Goal: Task Accomplishment & Management: Manage account settings

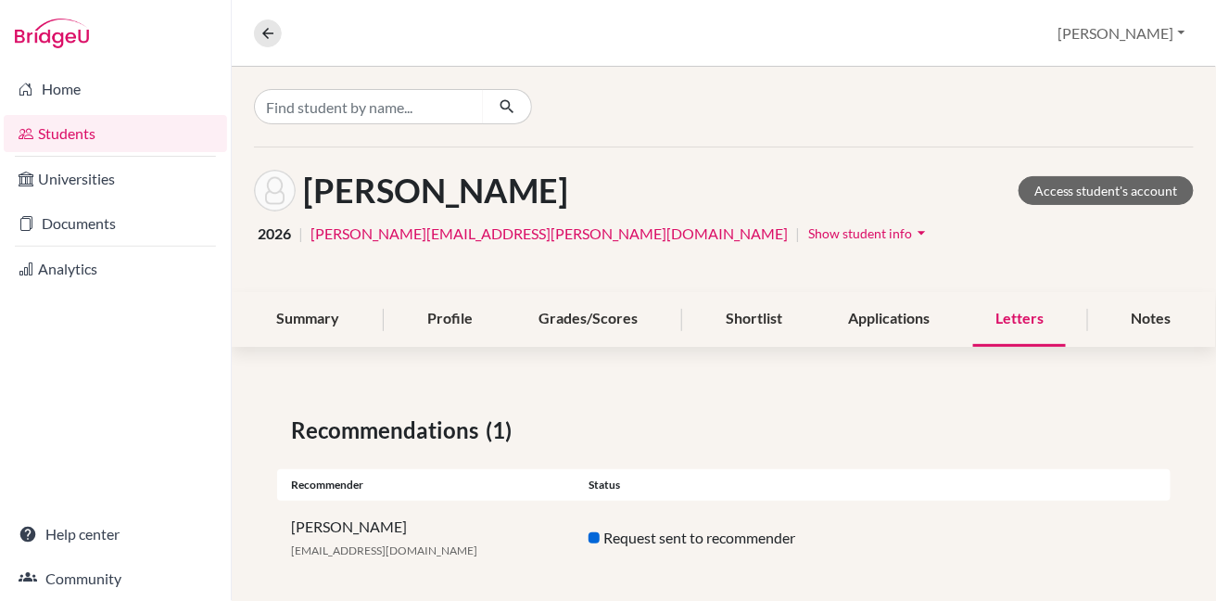
scroll to position [18, 0]
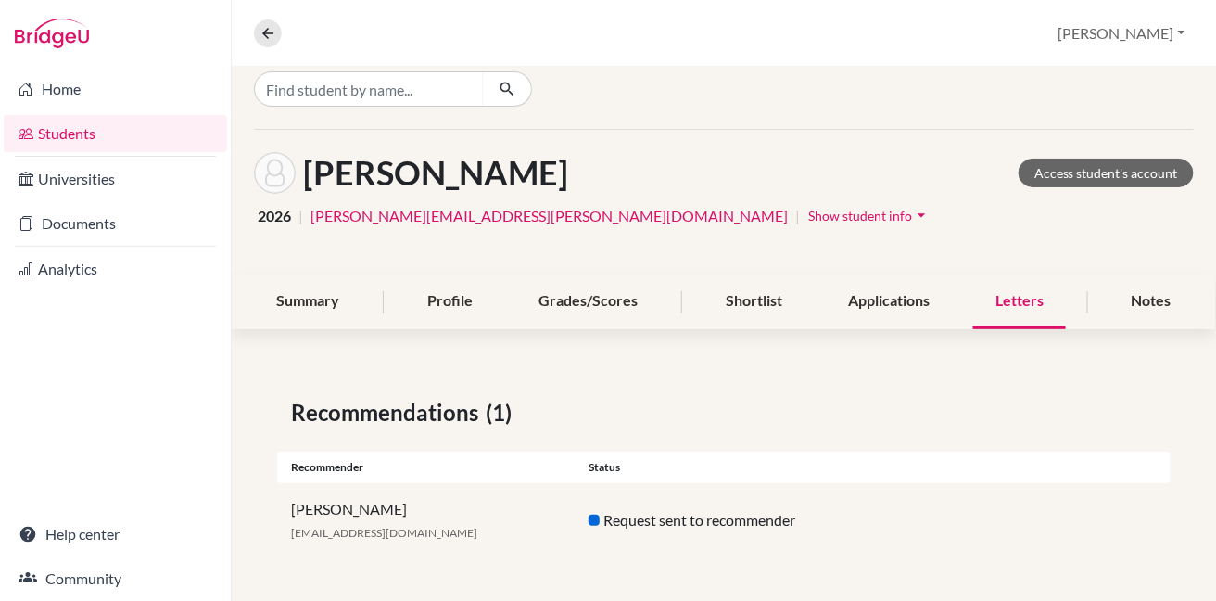
click at [89, 138] on link "Students" at bounding box center [115, 133] width 223 height 37
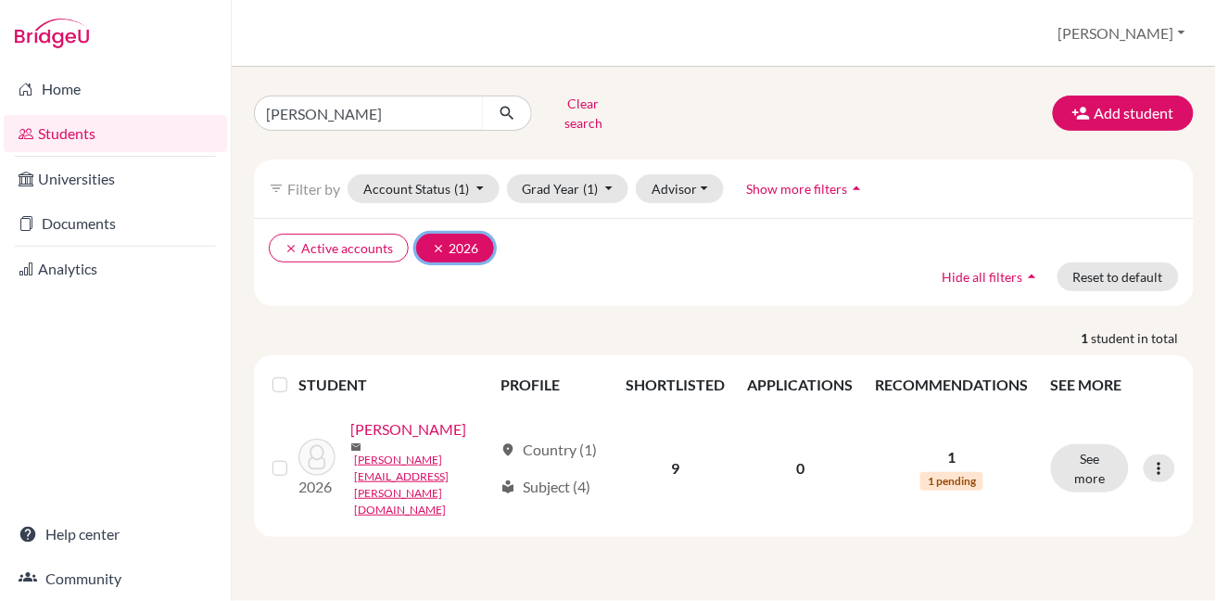
click at [436, 242] on icon "clear" at bounding box center [438, 248] width 13 height 13
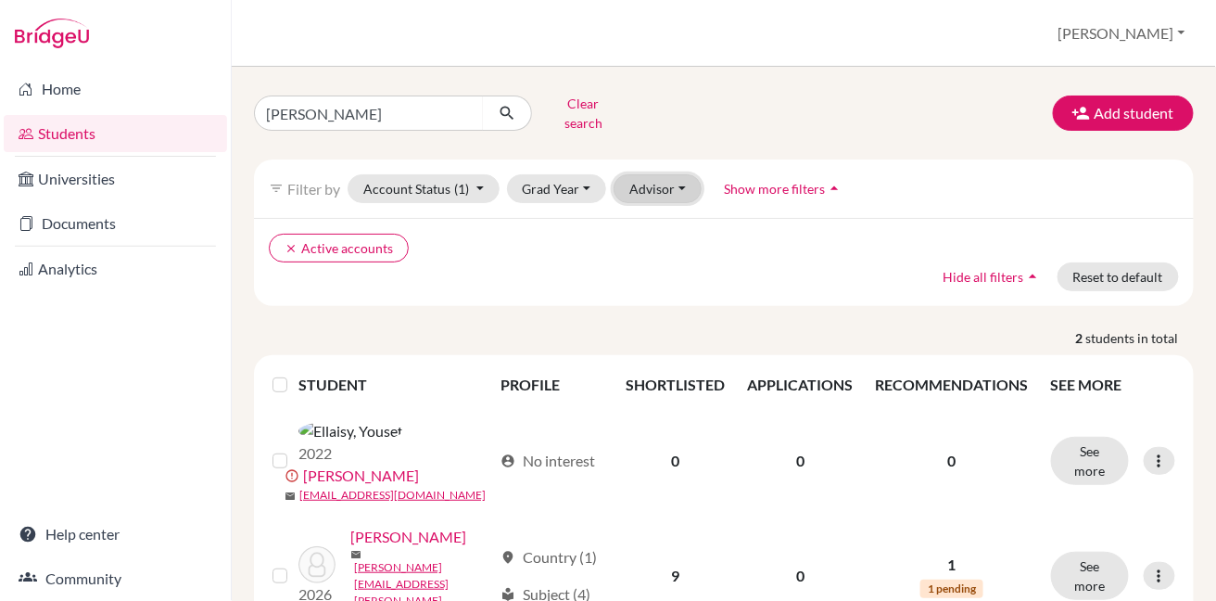
click at [655, 177] on button "Advisor" at bounding box center [658, 188] width 88 height 29
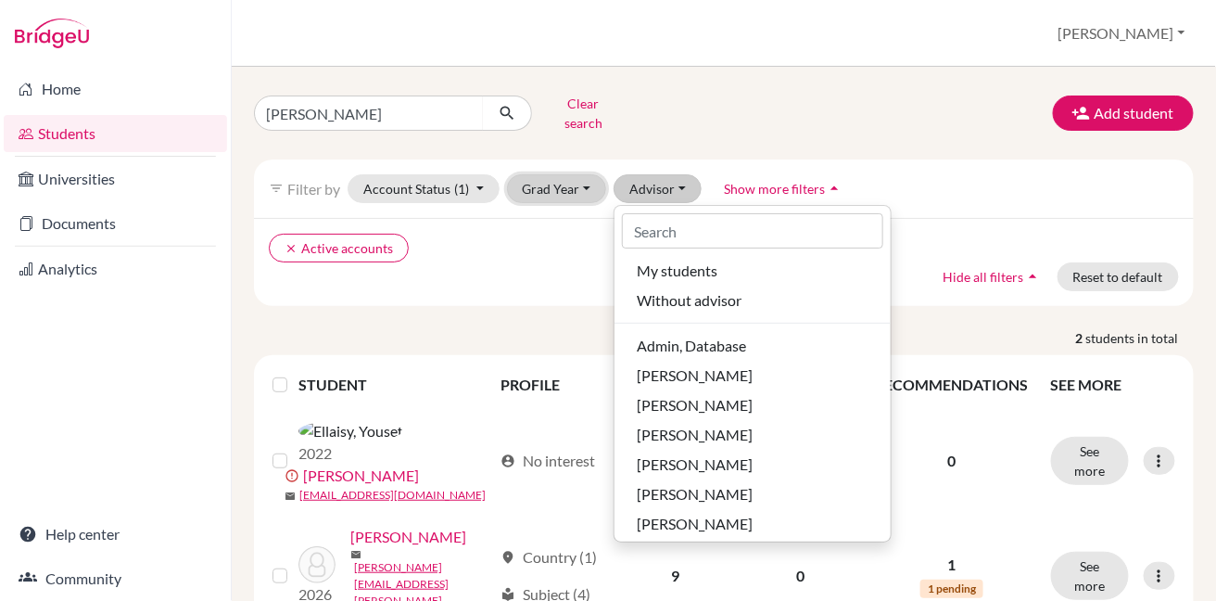
click at [543, 178] on button "Grad Year" at bounding box center [557, 188] width 100 height 29
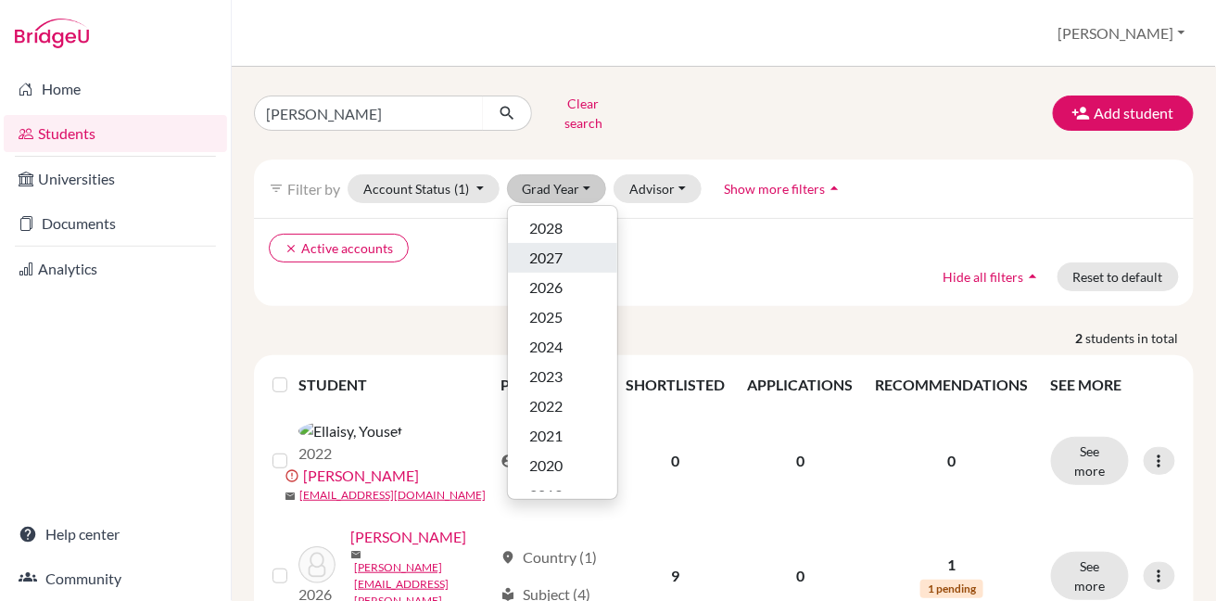
click at [550, 247] on span "2027" at bounding box center [546, 258] width 33 height 22
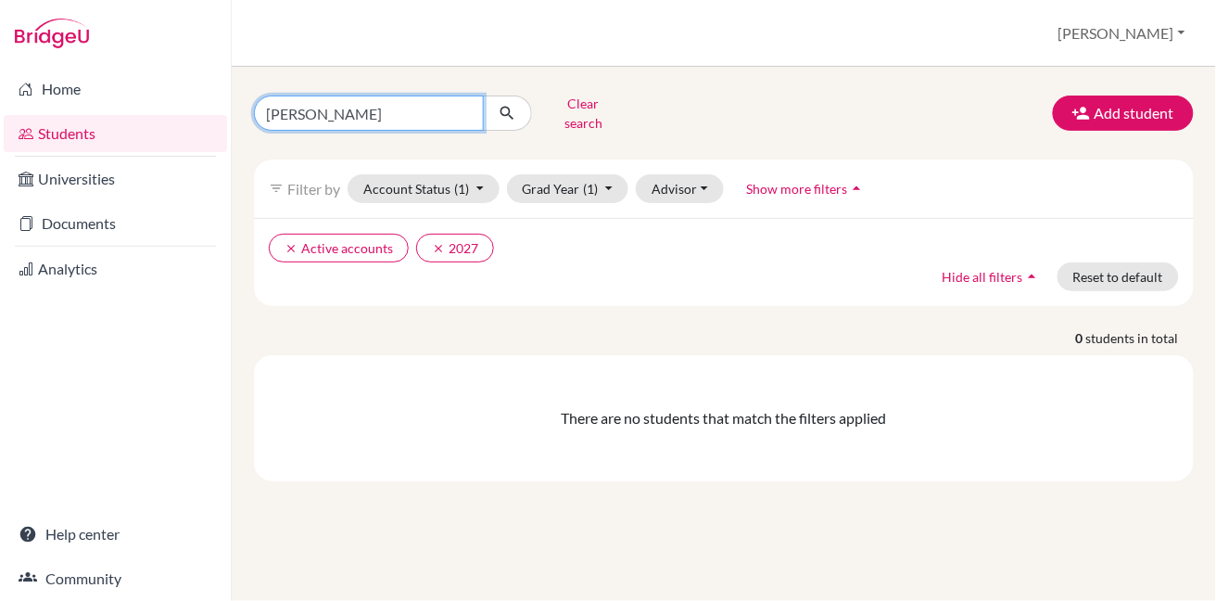
click at [464, 105] on input "[PERSON_NAME]" at bounding box center [369, 112] width 230 height 35
type input "[PERSON_NAME]"
click at [496, 112] on button "submit" at bounding box center [507, 112] width 49 height 35
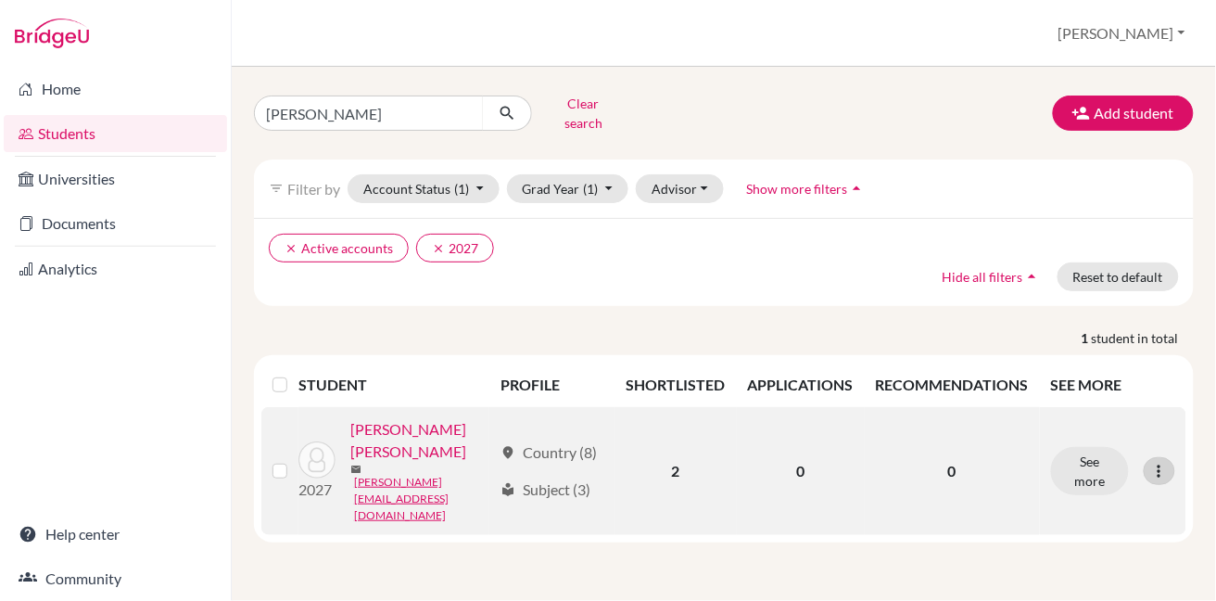
click at [1153, 462] on icon at bounding box center [1159, 471] width 19 height 19
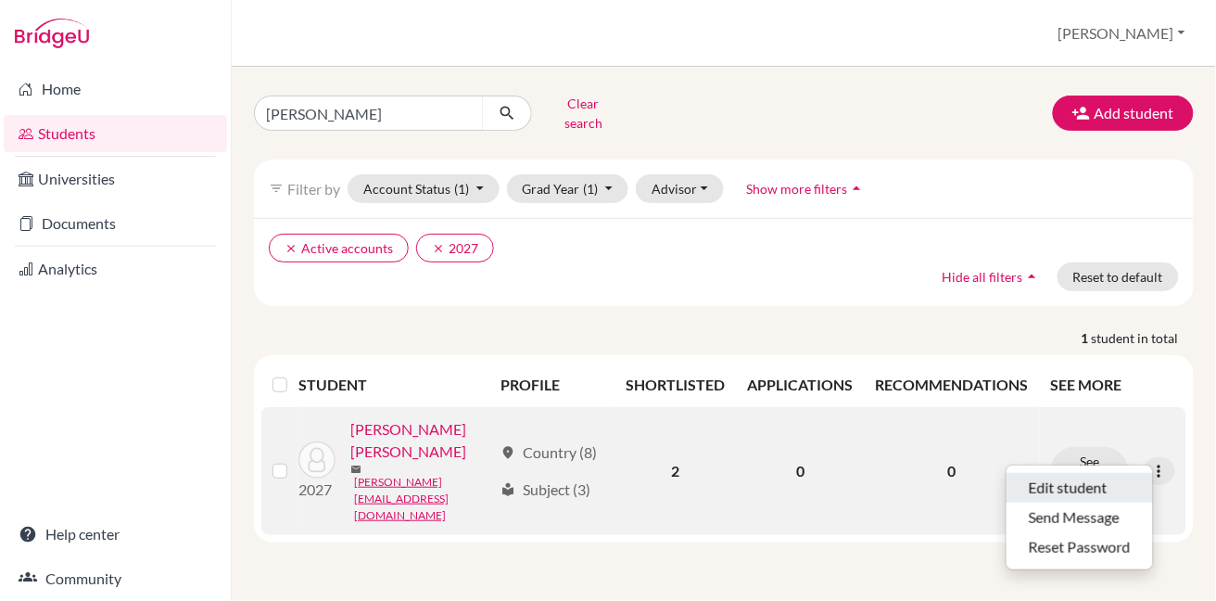
click at [1123, 480] on button "Edit student" at bounding box center [1079, 488] width 146 height 30
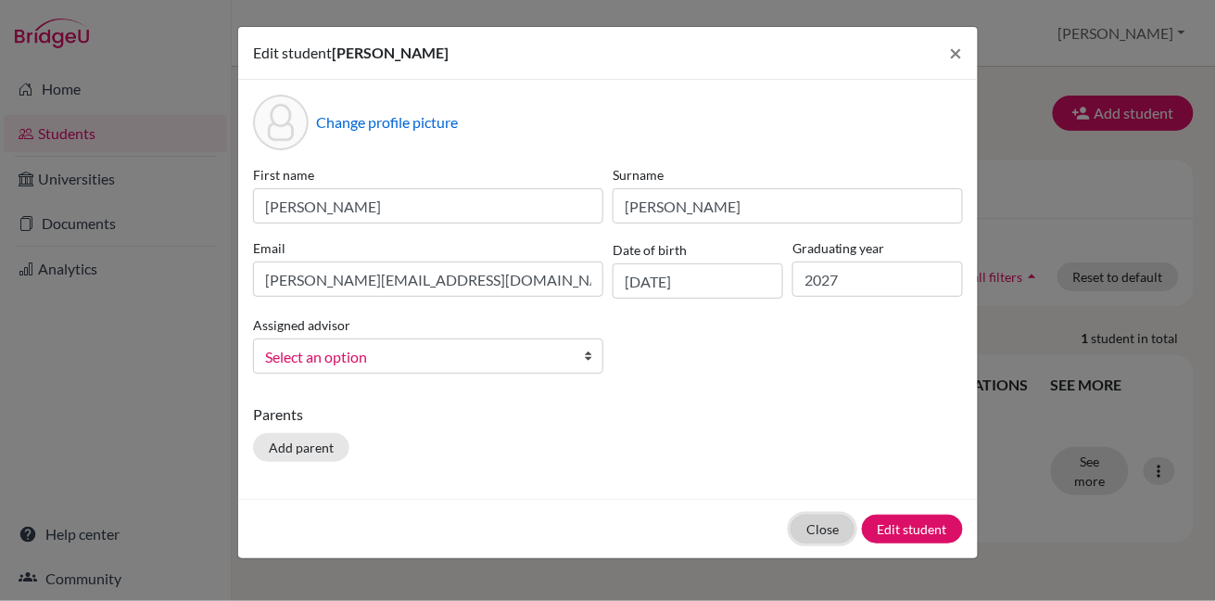
click at [826, 525] on button "Close" at bounding box center [823, 528] width 64 height 29
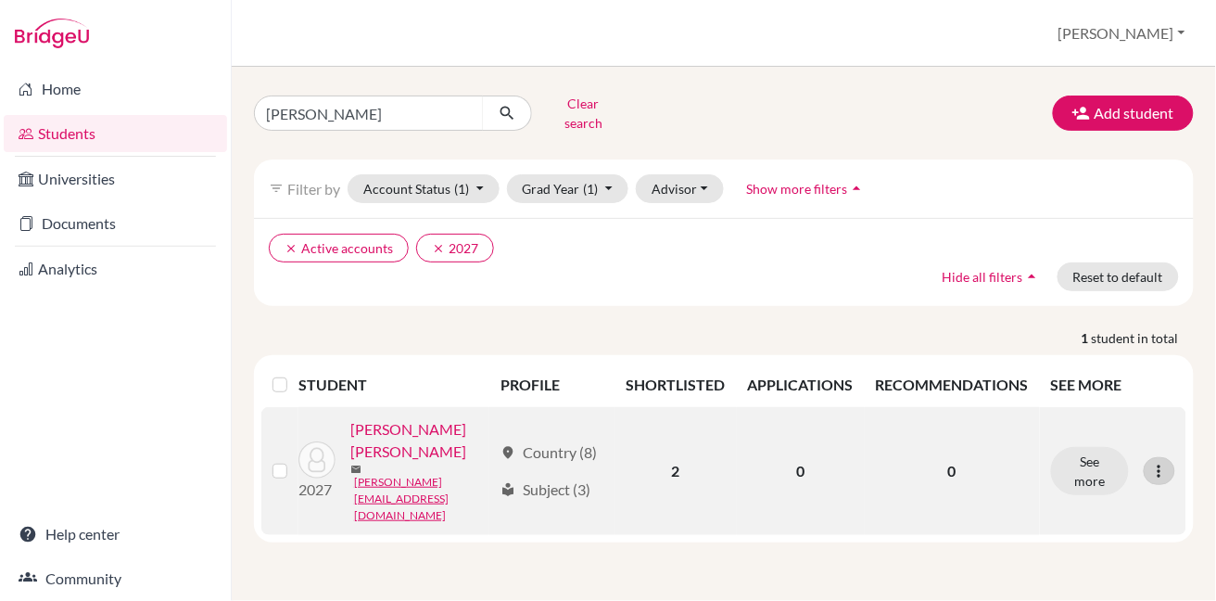
click at [1161, 462] on icon at bounding box center [1159, 471] width 19 height 19
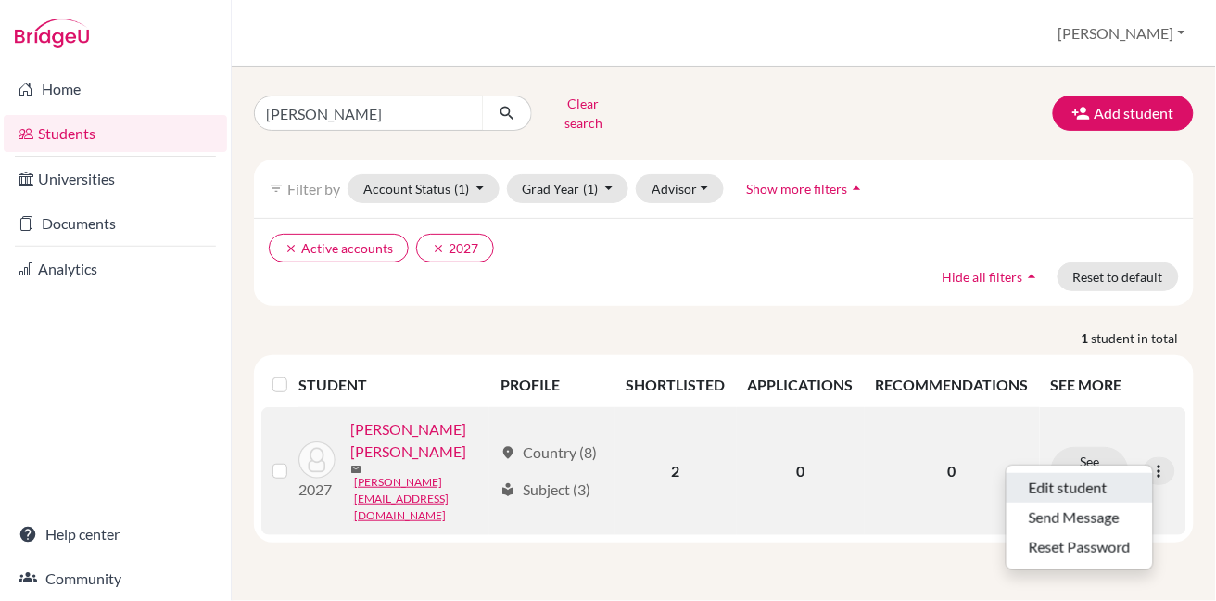
click at [1128, 473] on button "Edit student" at bounding box center [1079, 488] width 146 height 30
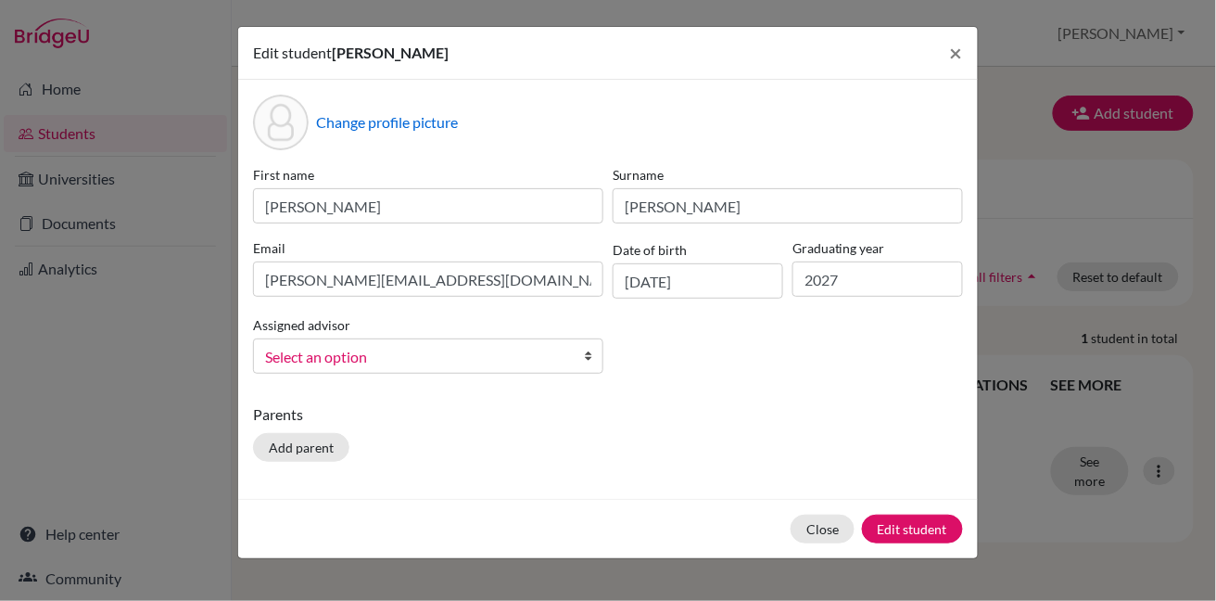
click at [384, 353] on span "Select an option" at bounding box center [416, 357] width 302 height 24
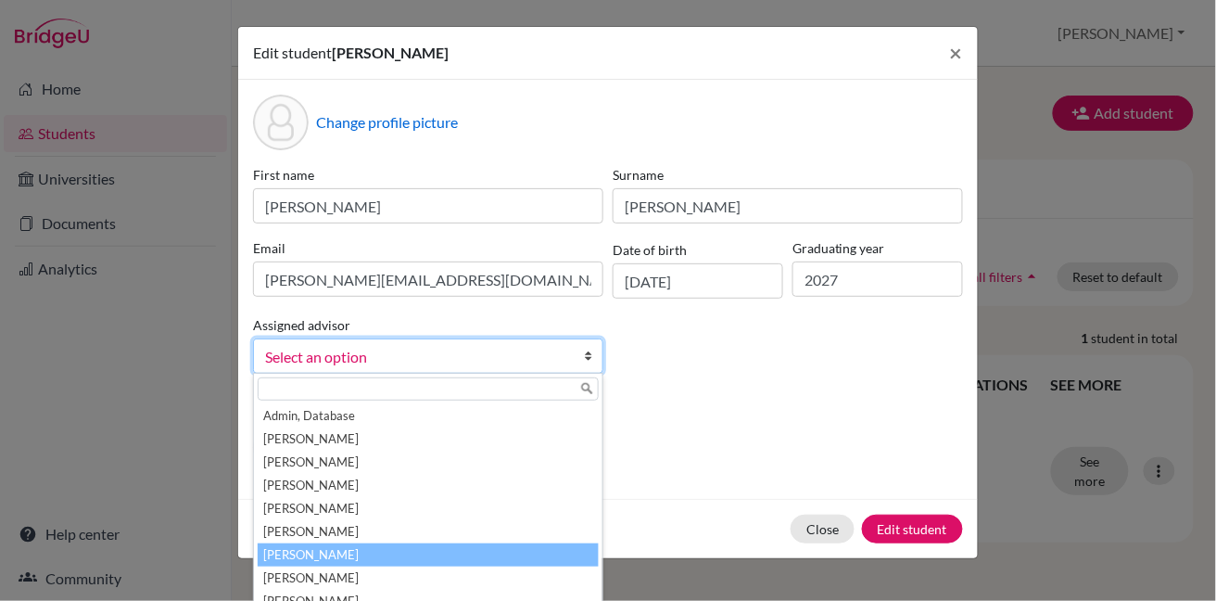
click at [310, 550] on li "[PERSON_NAME]" at bounding box center [428, 554] width 341 height 23
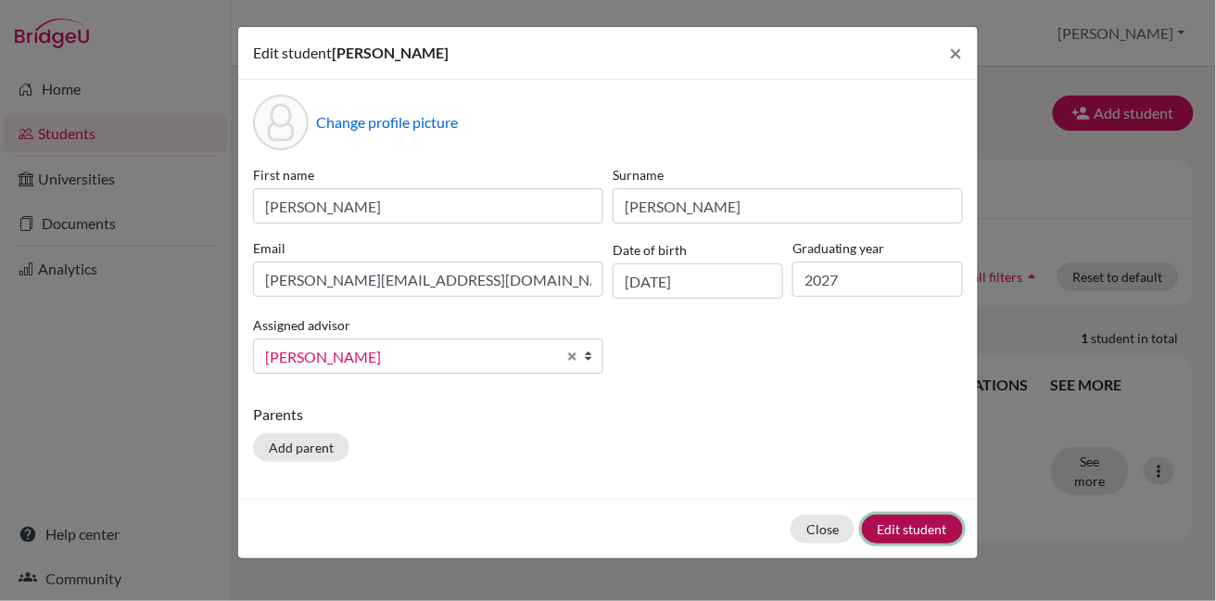
click at [896, 528] on button "Edit student" at bounding box center [912, 528] width 101 height 29
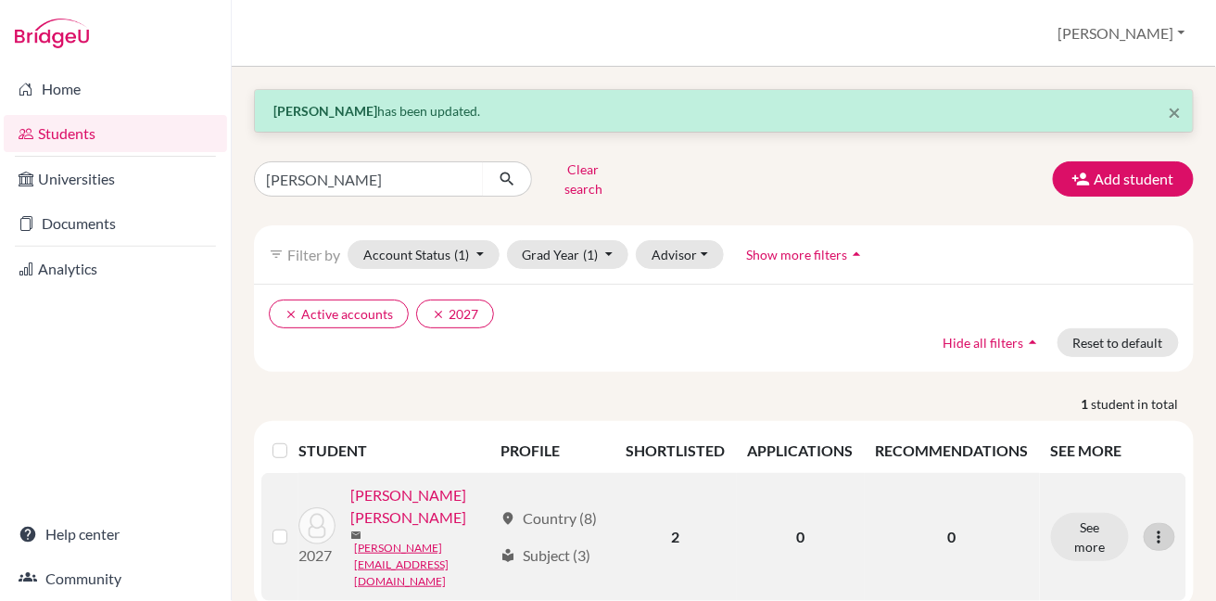
click at [1170, 523] on div at bounding box center [1160, 537] width 32 height 28
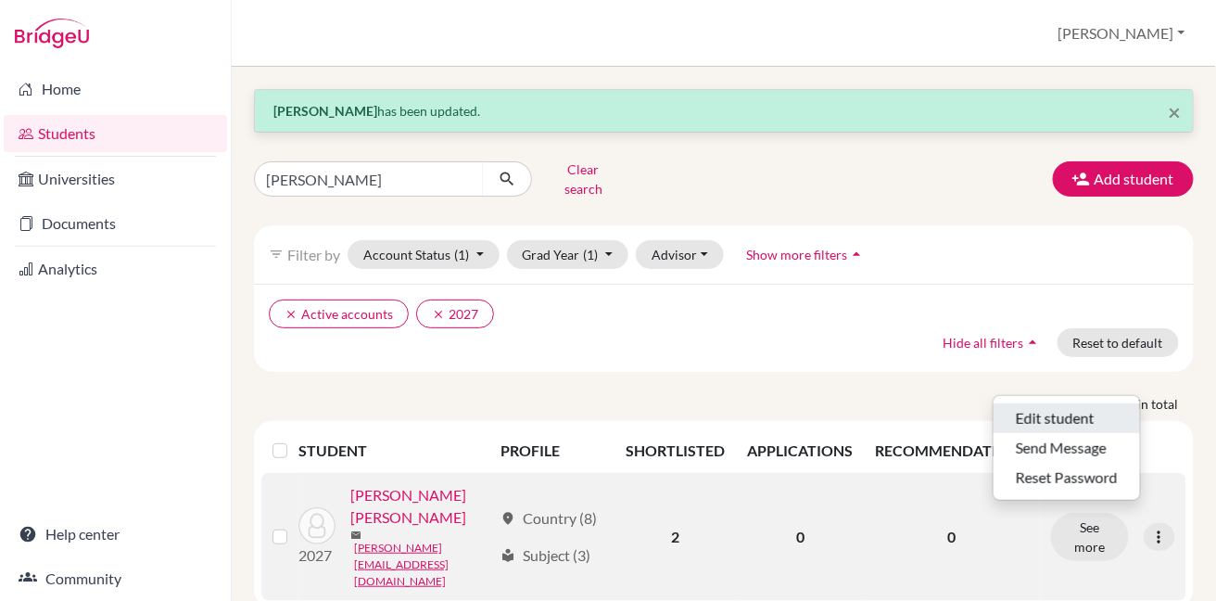
click at [1115, 414] on button "Edit student" at bounding box center [1066, 418] width 146 height 30
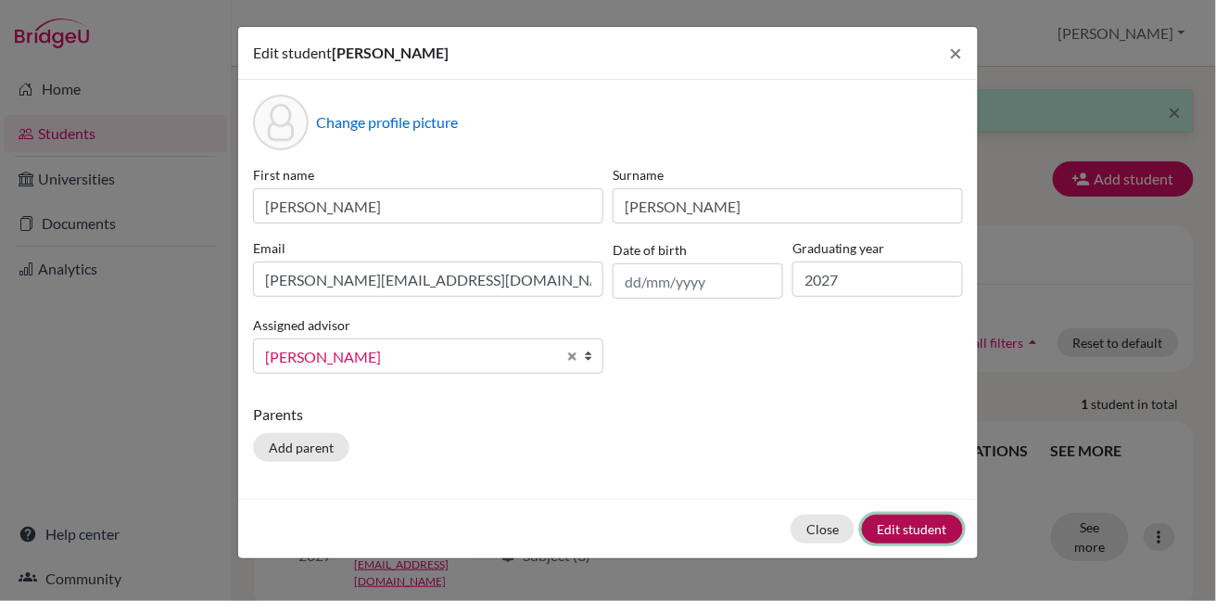
click at [892, 526] on button "Edit student" at bounding box center [912, 528] width 101 height 29
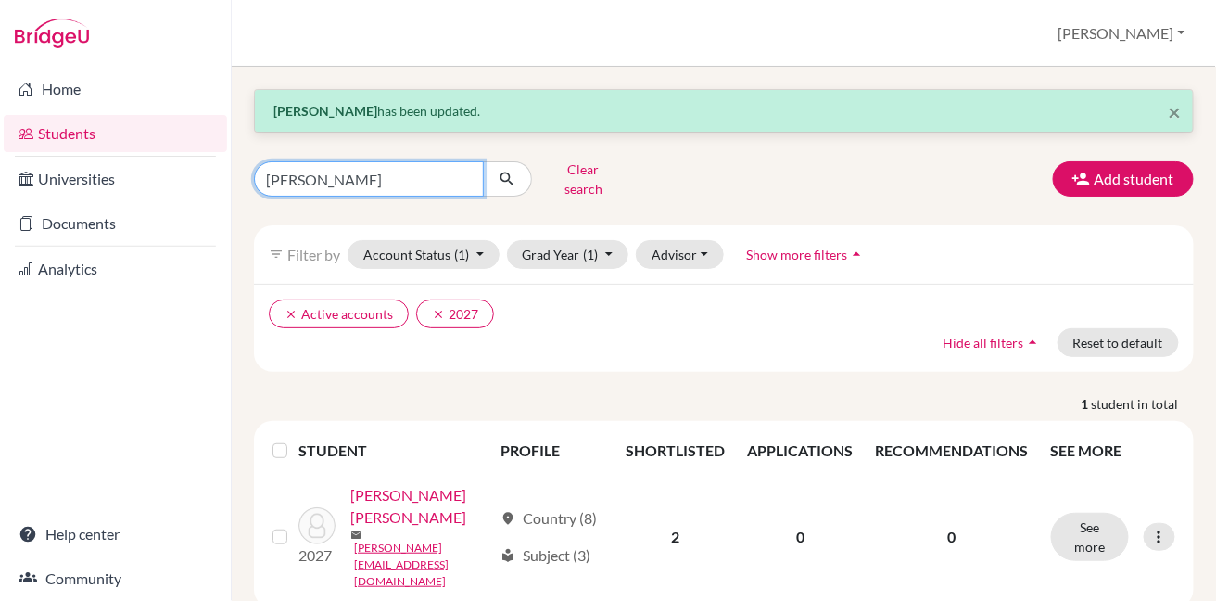
click at [465, 172] on input "[PERSON_NAME]" at bounding box center [369, 178] width 230 height 35
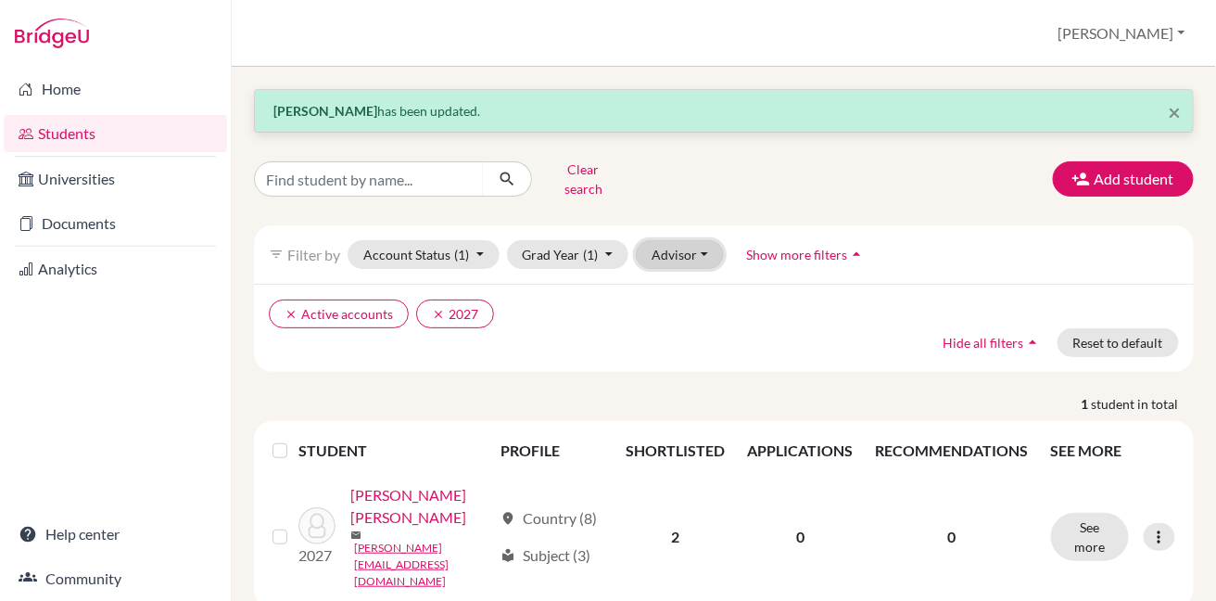
click at [678, 246] on button "Advisor" at bounding box center [680, 254] width 88 height 29
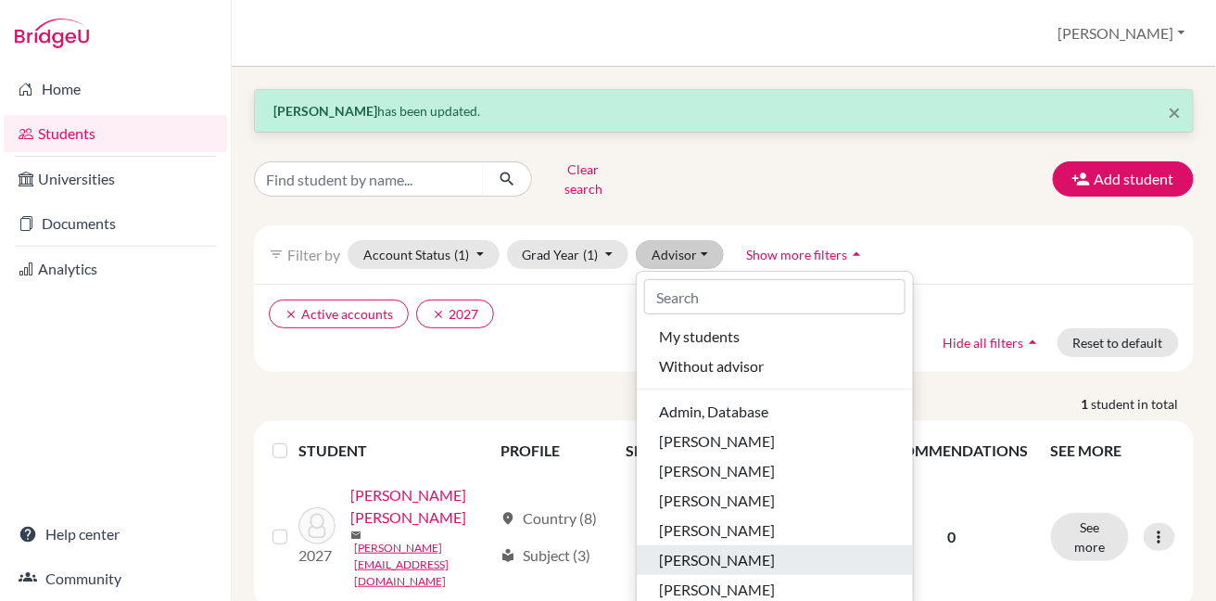
click at [659, 549] on span "[PERSON_NAME]" at bounding box center [717, 560] width 116 height 22
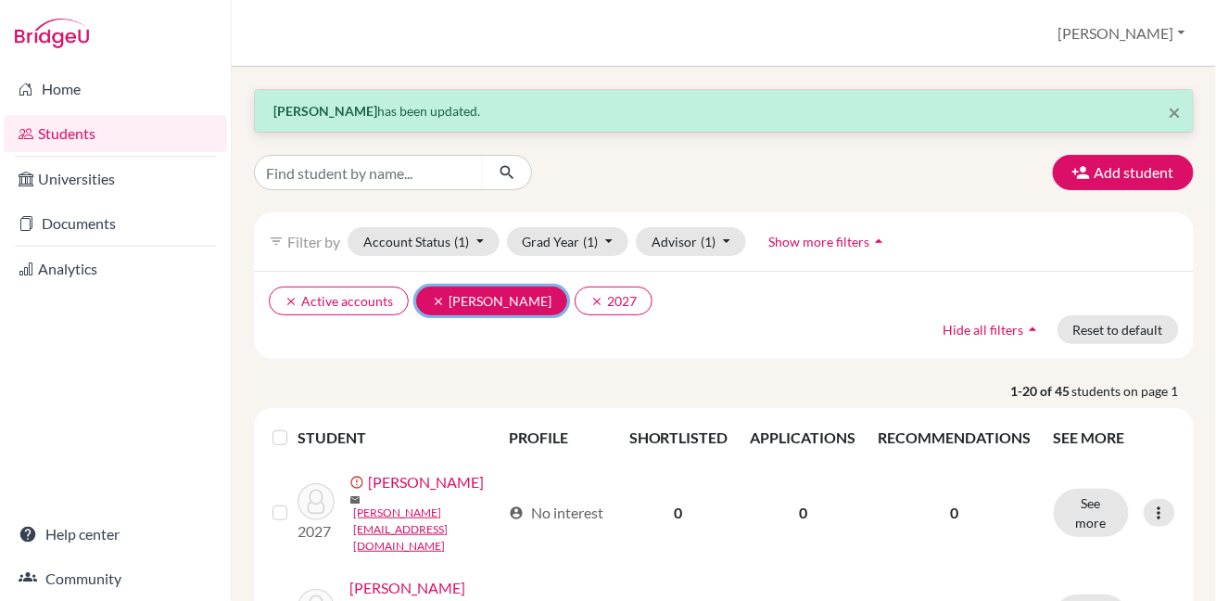
click at [438, 301] on icon "clear" at bounding box center [438, 301] width 13 height 13
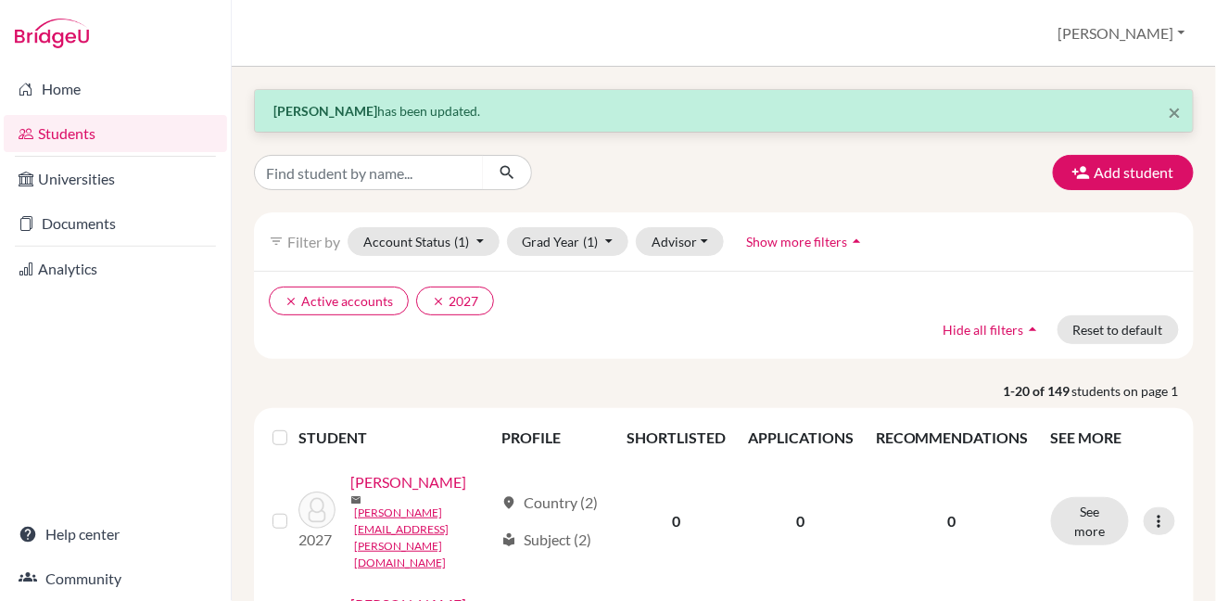
click at [295, 426] on label at bounding box center [295, 426] width 0 height 0
click at [0, 0] on input "checkbox" at bounding box center [0, 0] width 0 height 0
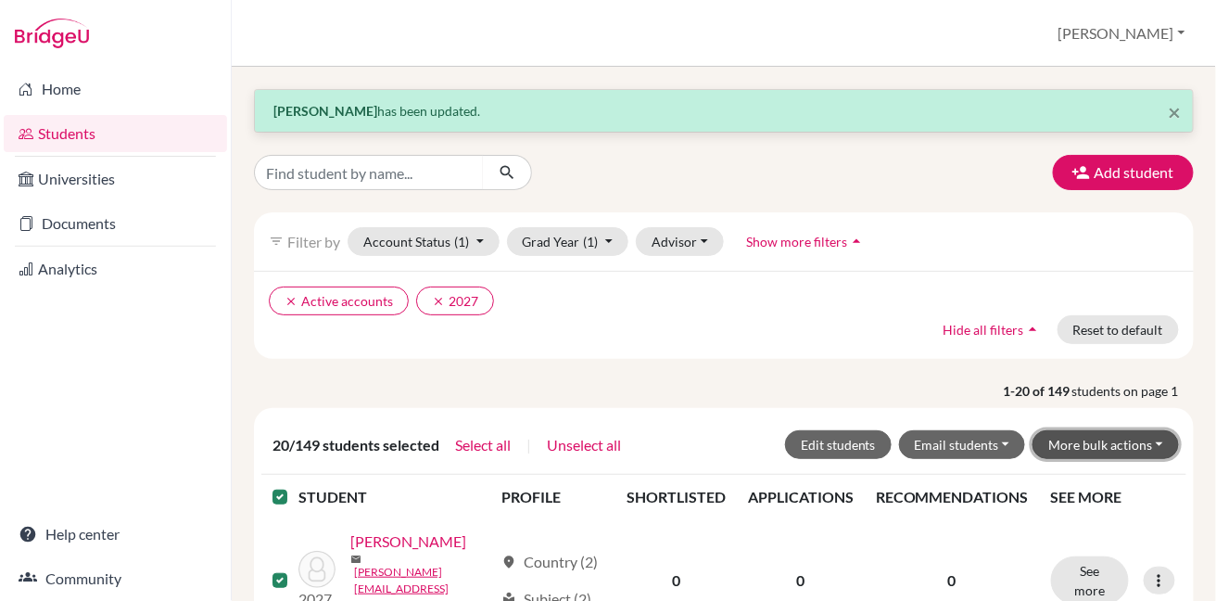
click at [1046, 447] on button "More bulk actions" at bounding box center [1105, 444] width 146 height 29
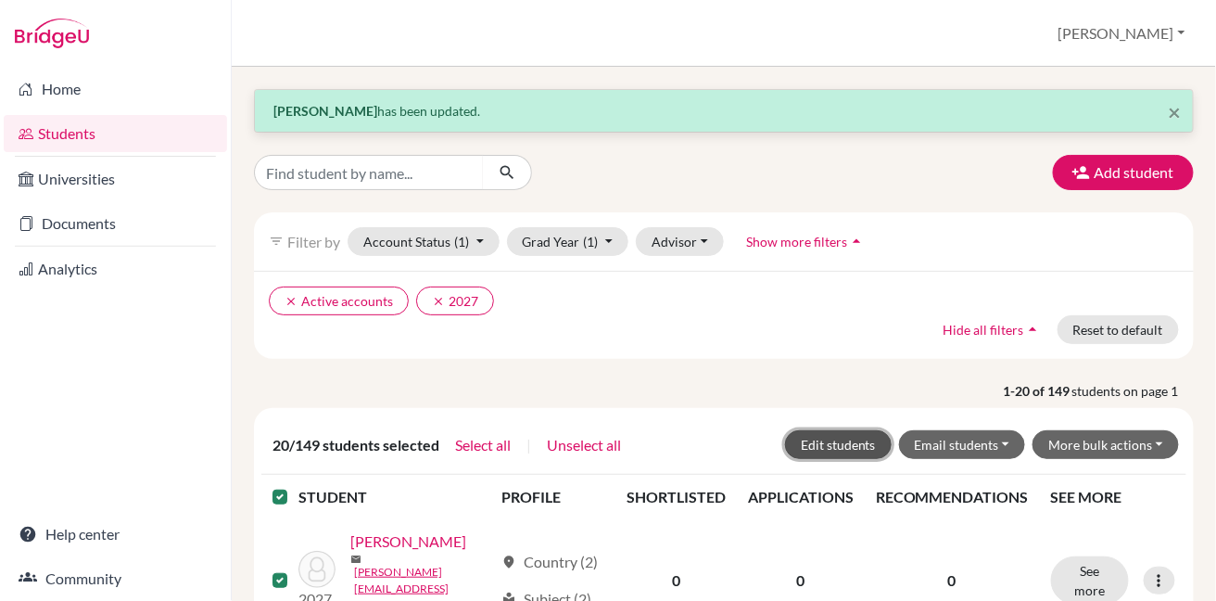
click at [830, 445] on button "Edit students" at bounding box center [838, 444] width 107 height 29
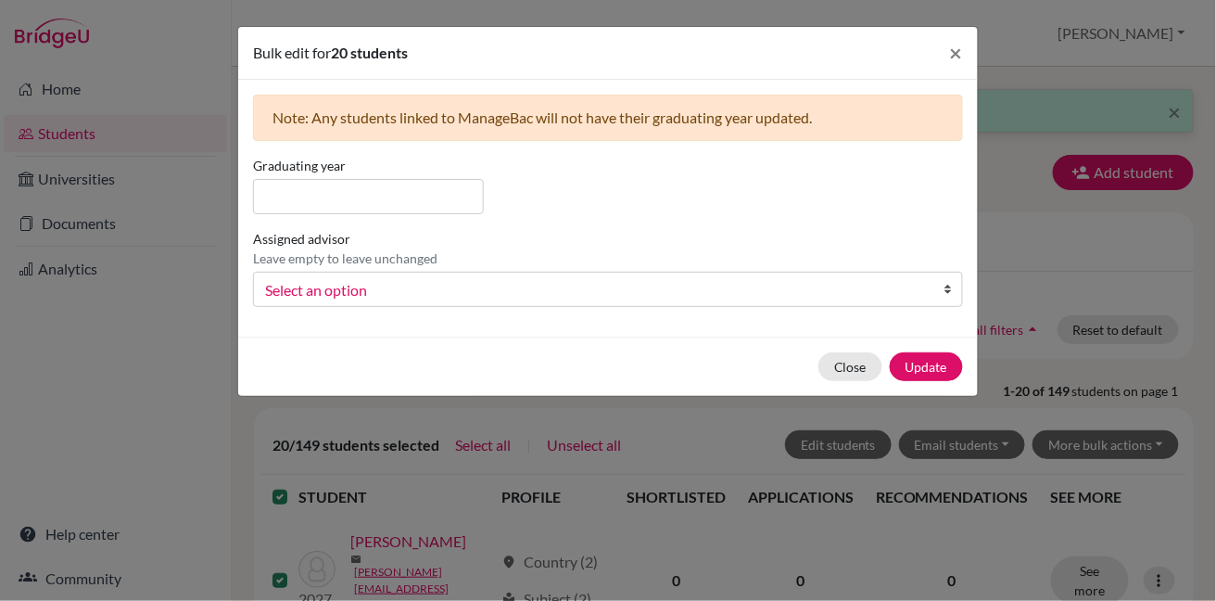
click at [948, 292] on b at bounding box center [952, 288] width 19 height 33
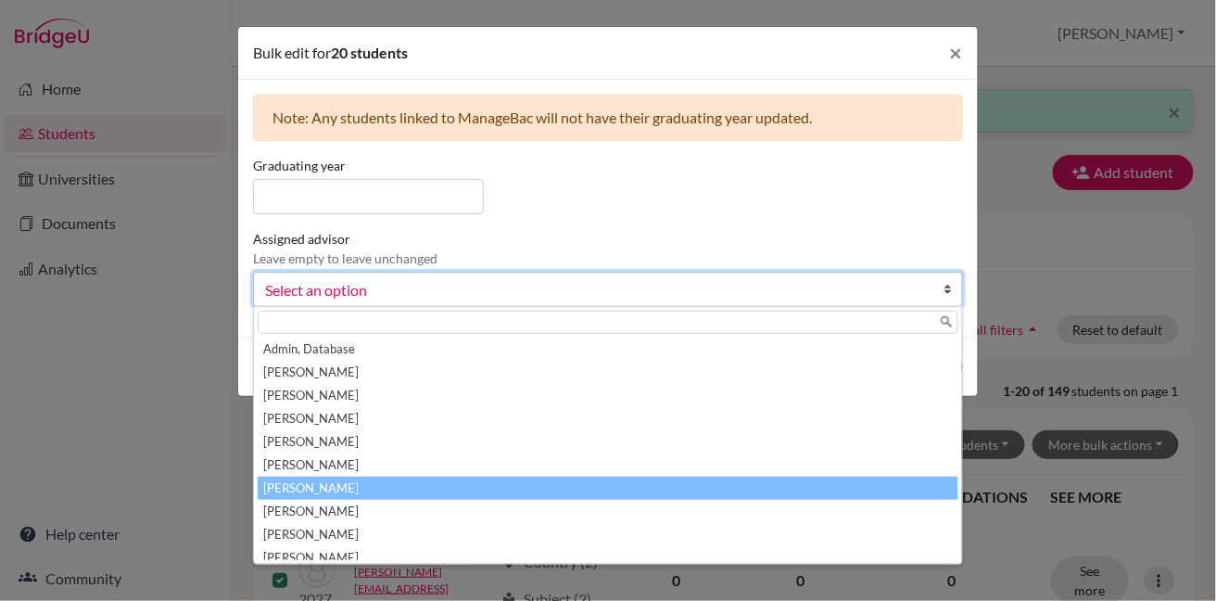
click at [826, 479] on li "[PERSON_NAME]" at bounding box center [608, 487] width 701 height 23
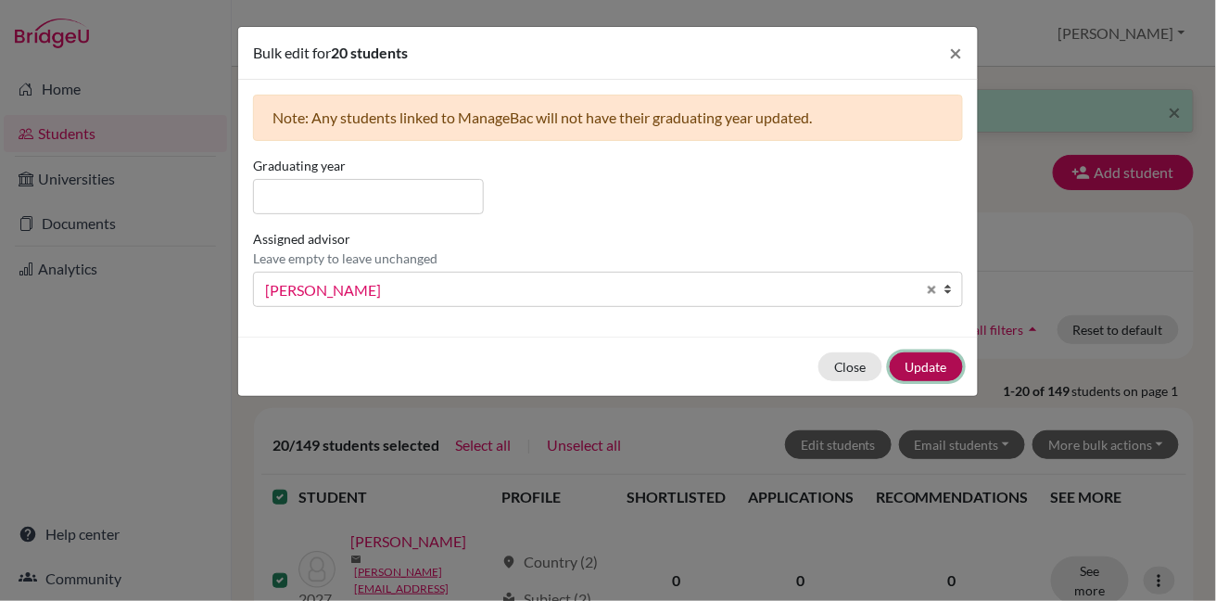
click at [940, 365] on button "Update" at bounding box center [926, 366] width 73 height 29
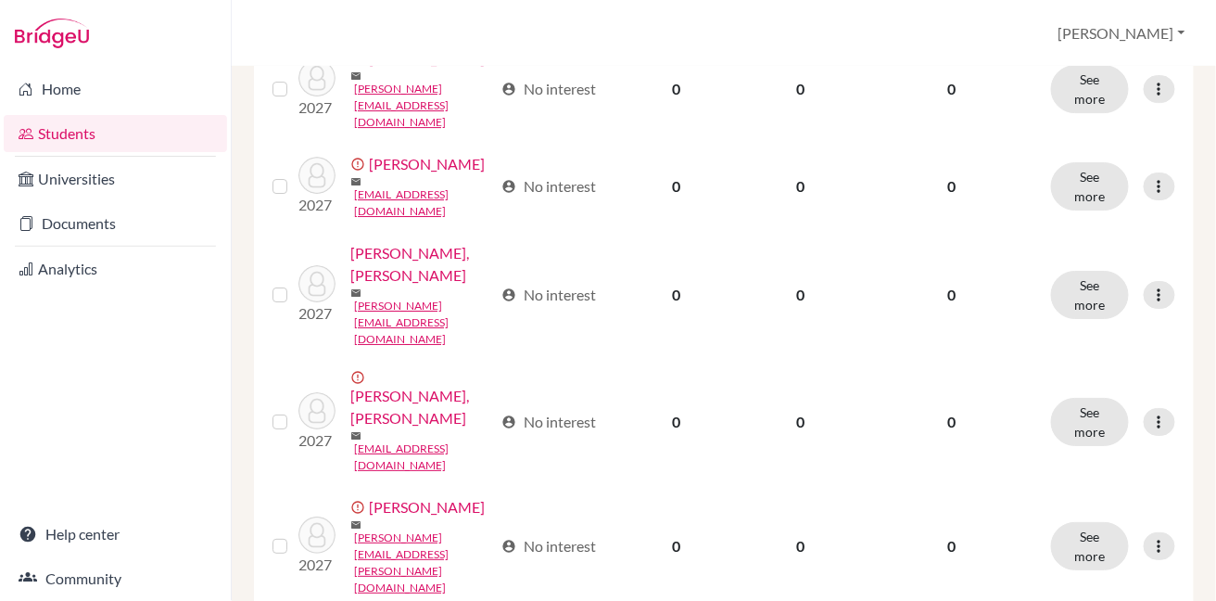
scroll to position [1633, 0]
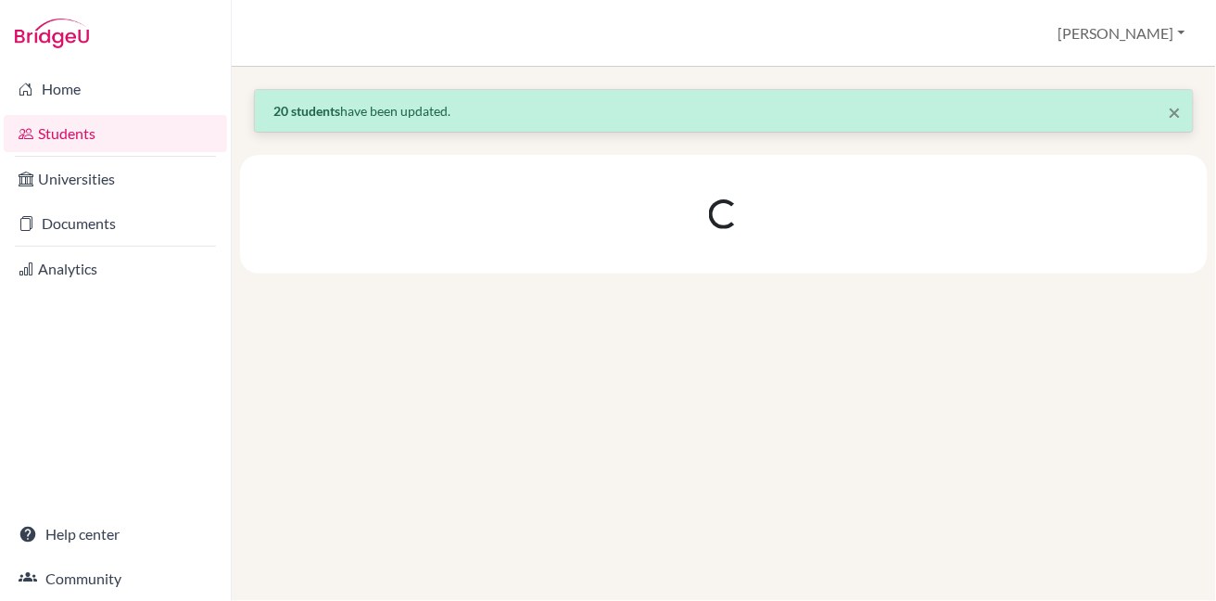
scroll to position [0, 0]
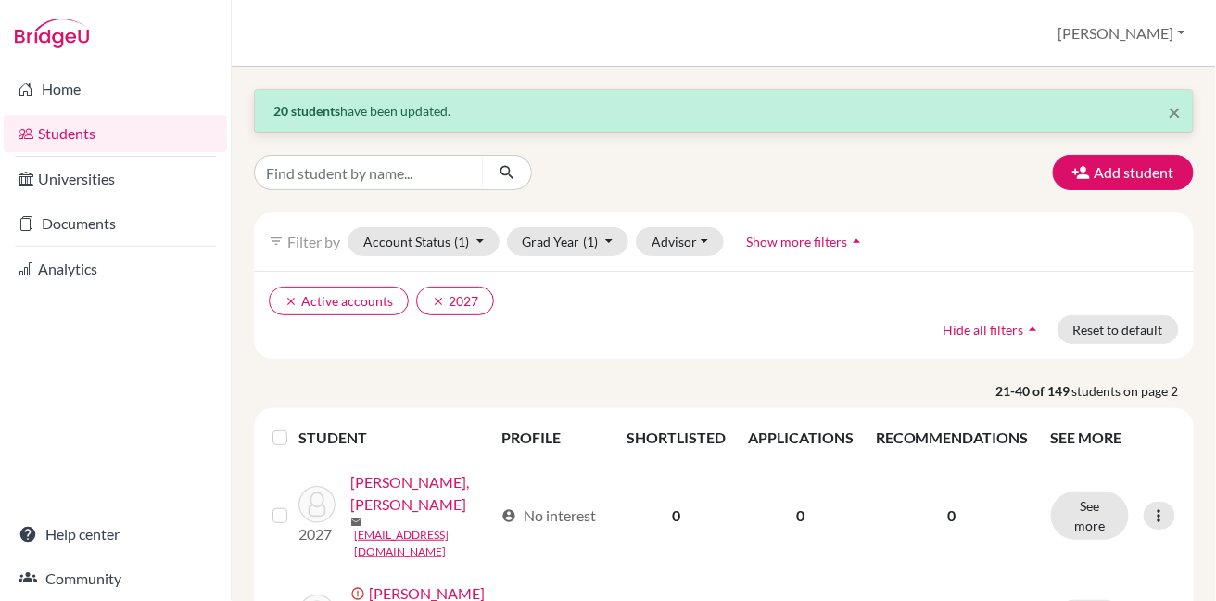
click at [295, 426] on label at bounding box center [295, 426] width 0 height 0
click at [0, 0] on input "checkbox" at bounding box center [0, 0] width 0 height 0
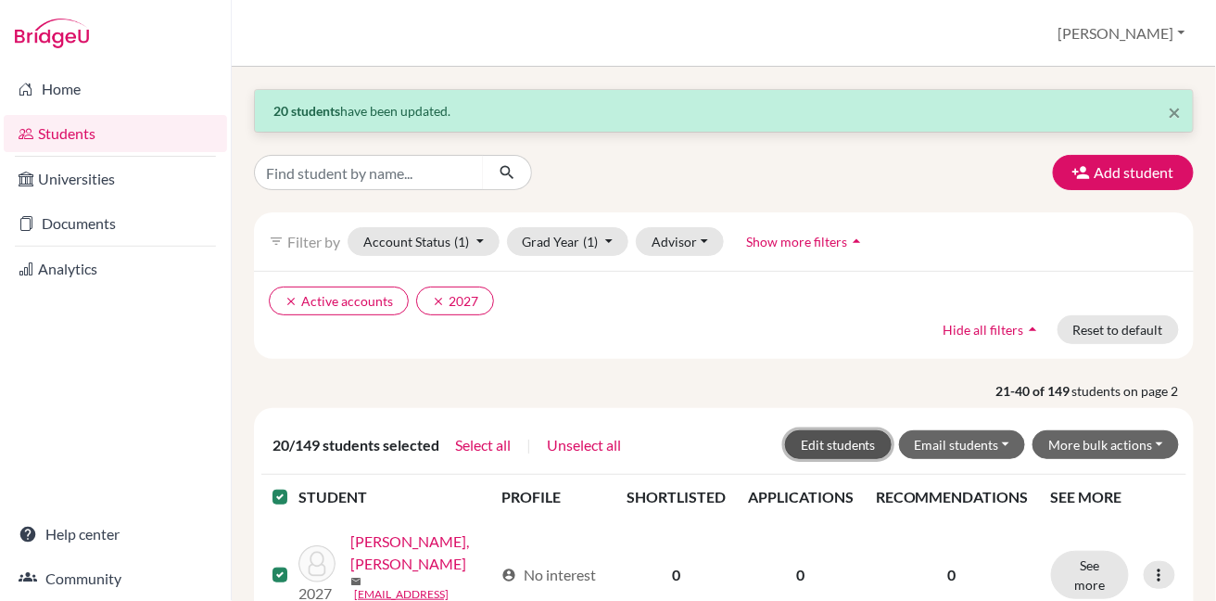
click at [847, 439] on button "Edit students" at bounding box center [838, 444] width 107 height 29
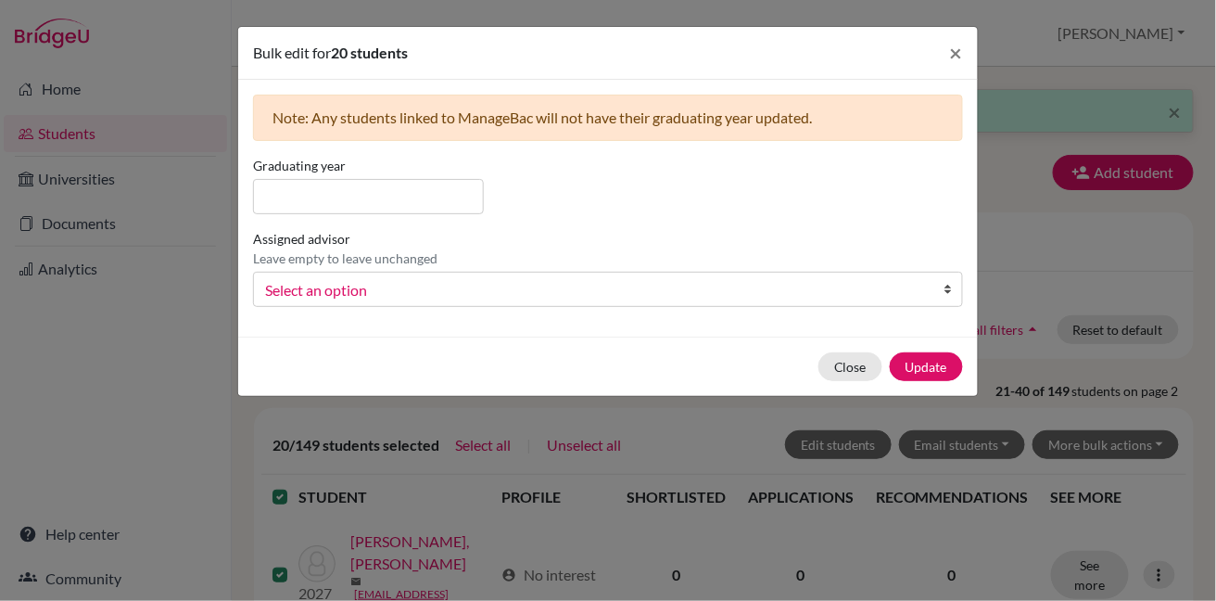
click at [884, 297] on span "Select an option" at bounding box center [596, 290] width 662 height 24
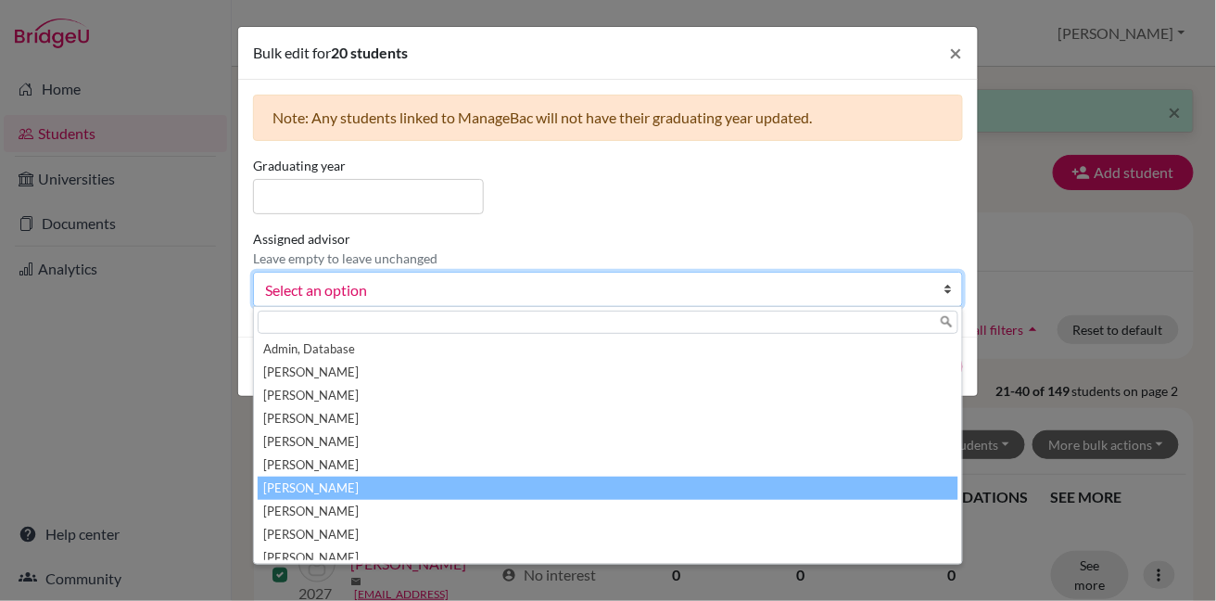
click at [821, 476] on li "[PERSON_NAME]" at bounding box center [608, 487] width 701 height 23
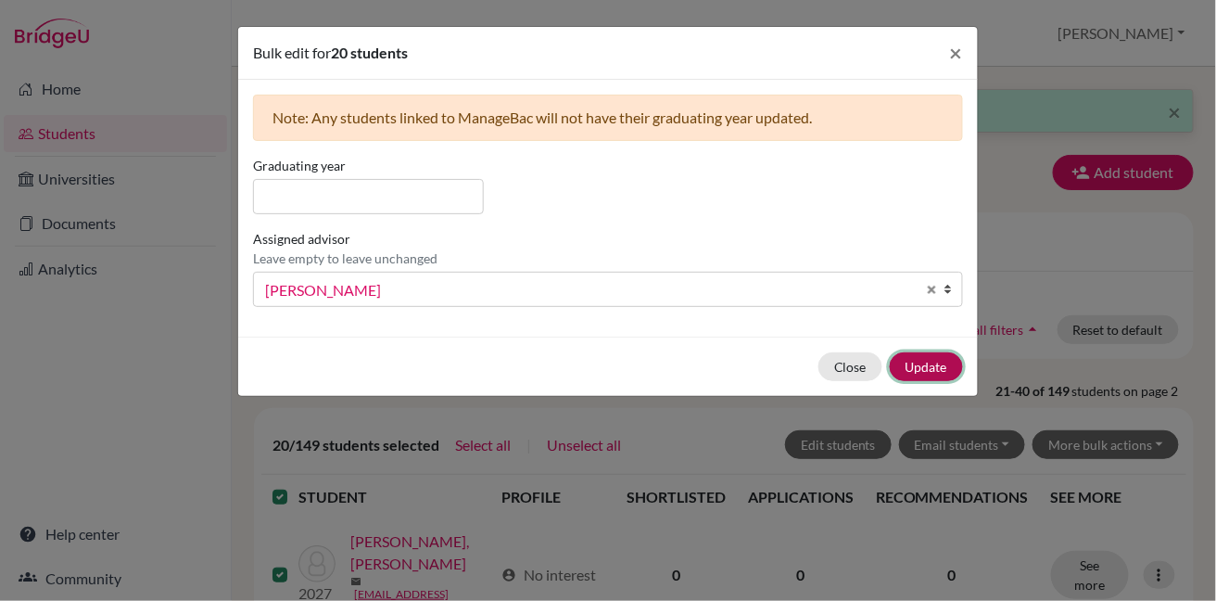
click at [926, 365] on button "Update" at bounding box center [926, 366] width 73 height 29
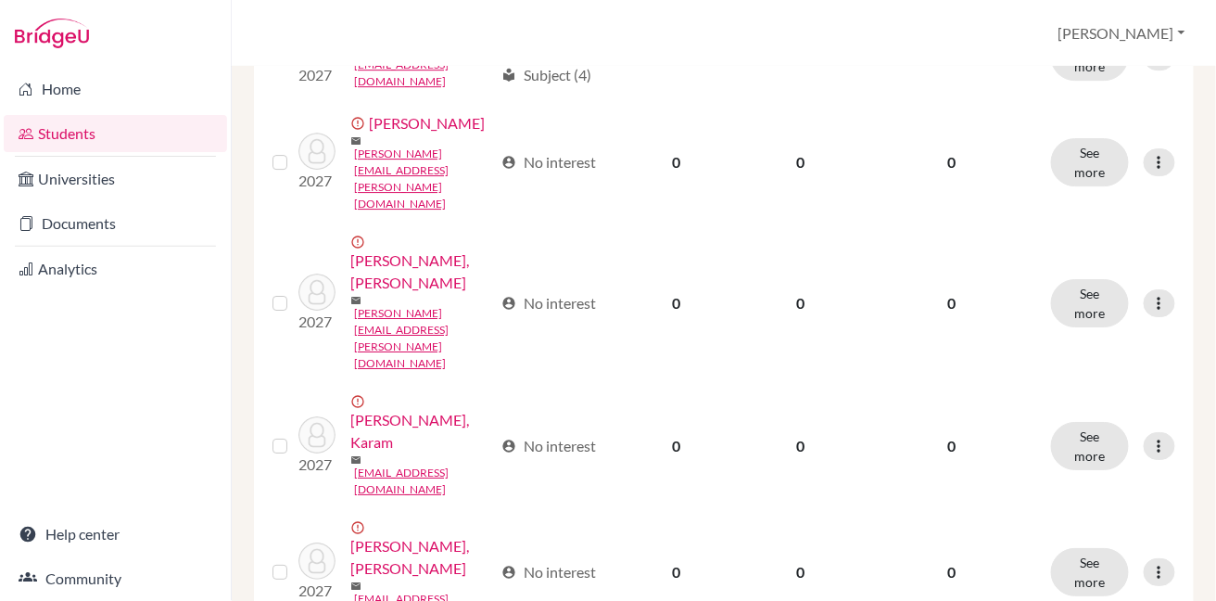
scroll to position [1635, 0]
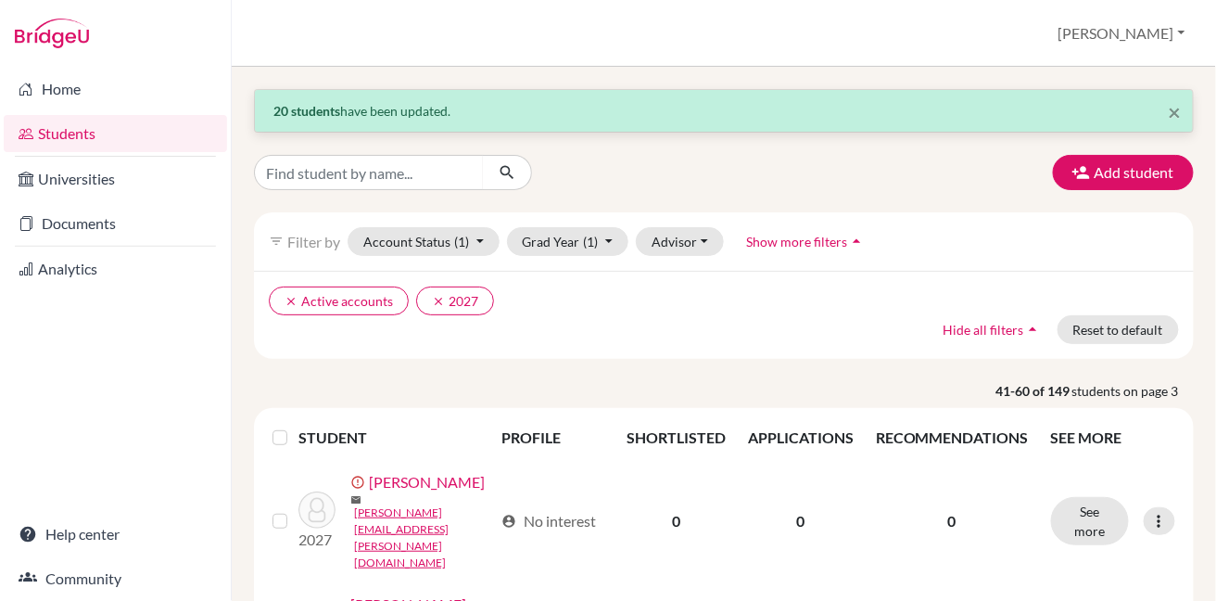
click at [295, 426] on label at bounding box center [295, 426] width 0 height 0
click at [0, 0] on input "checkbox" at bounding box center [0, 0] width 0 height 0
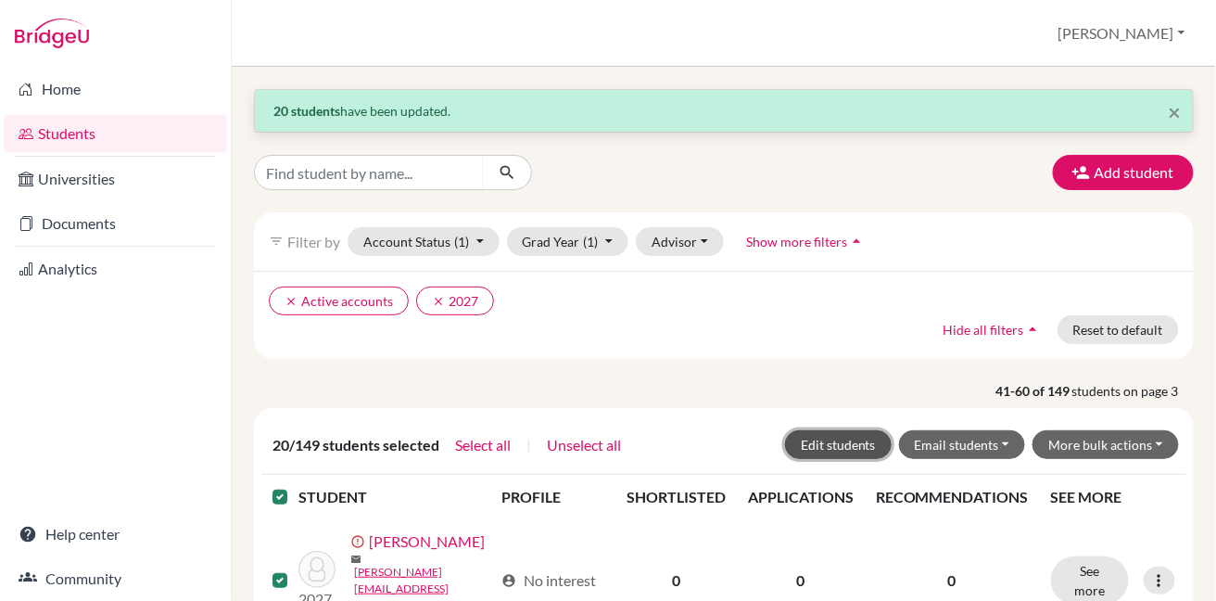
click at [802, 442] on button "Edit students" at bounding box center [838, 444] width 107 height 29
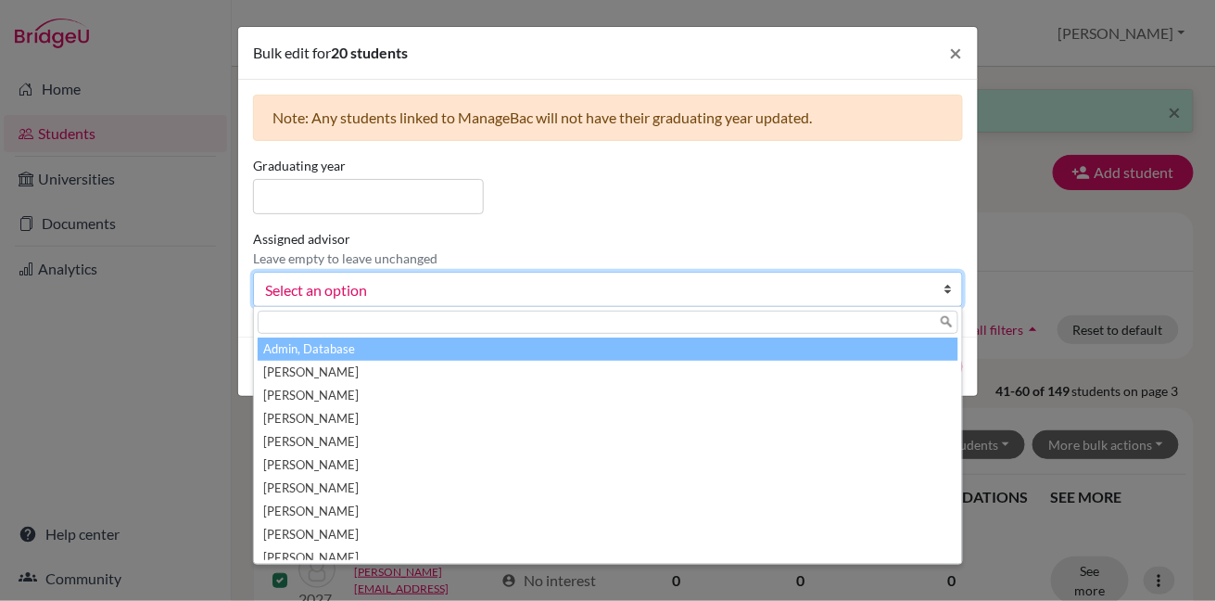
click at [918, 296] on span "Select an option" at bounding box center [596, 290] width 662 height 24
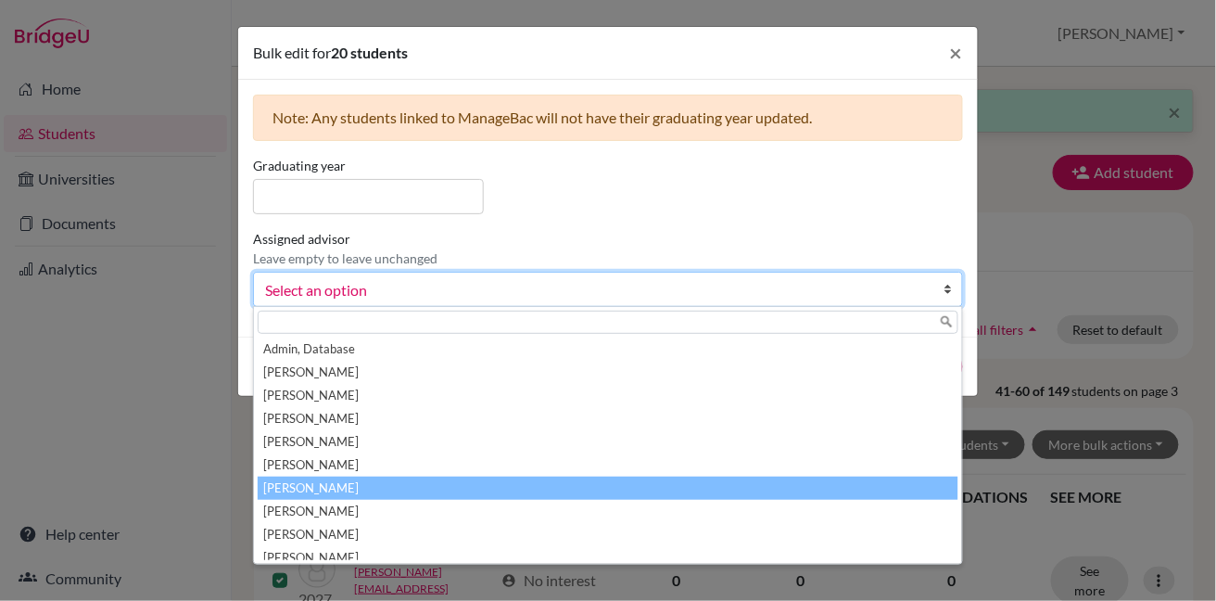
click at [846, 477] on li "[PERSON_NAME]" at bounding box center [608, 487] width 701 height 23
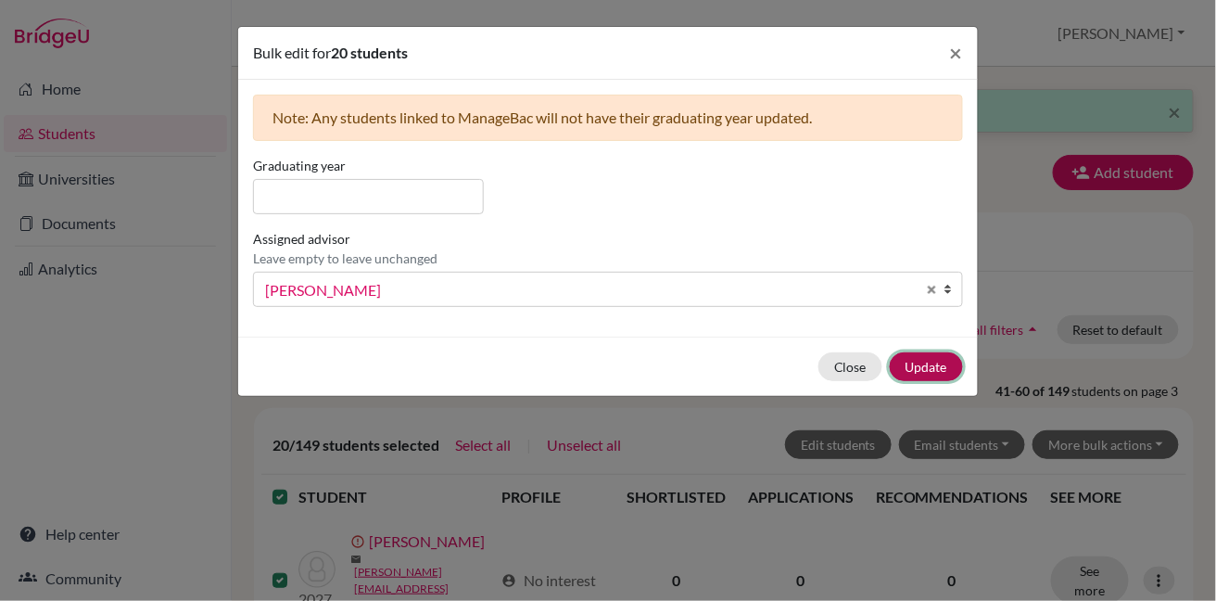
click at [914, 369] on button "Update" at bounding box center [926, 366] width 73 height 29
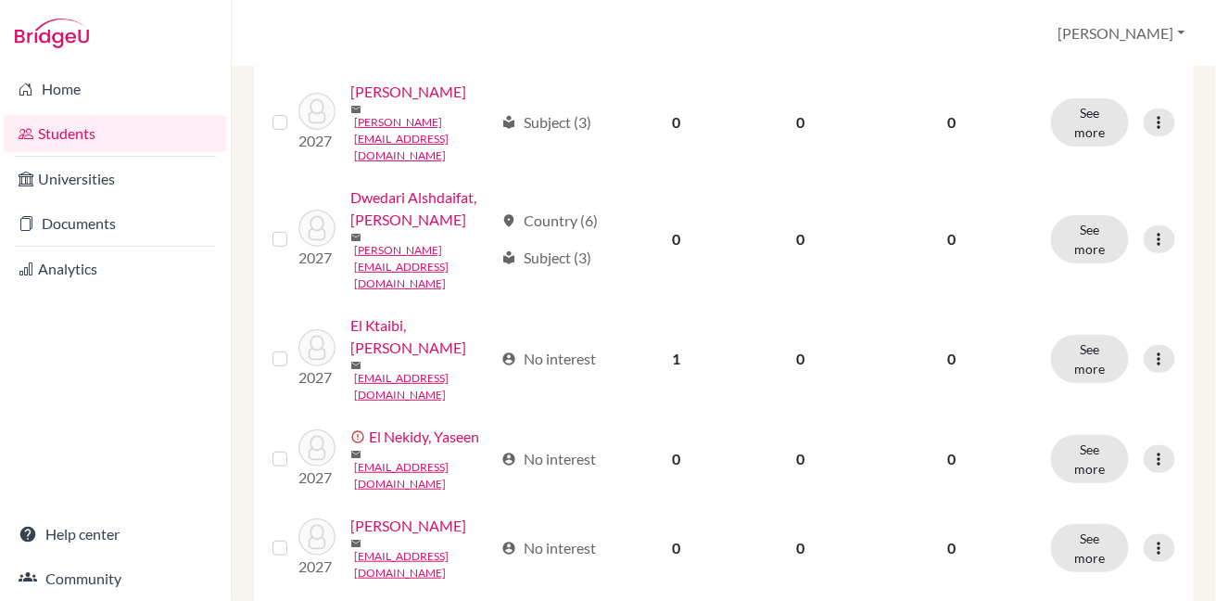
scroll to position [1807, 0]
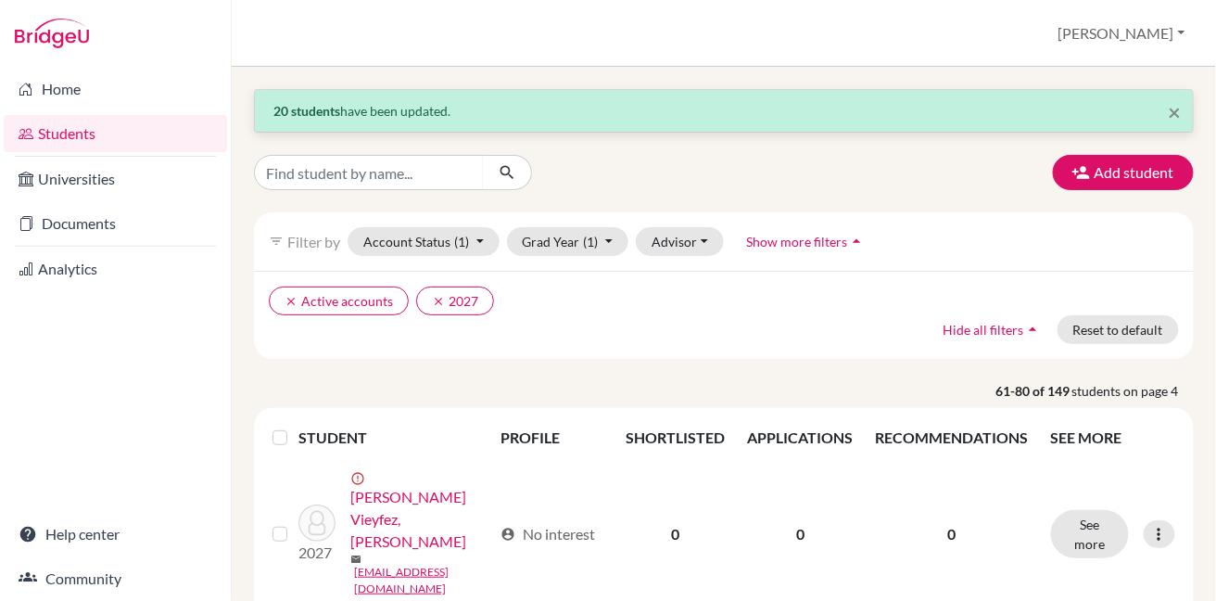
click at [295, 426] on label at bounding box center [295, 426] width 0 height 0
click at [0, 0] on input "checkbox" at bounding box center [0, 0] width 0 height 0
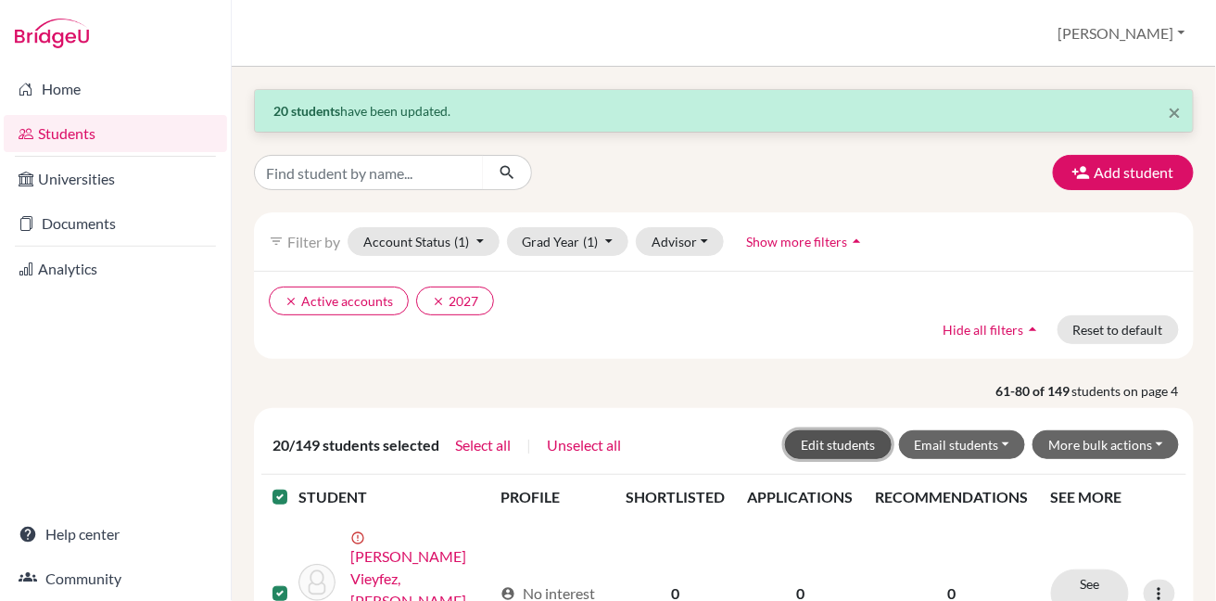
click at [798, 449] on button "Edit students" at bounding box center [838, 444] width 107 height 29
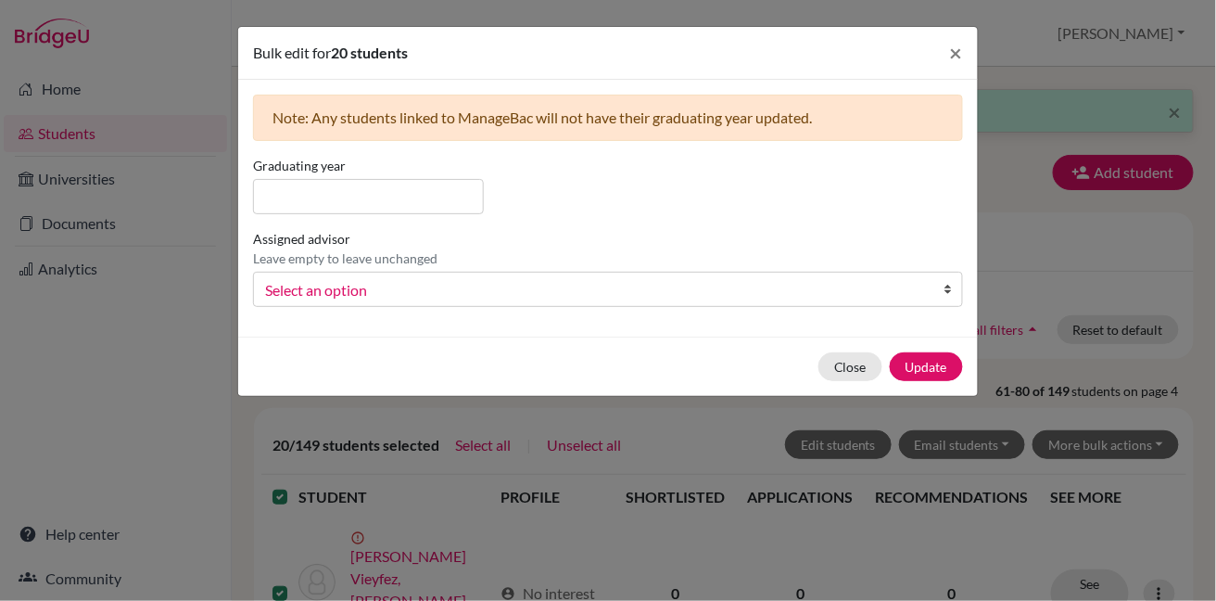
click at [826, 285] on span "Select an option" at bounding box center [596, 290] width 662 height 24
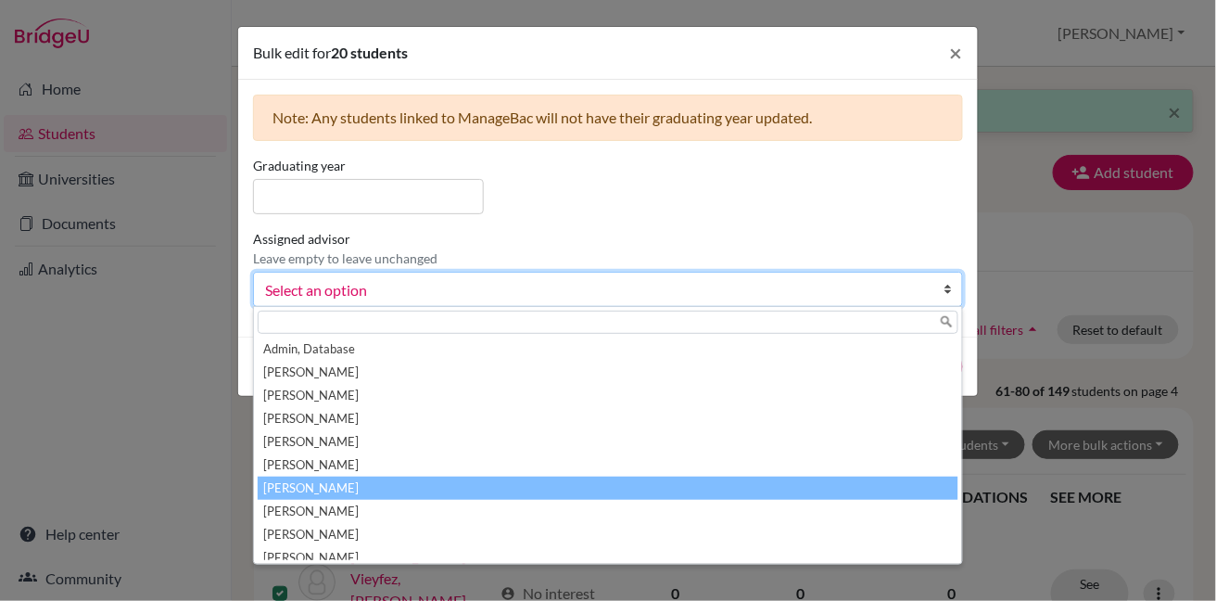
click at [723, 485] on li "[PERSON_NAME]" at bounding box center [608, 487] width 701 height 23
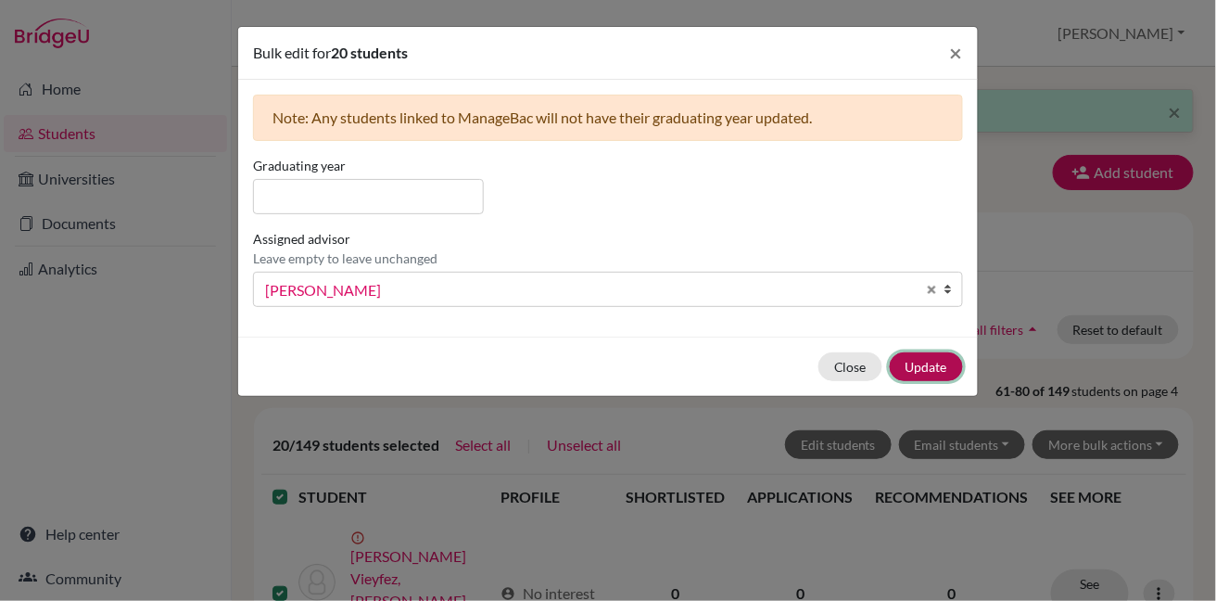
click at [910, 364] on button "Update" at bounding box center [926, 366] width 73 height 29
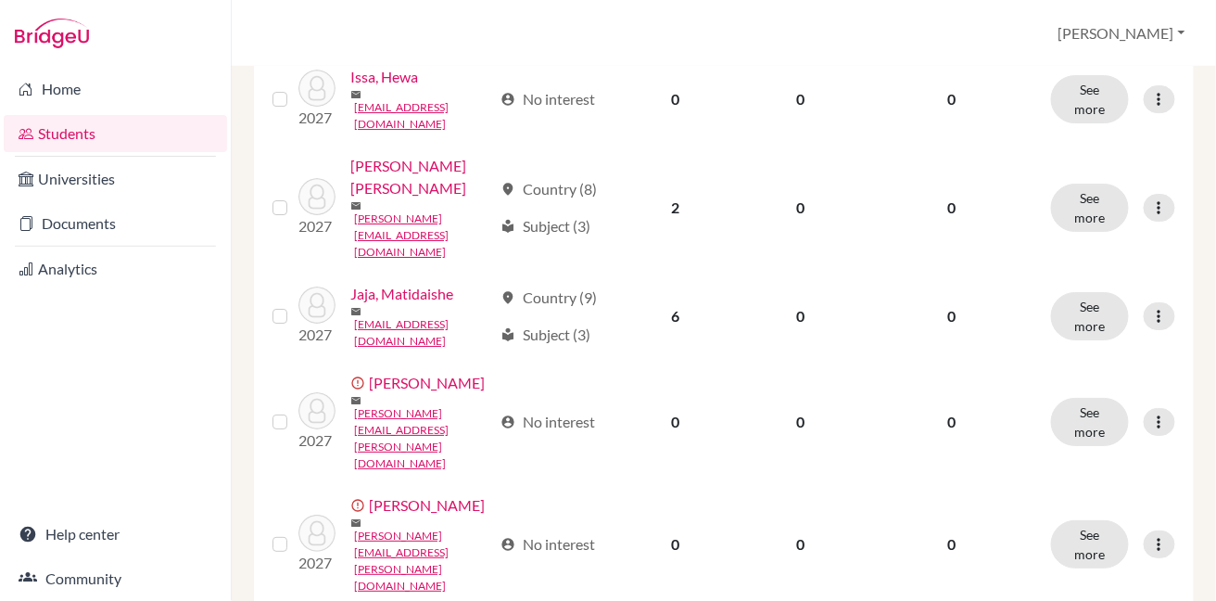
scroll to position [1635, 0]
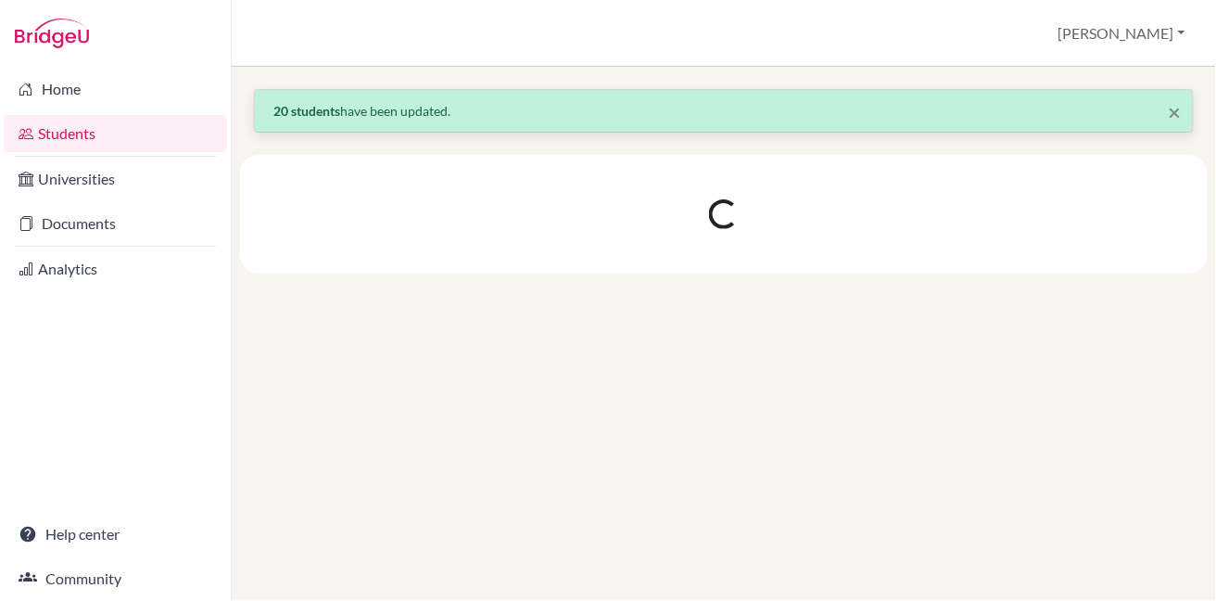
scroll to position [0, 0]
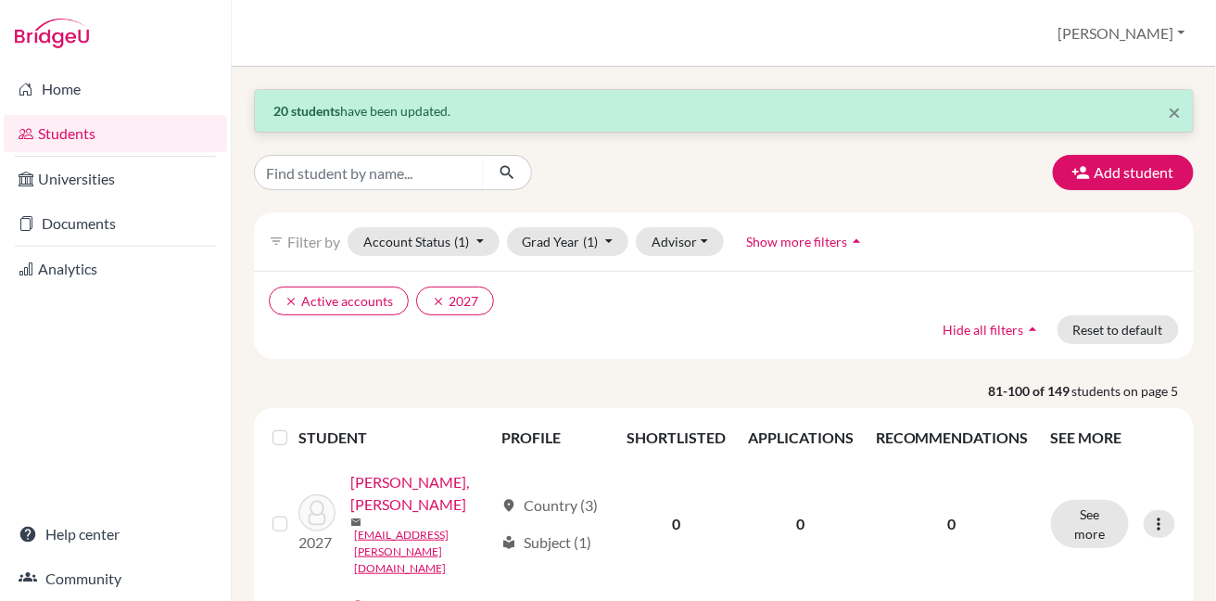
click at [295, 426] on label at bounding box center [295, 426] width 0 height 0
click at [0, 0] on input "checkbox" at bounding box center [0, 0] width 0 height 0
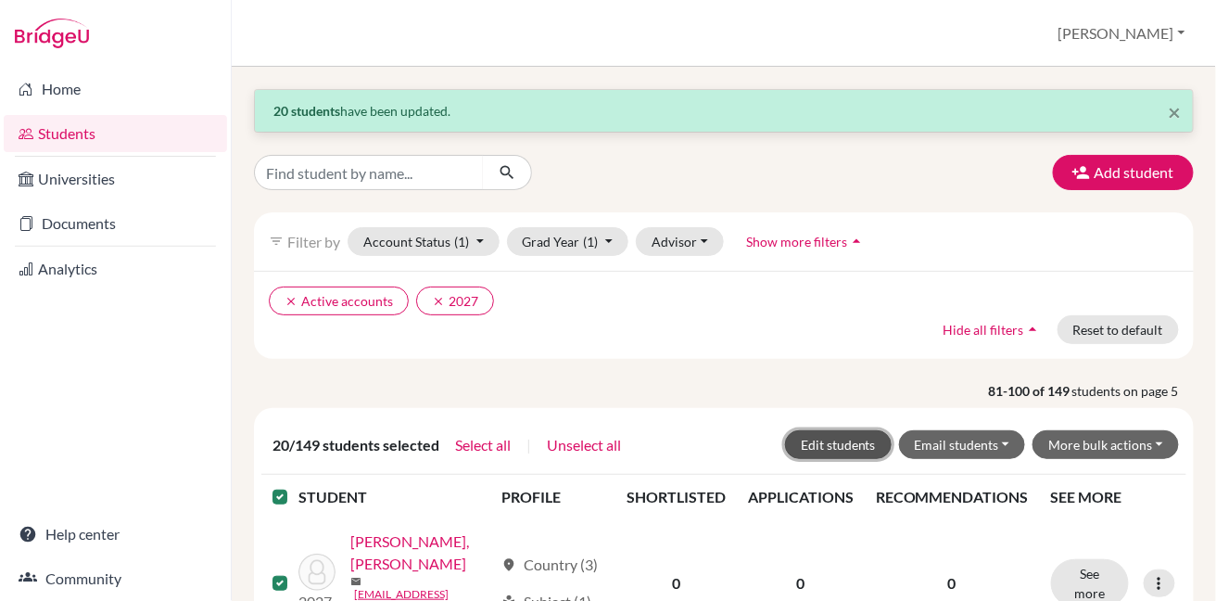
click at [832, 450] on button "Edit students" at bounding box center [838, 444] width 107 height 29
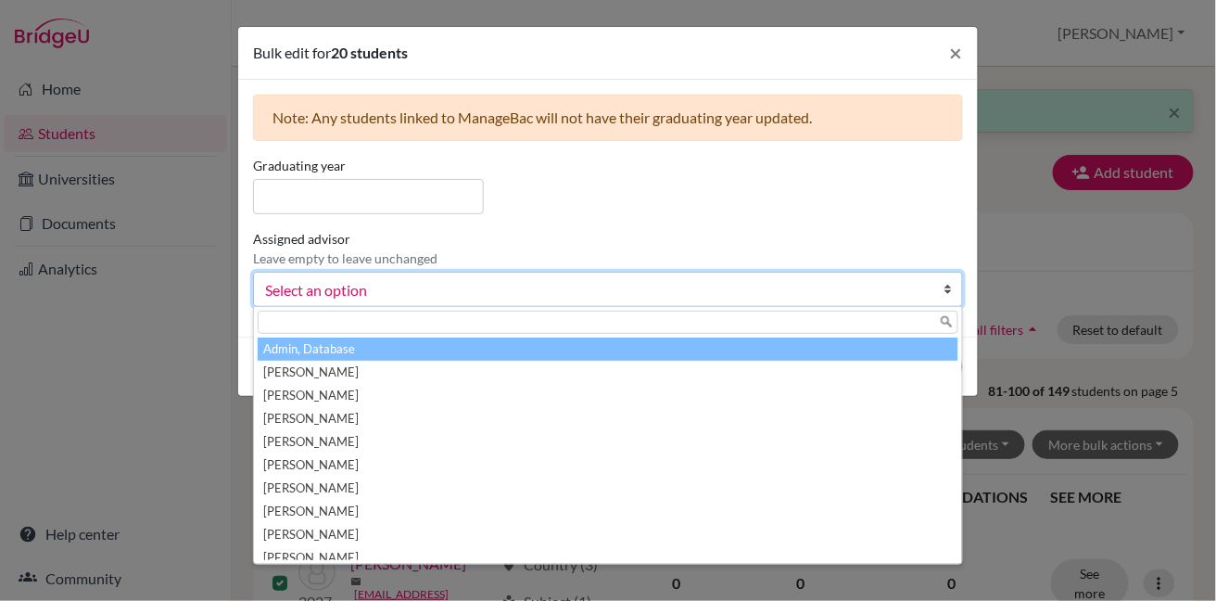
click at [880, 297] on span "Select an option" at bounding box center [596, 290] width 662 height 24
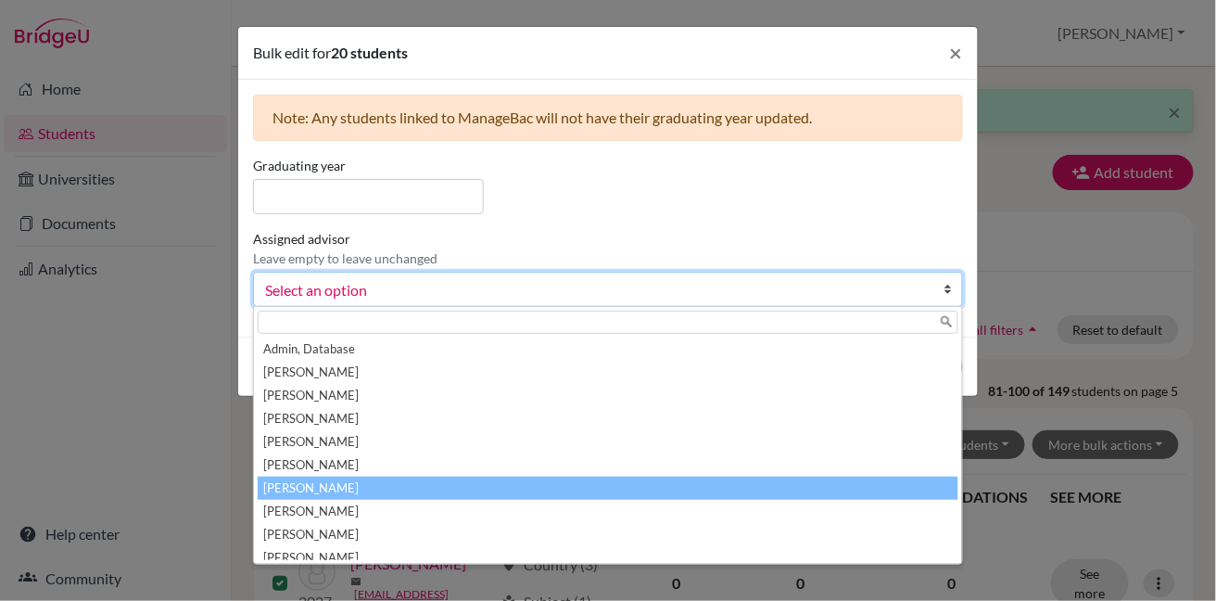
click at [803, 486] on li "[PERSON_NAME]" at bounding box center [608, 487] width 701 height 23
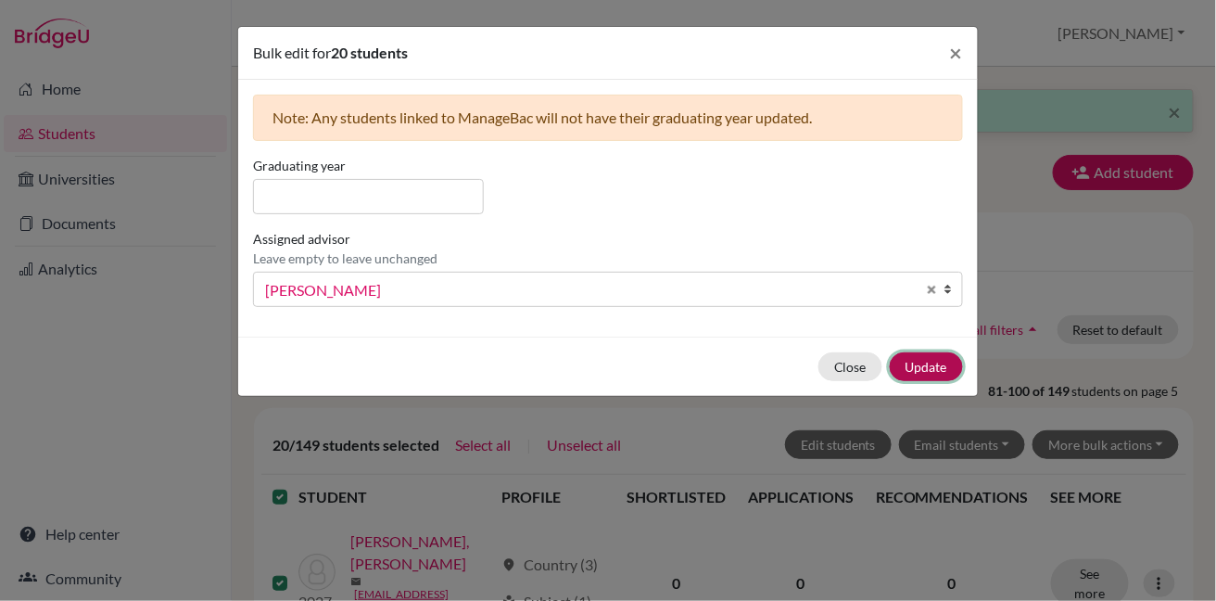
click at [930, 374] on button "Update" at bounding box center [926, 366] width 73 height 29
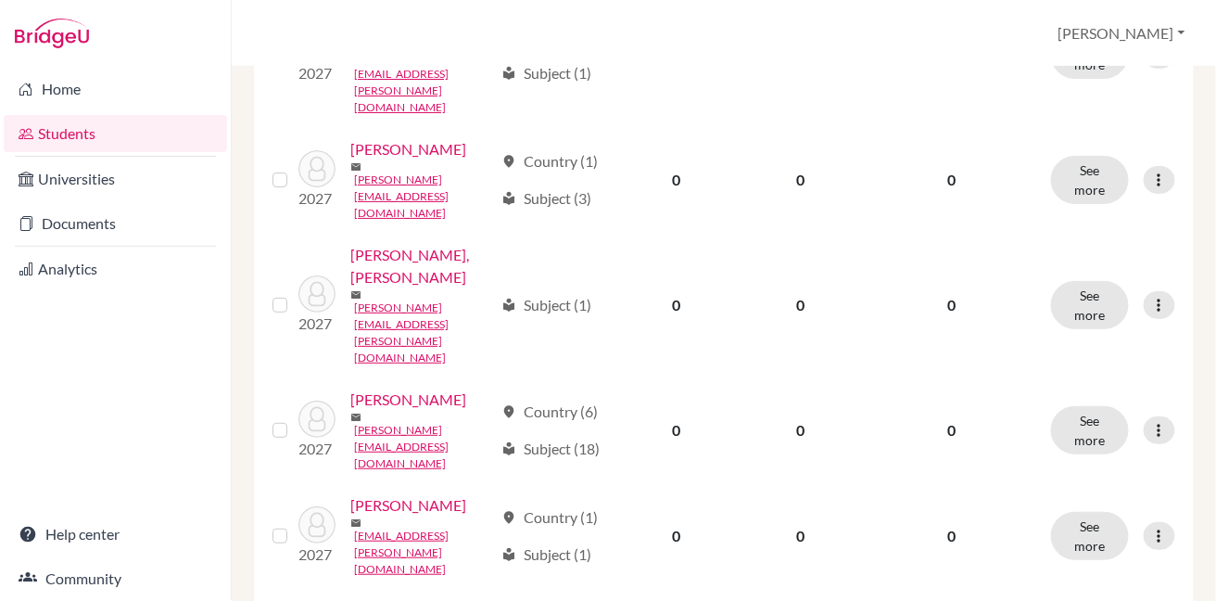
scroll to position [1668, 0]
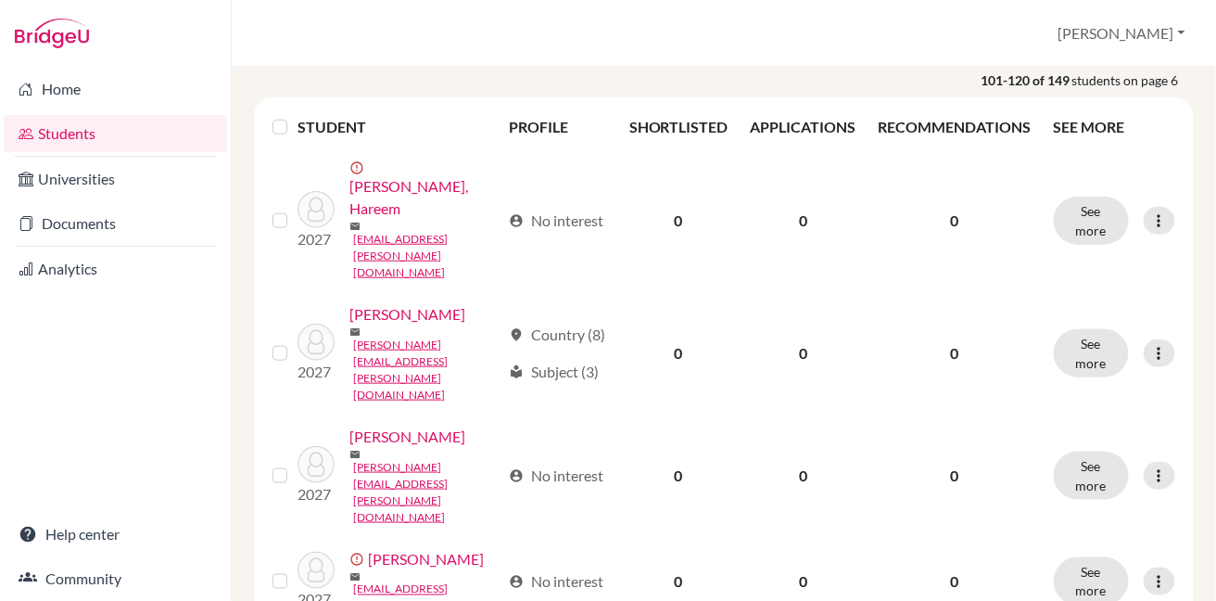
scroll to position [316, 0]
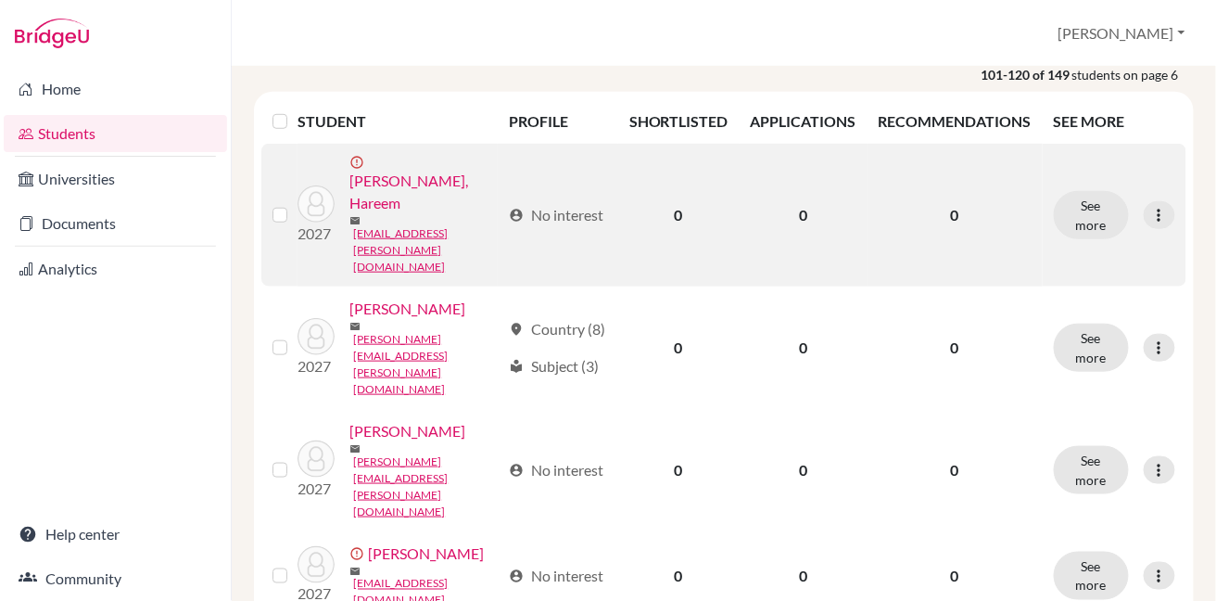
click at [295, 204] on label at bounding box center [295, 204] width 0 height 0
click at [0, 0] on input "checkbox" at bounding box center [0, 0] width 0 height 0
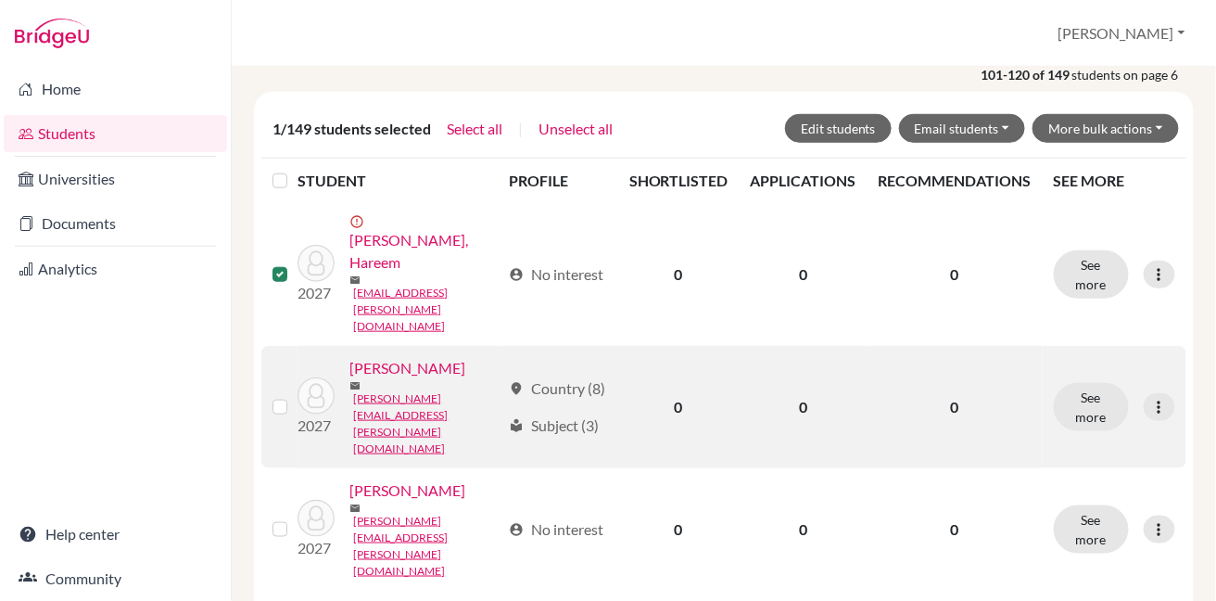
click at [295, 396] on label at bounding box center [295, 396] width 0 height 0
click at [0, 0] on input "checkbox" at bounding box center [0, 0] width 0 height 0
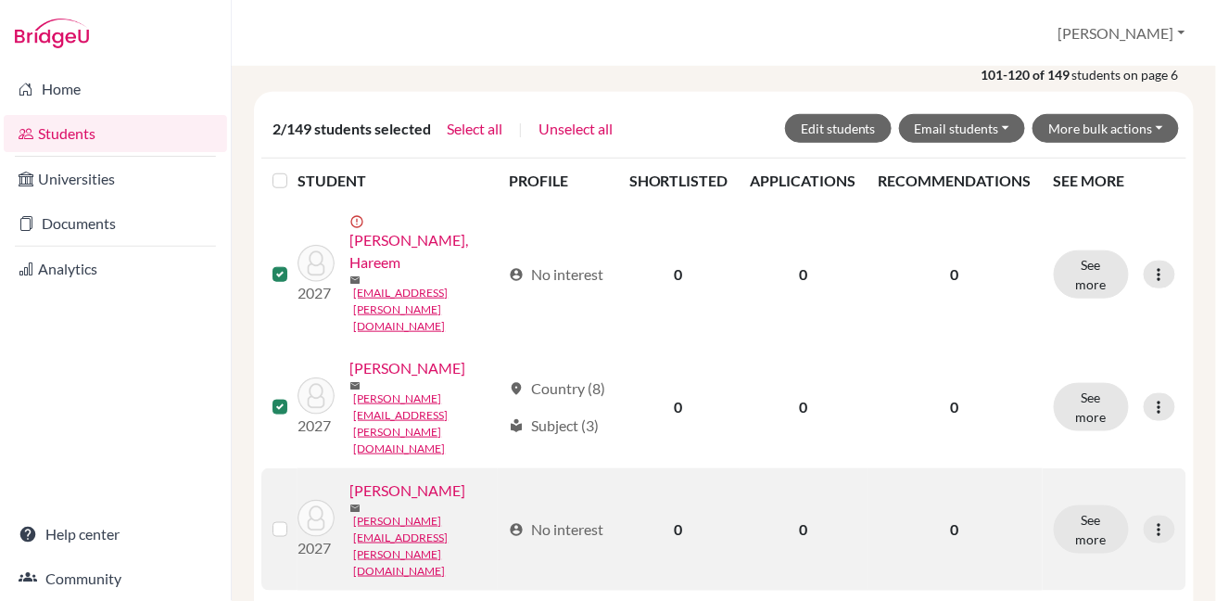
click at [295, 518] on label at bounding box center [295, 518] width 0 height 0
click at [0, 0] on input "checkbox" at bounding box center [0, 0] width 0 height 0
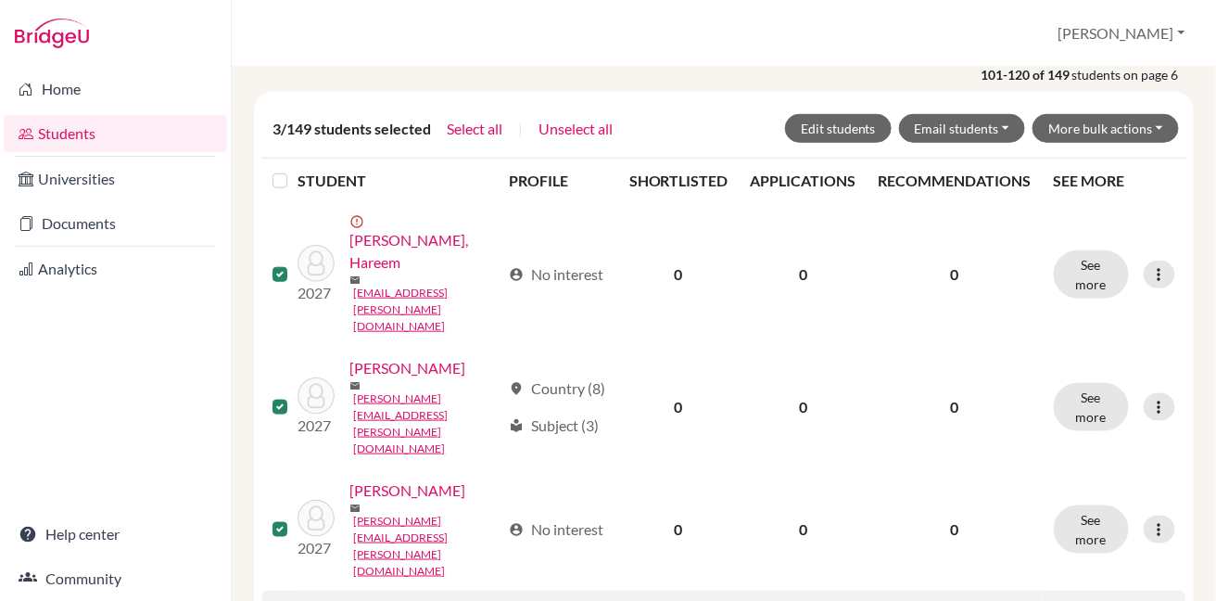
click at [0, 0] on input "checkbox" at bounding box center [0, 0] width 0 height 0
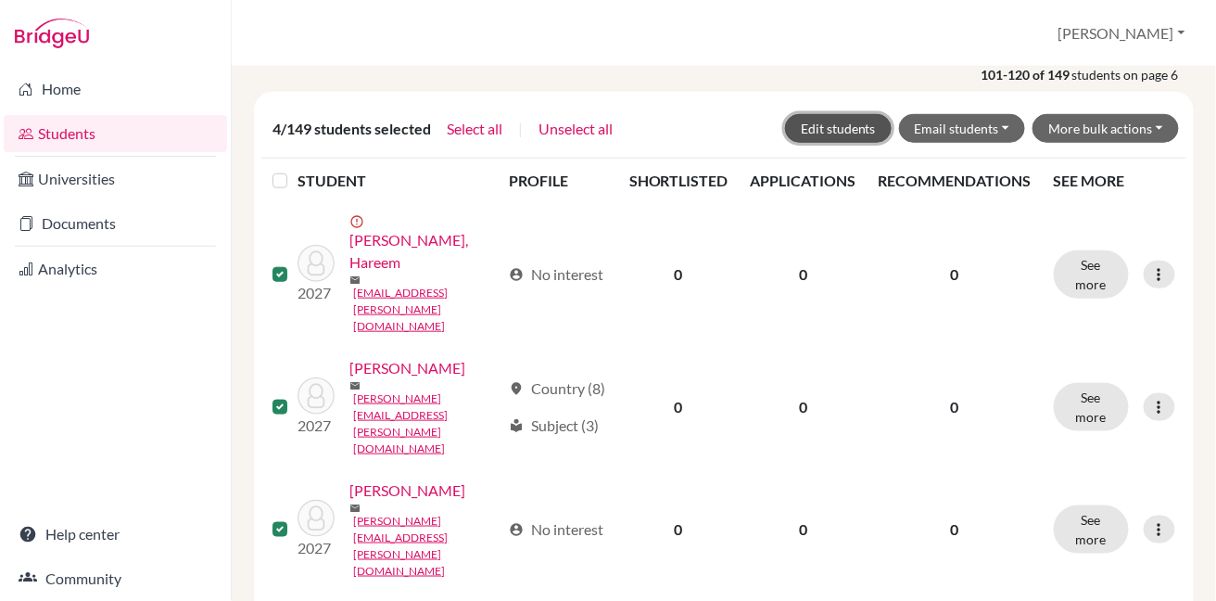
click at [840, 120] on button "Edit students" at bounding box center [838, 128] width 107 height 29
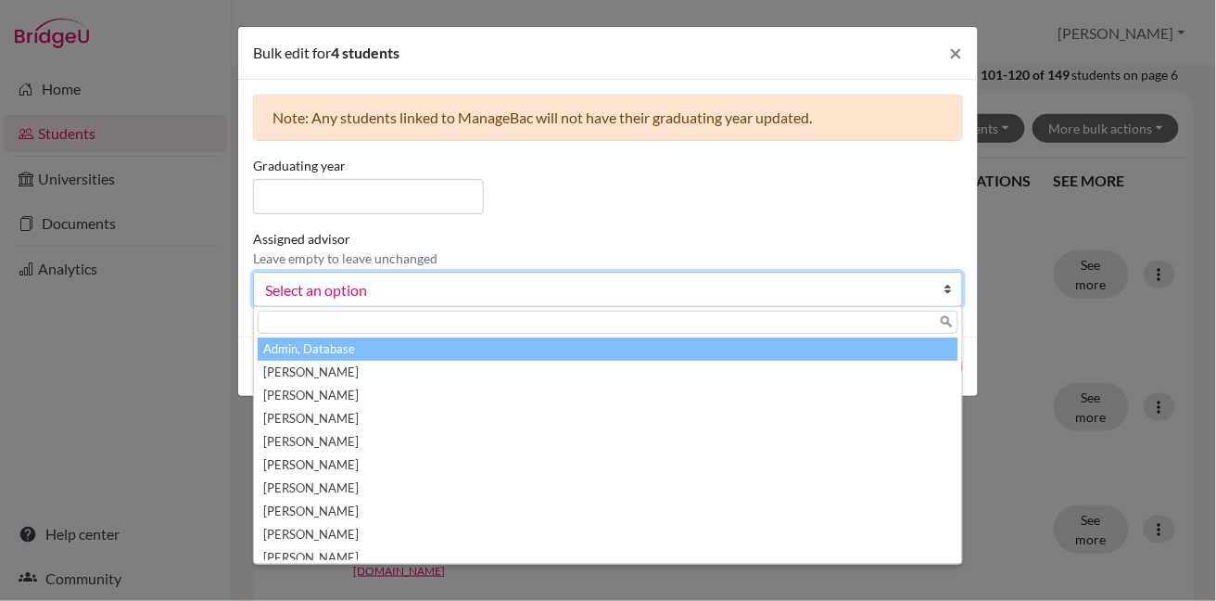
click at [797, 297] on span "Select an option" at bounding box center [596, 290] width 662 height 24
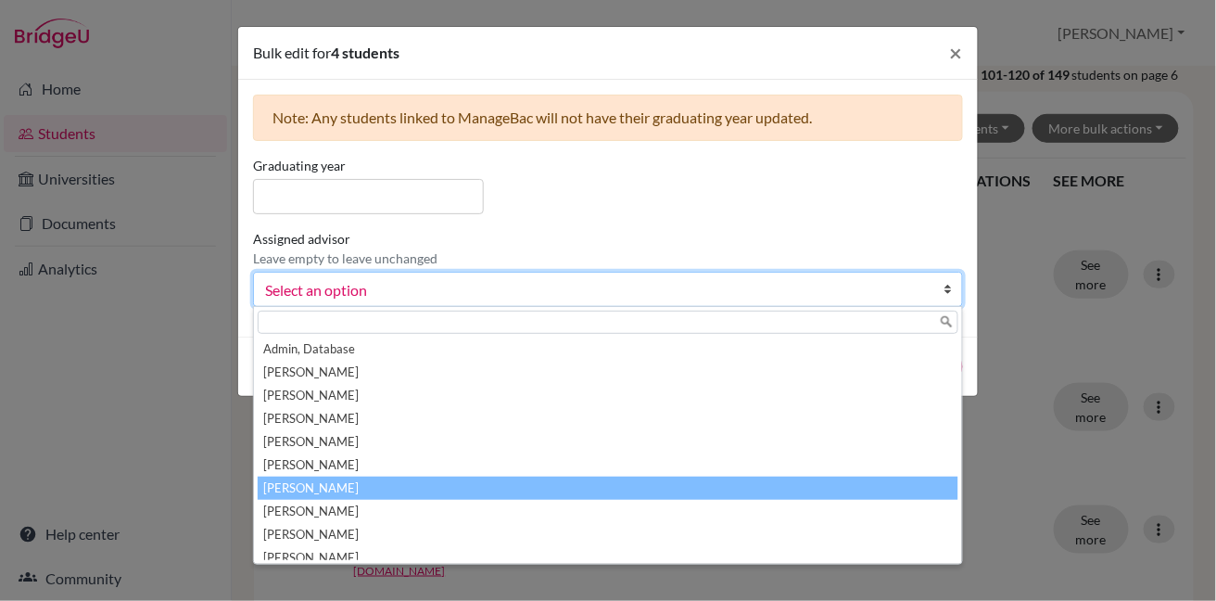
click at [715, 480] on li "[PERSON_NAME]" at bounding box center [608, 487] width 701 height 23
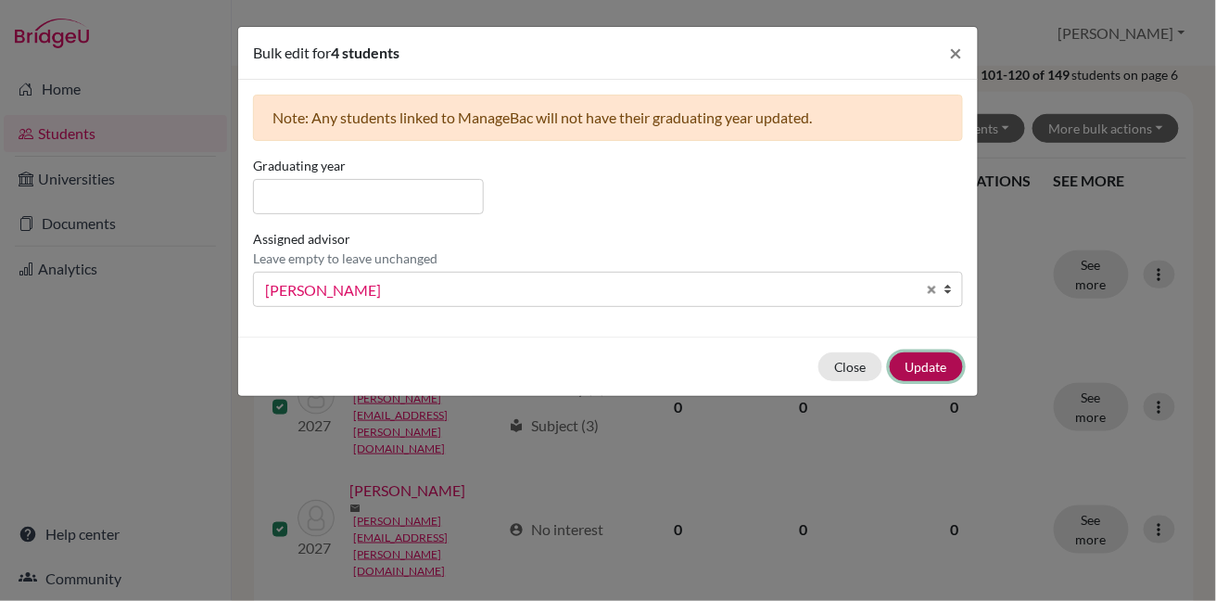
click at [924, 360] on button "Update" at bounding box center [926, 366] width 73 height 29
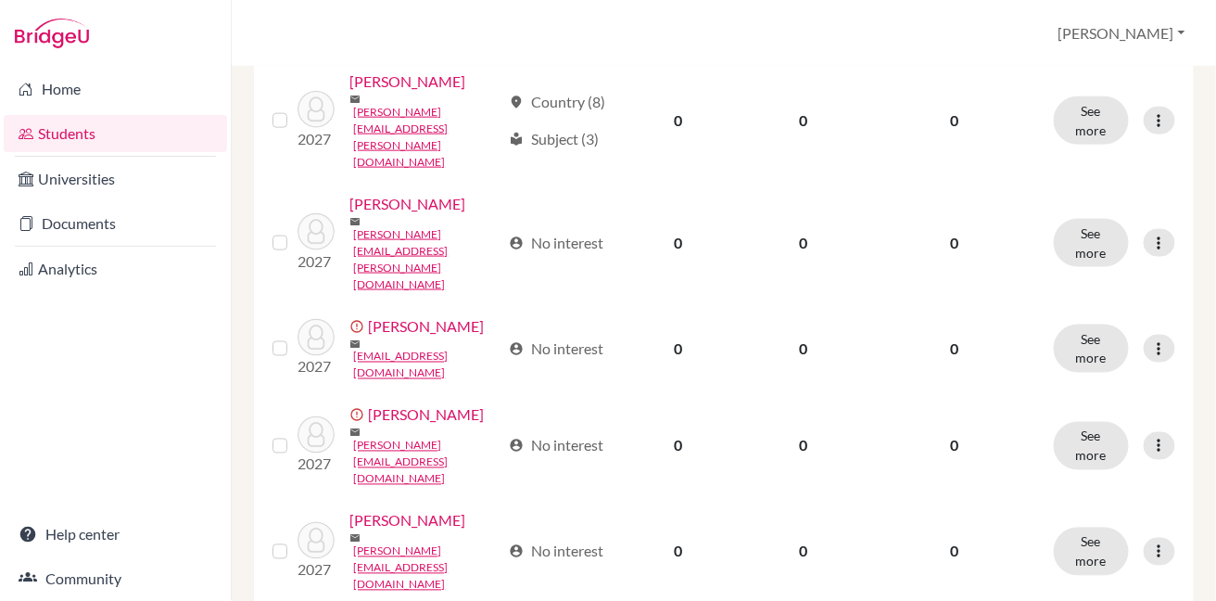
scroll to position [551, 0]
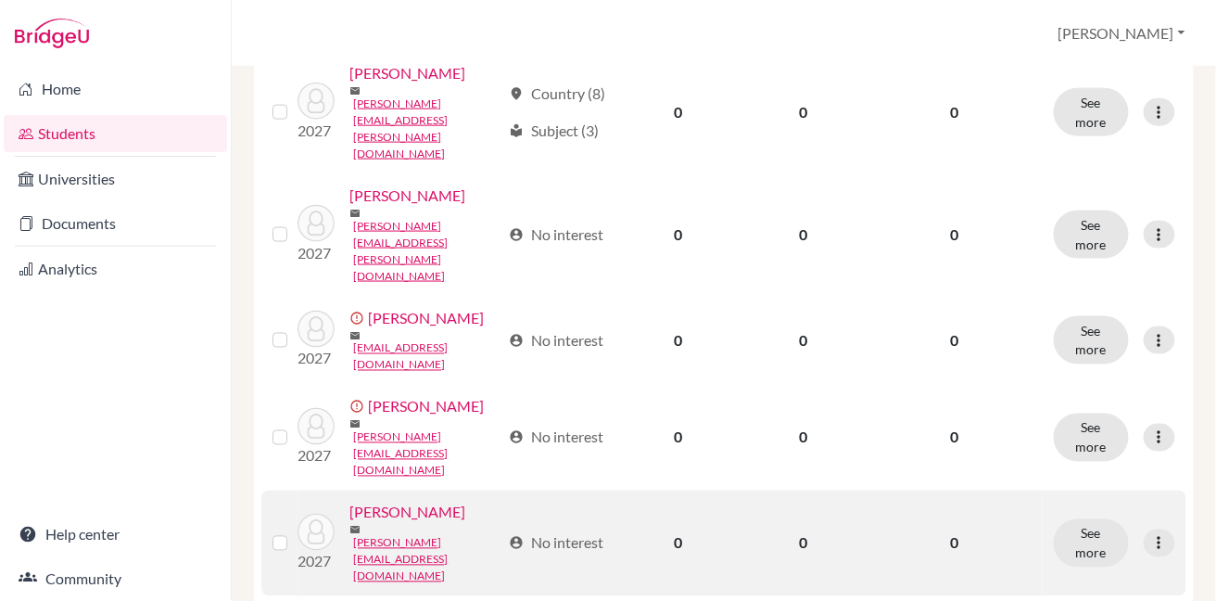
click at [295, 532] on label at bounding box center [295, 532] width 0 height 0
click at [0, 0] on input "checkbox" at bounding box center [0, 0] width 0 height 0
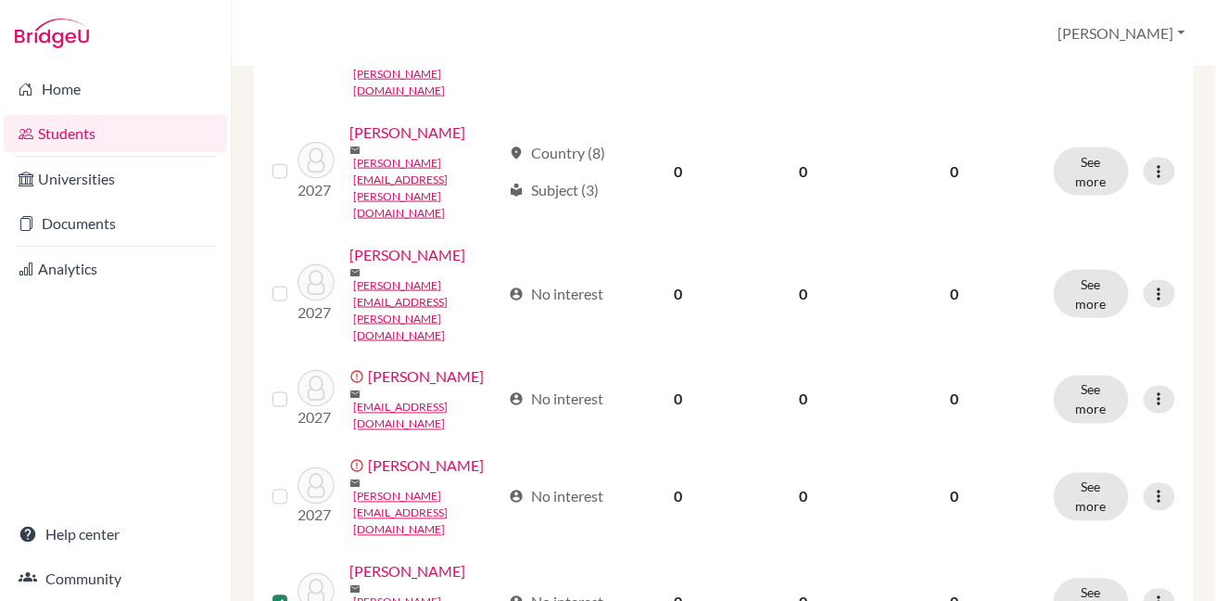
scroll to position [611, 0]
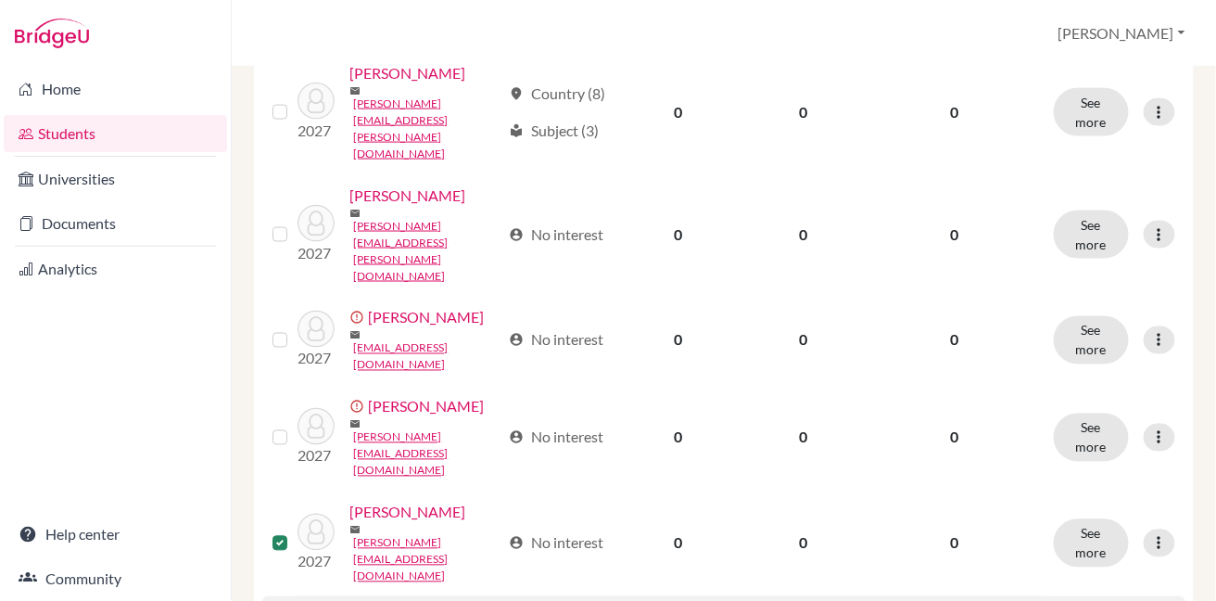
click at [0, 0] on input "checkbox" at bounding box center [0, 0] width 0 height 0
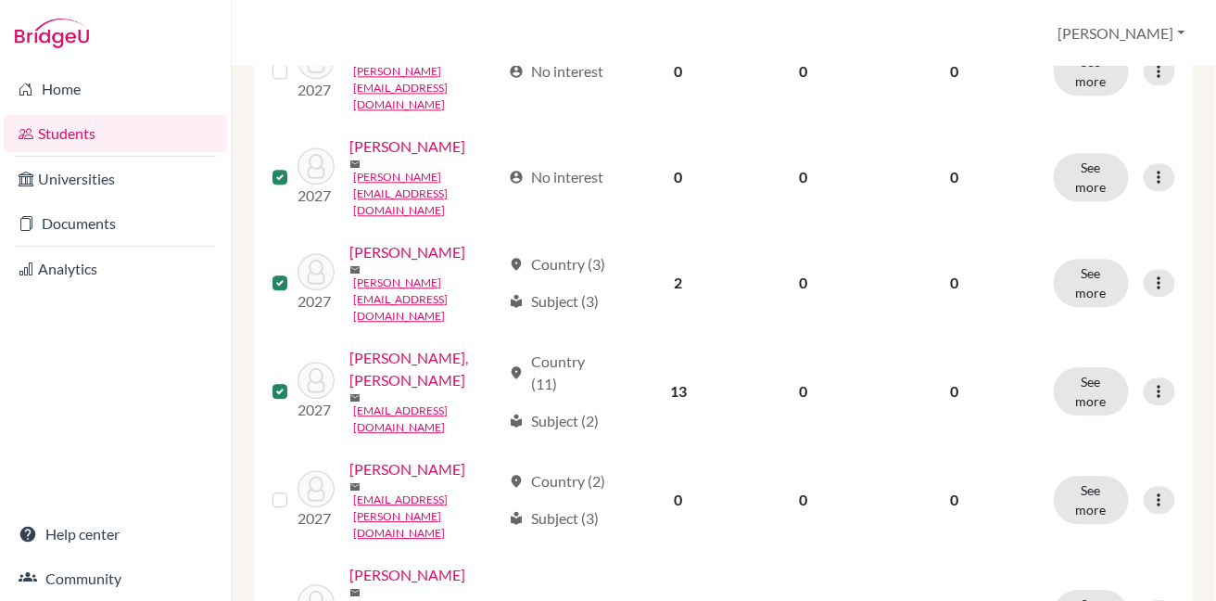
scroll to position [1103, 0]
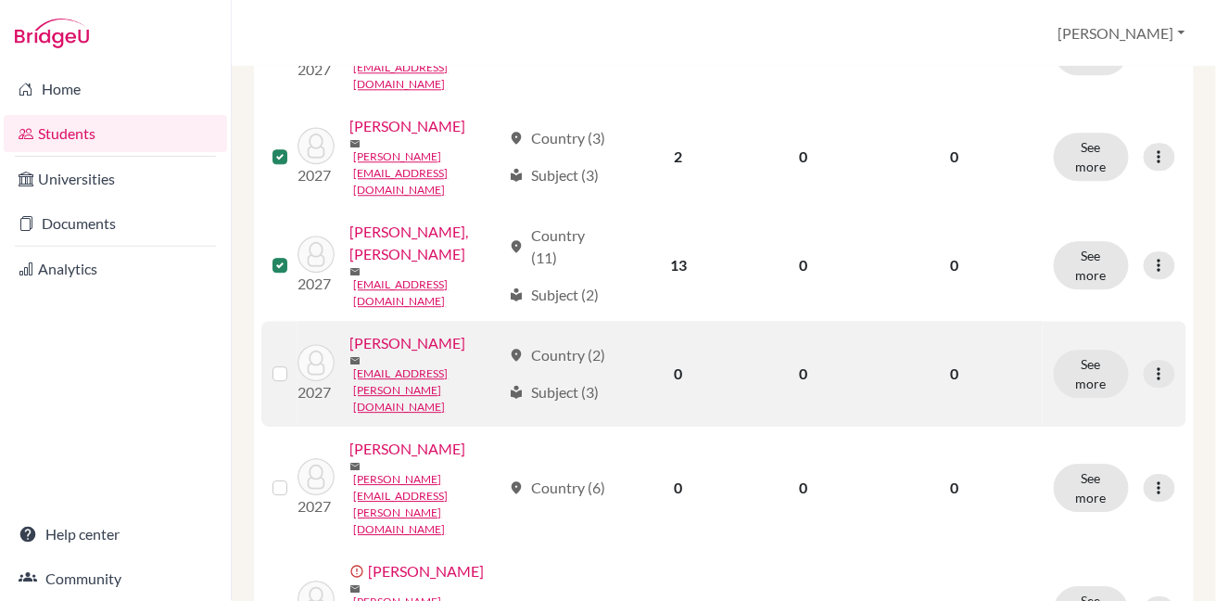
click at [295, 362] on label at bounding box center [295, 362] width 0 height 0
click at [0, 0] on input "checkbox" at bounding box center [0, 0] width 0 height 0
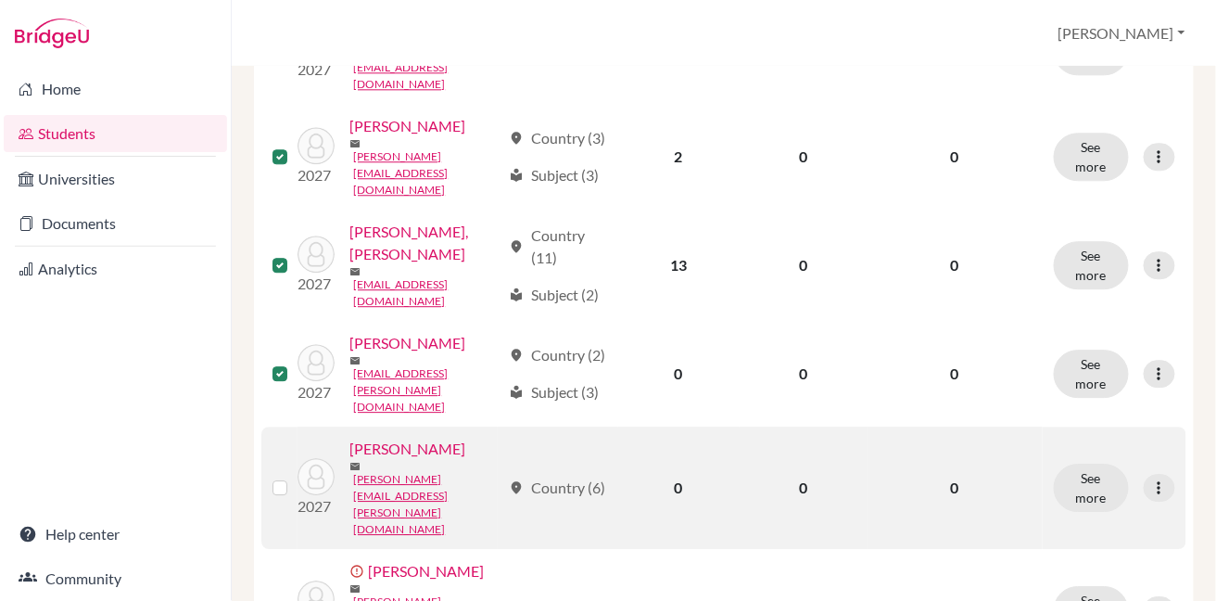
click at [295, 476] on label at bounding box center [295, 476] width 0 height 0
click at [0, 0] on input "checkbox" at bounding box center [0, 0] width 0 height 0
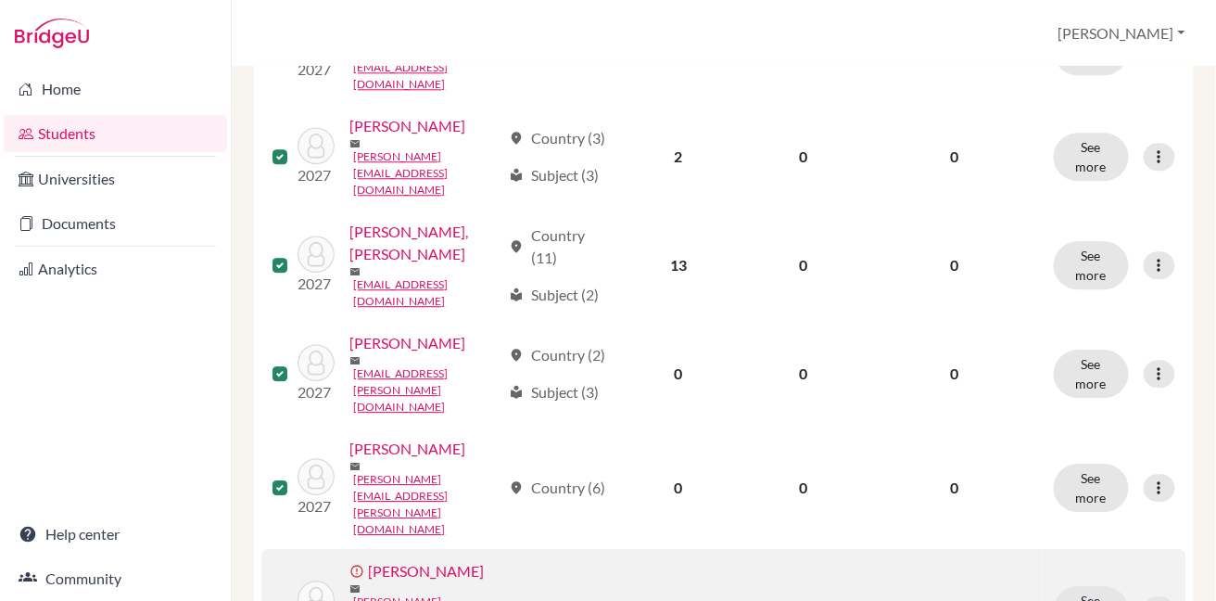
click at [295, 599] on label at bounding box center [295, 599] width 0 height 0
click at [0, 0] on input "checkbox" at bounding box center [0, 0] width 0 height 0
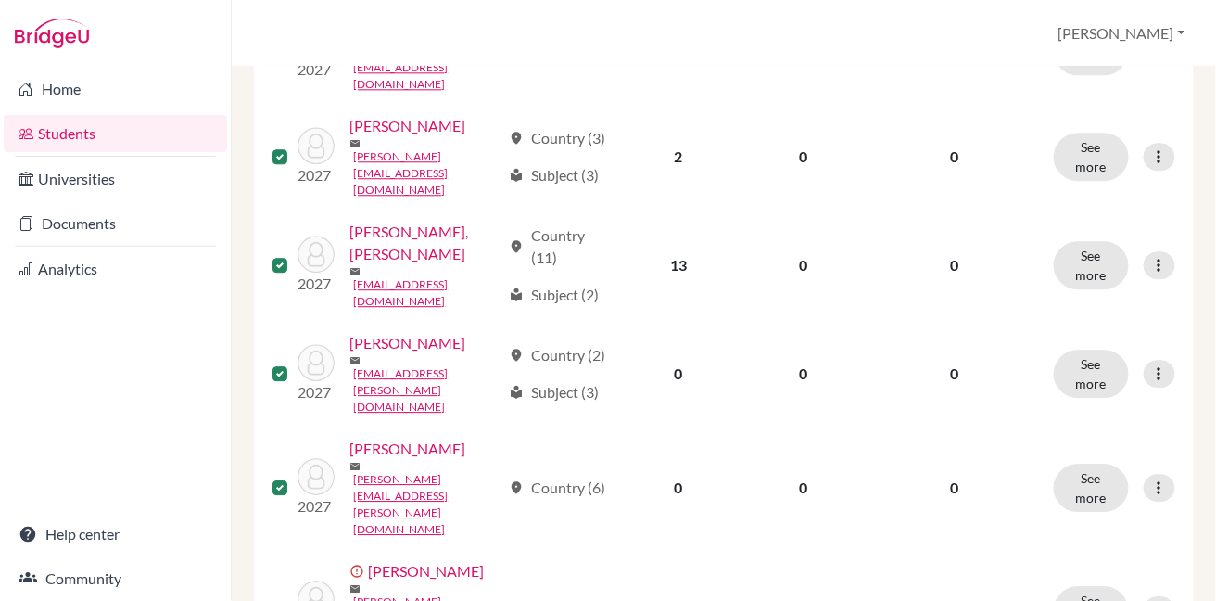
click at [0, 0] on input "checkbox" at bounding box center [0, 0] width 0 height 0
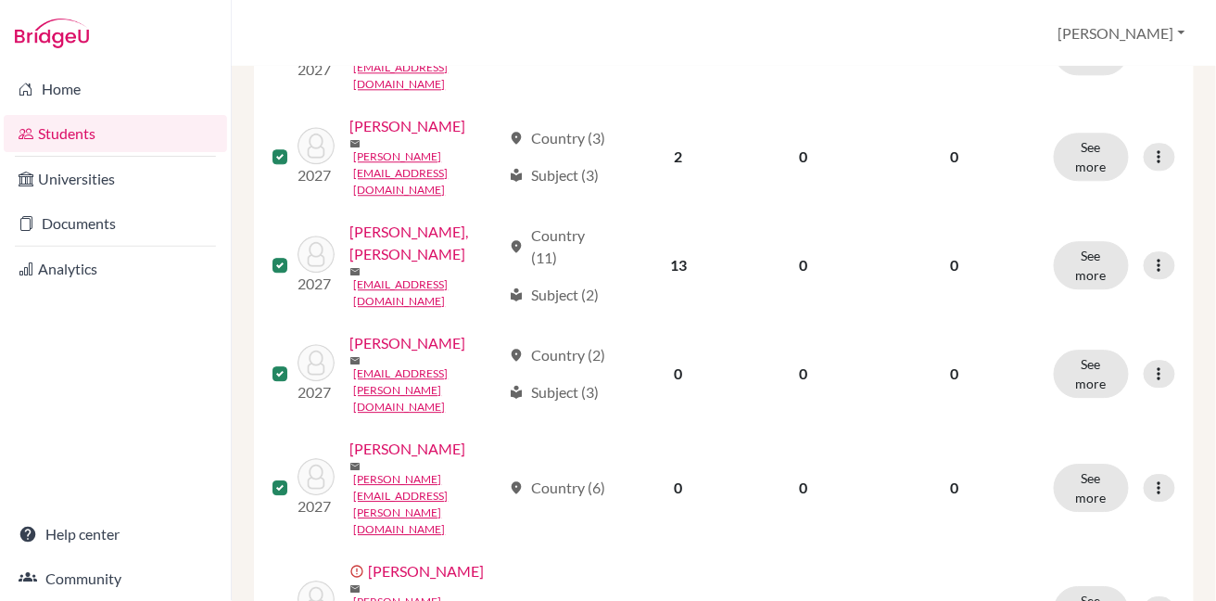
click at [0, 0] on input "checkbox" at bounding box center [0, 0] width 0 height 0
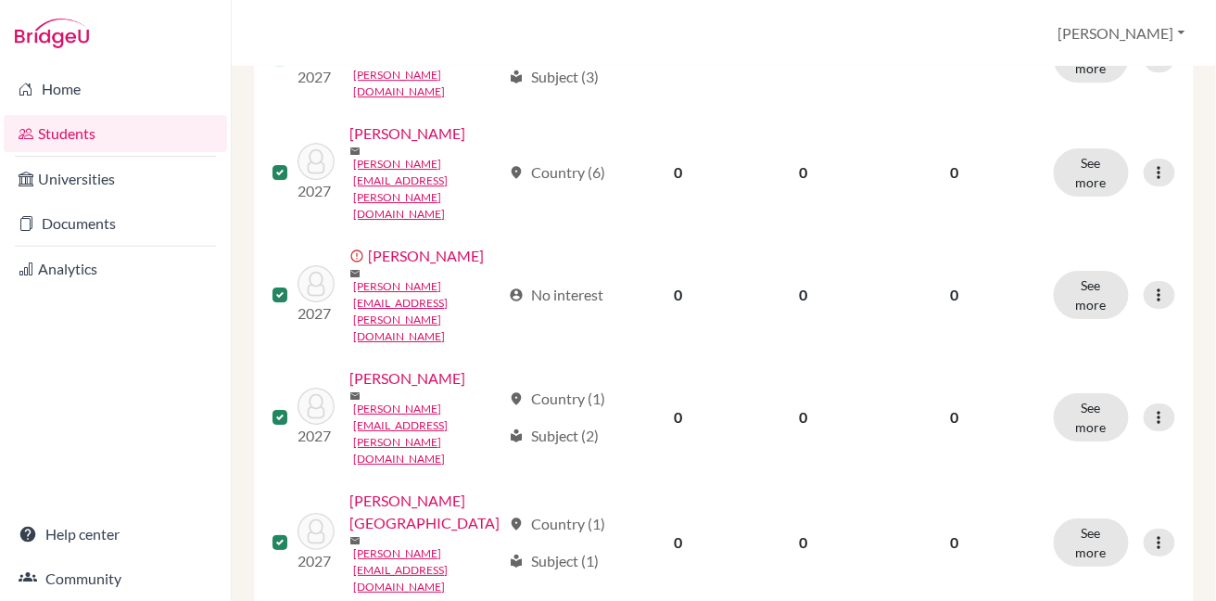
scroll to position [1423, 0]
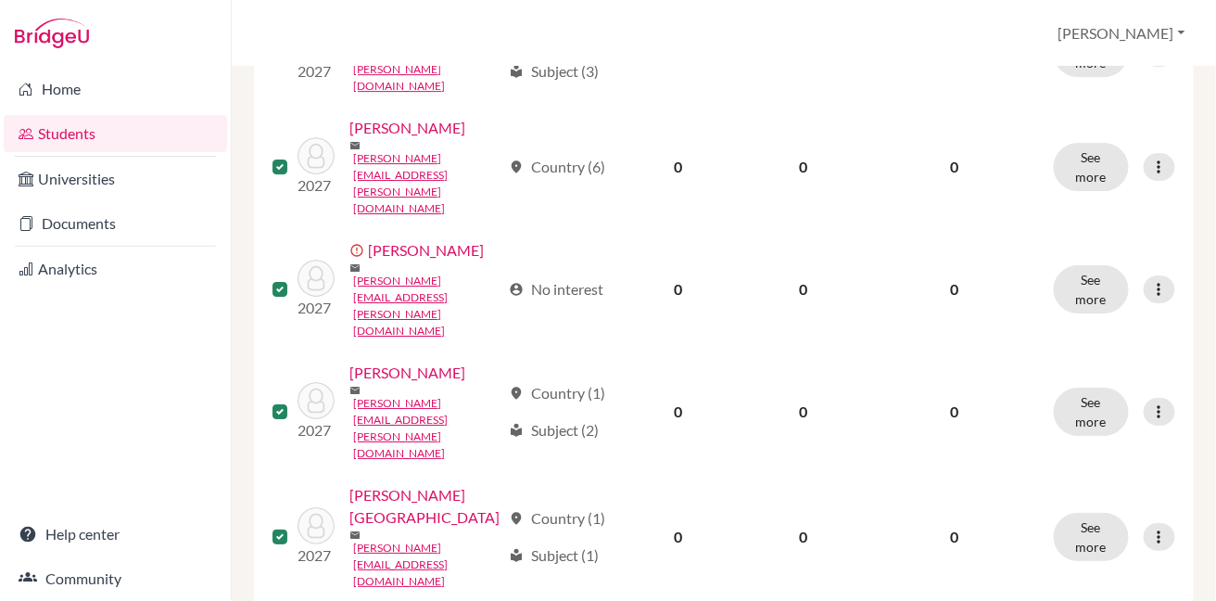
click at [0, 0] on input "checkbox" at bounding box center [0, 0] width 0 height 0
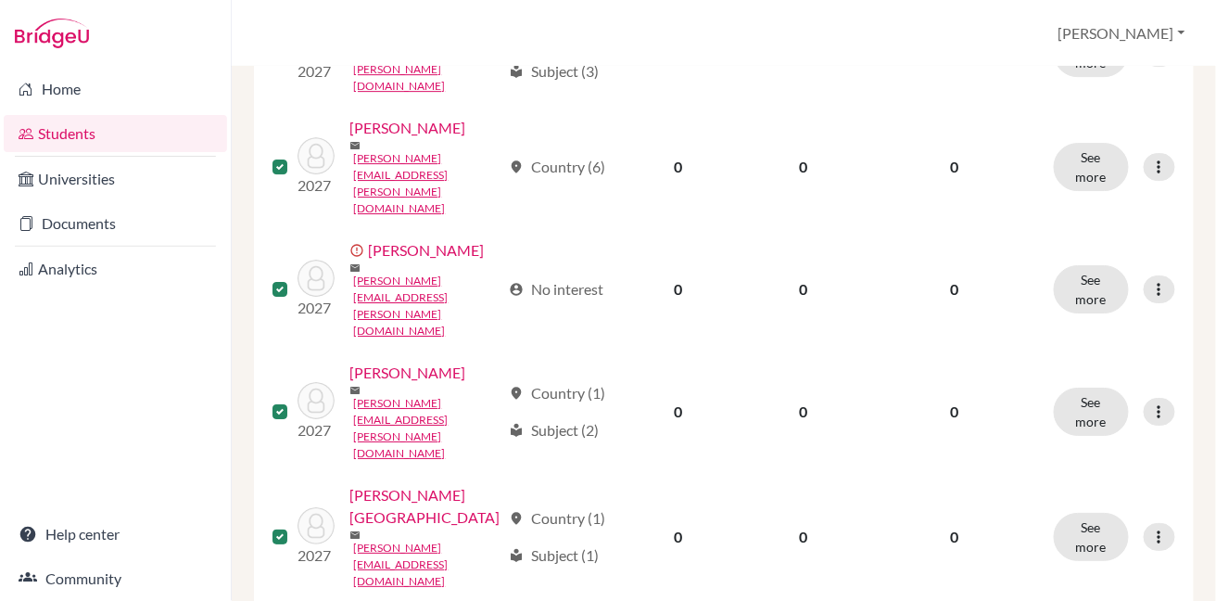
click at [0, 0] on input "checkbox" at bounding box center [0, 0] width 0 height 0
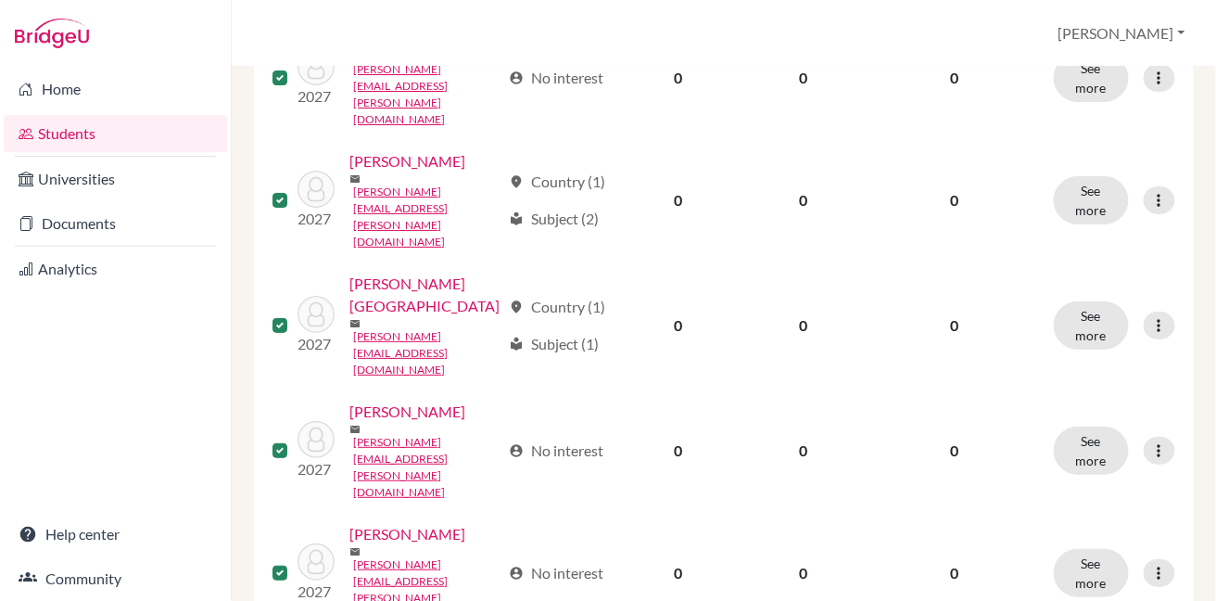
scroll to position [1722, 0]
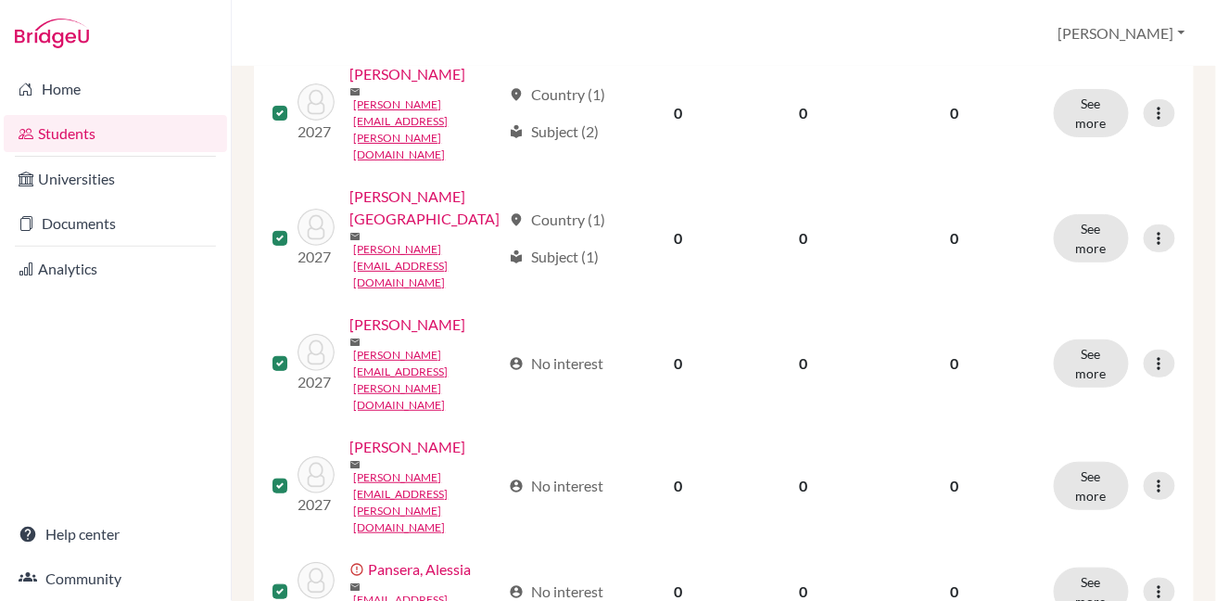
click at [0, 0] on input "checkbox" at bounding box center [0, 0] width 0 height 0
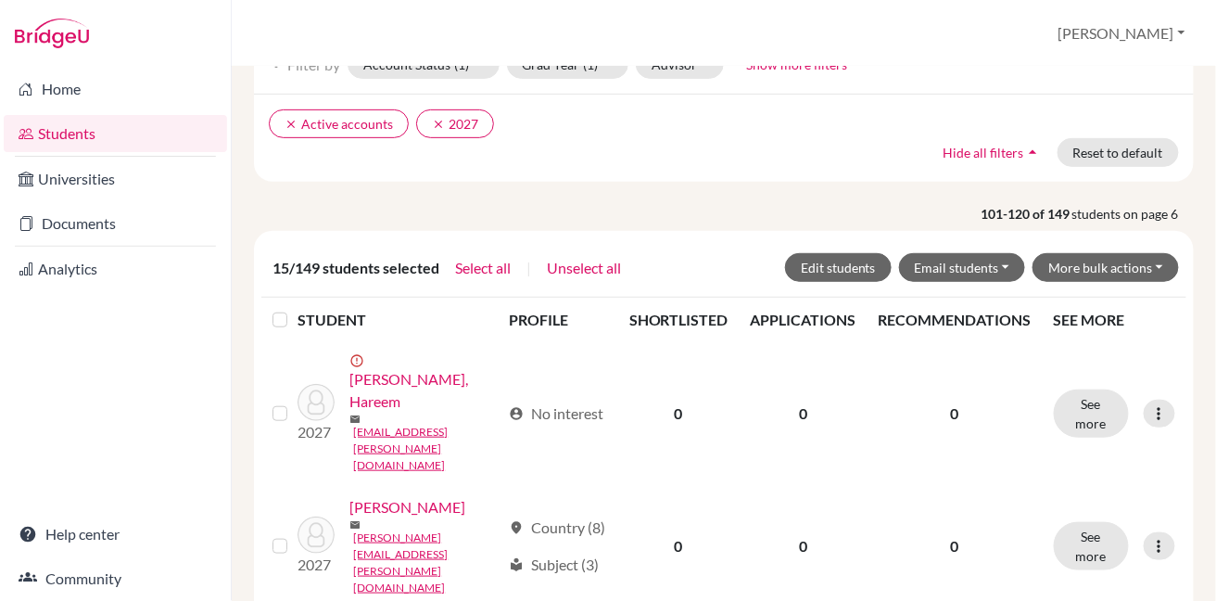
scroll to position [136, 0]
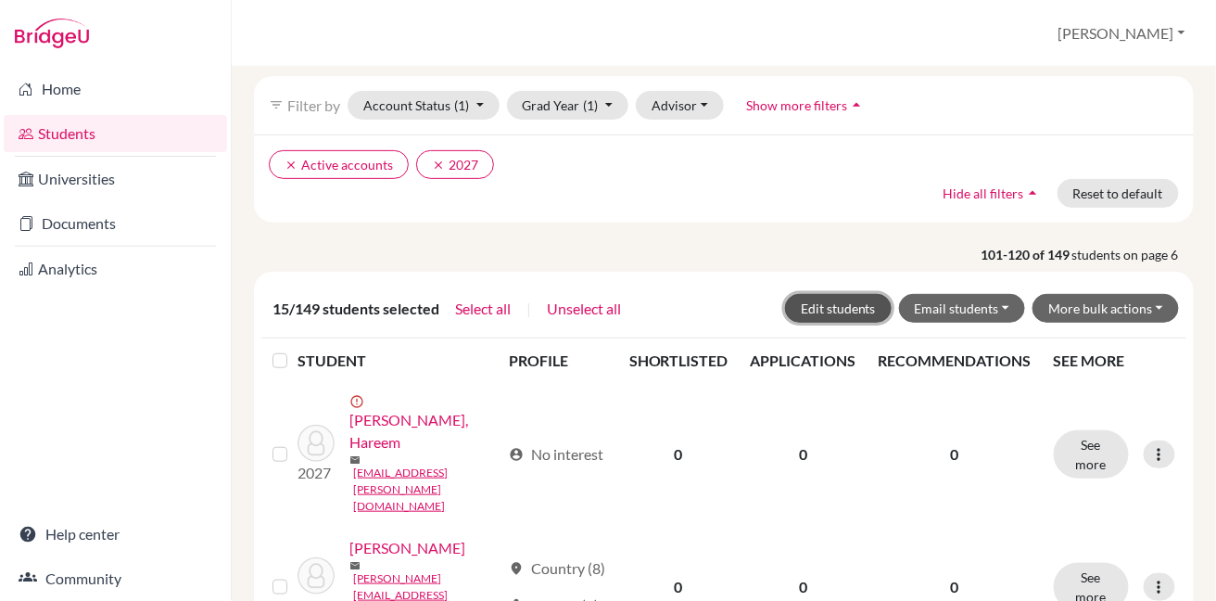
click at [826, 303] on button "Edit students" at bounding box center [838, 308] width 107 height 29
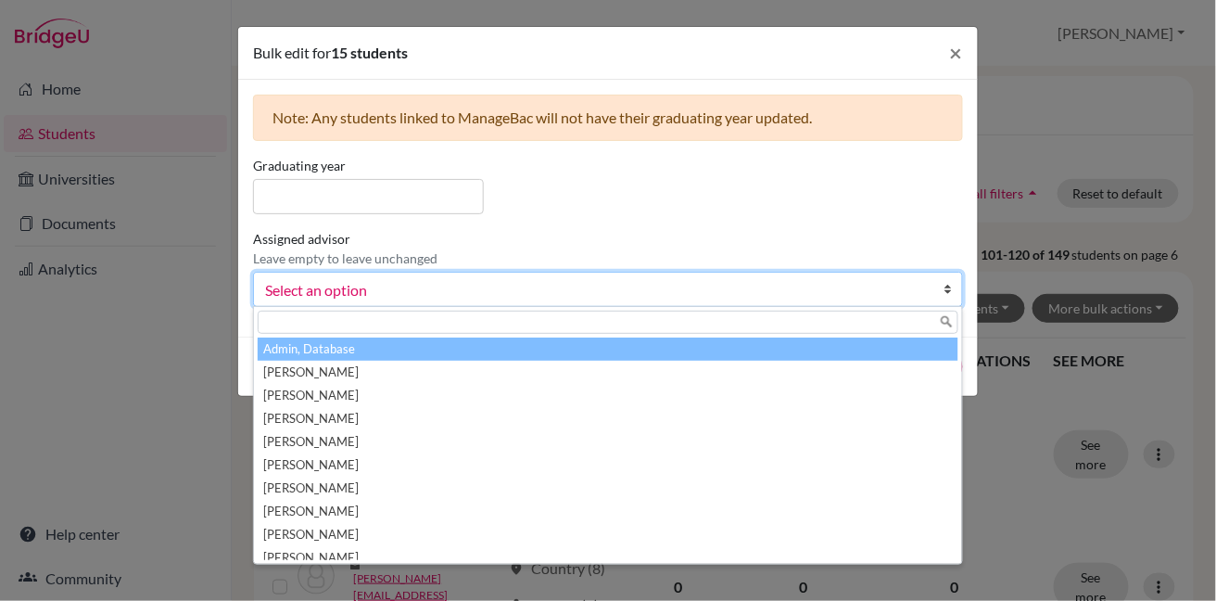
click at [772, 297] on span "Select an option" at bounding box center [596, 290] width 662 height 24
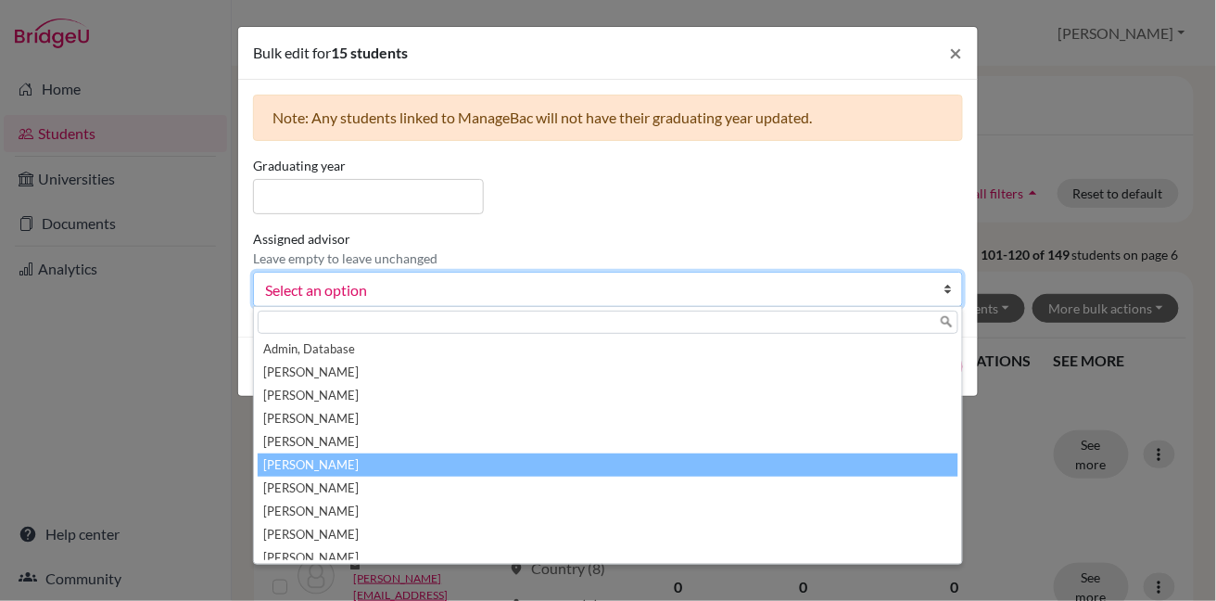
click at [712, 455] on li "[PERSON_NAME]" at bounding box center [608, 464] width 701 height 23
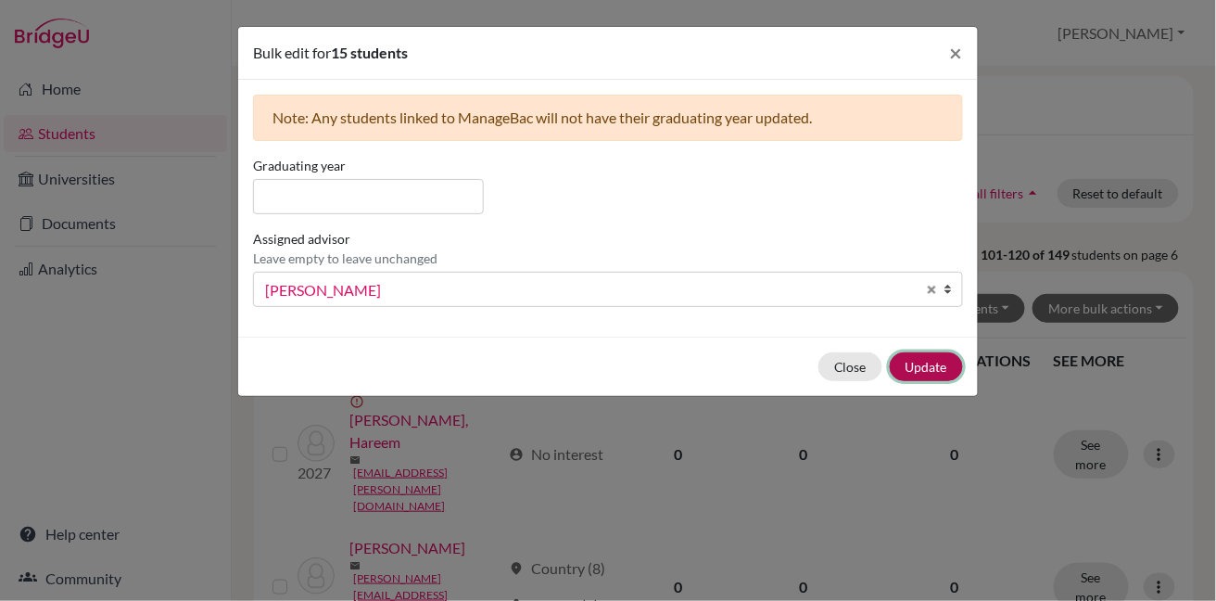
click at [908, 364] on button "Update" at bounding box center [926, 366] width 73 height 29
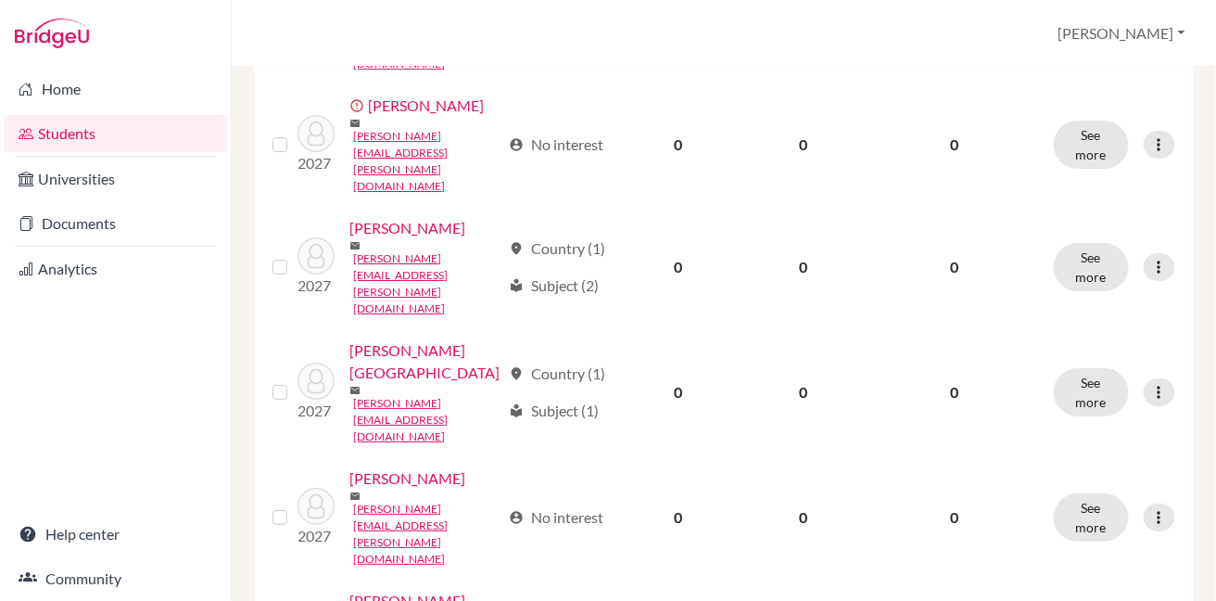
scroll to position [1663, 0]
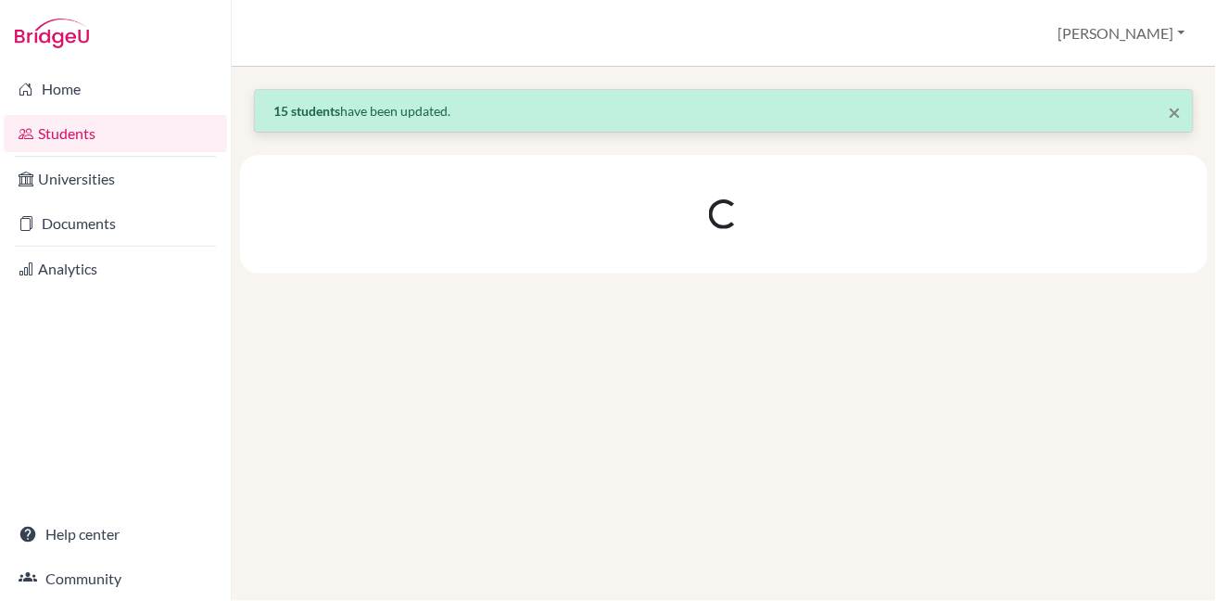
scroll to position [0, 0]
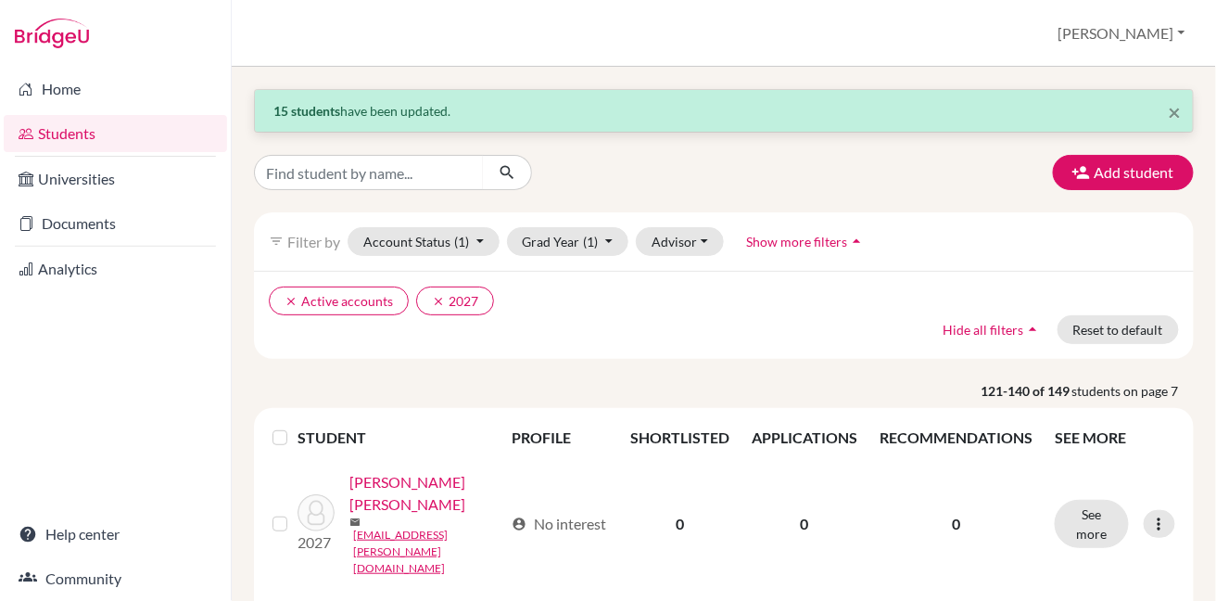
click at [295, 426] on label at bounding box center [295, 426] width 0 height 0
click at [0, 0] on input "checkbox" at bounding box center [0, 0] width 0 height 0
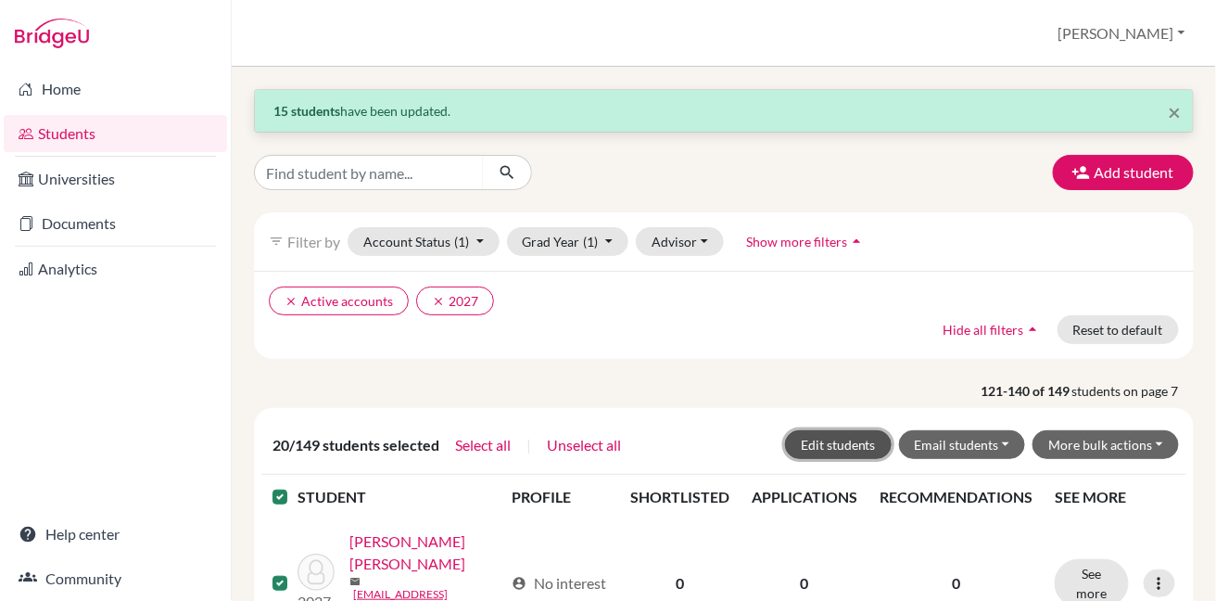
click at [845, 440] on button "Edit students" at bounding box center [838, 444] width 107 height 29
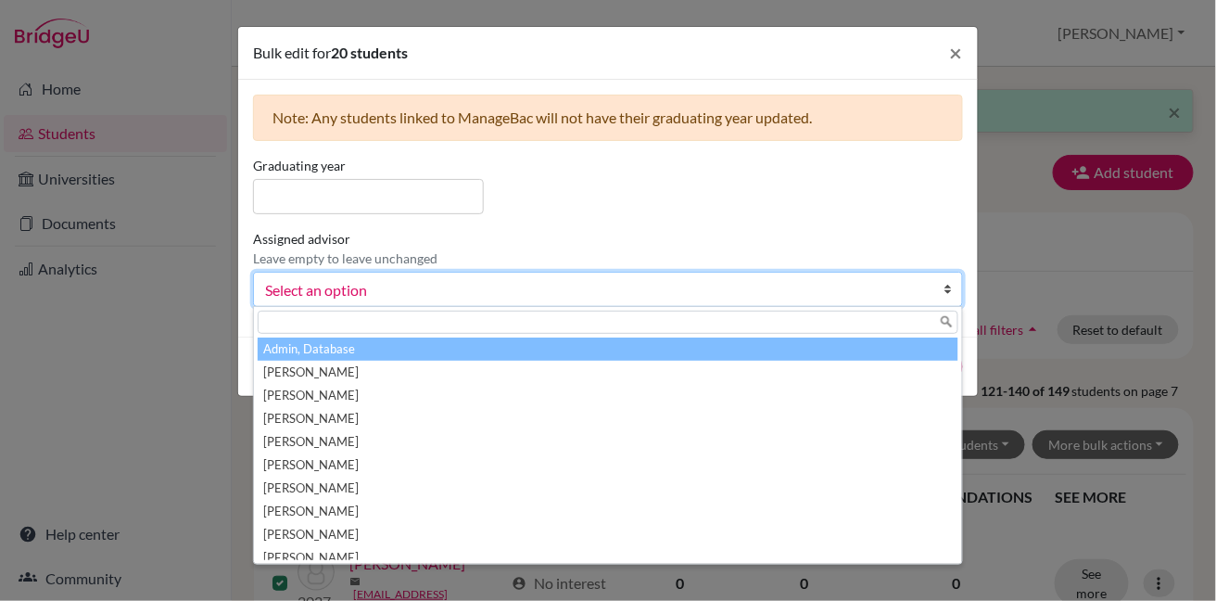
click at [595, 281] on span "Select an option" at bounding box center [596, 290] width 662 height 24
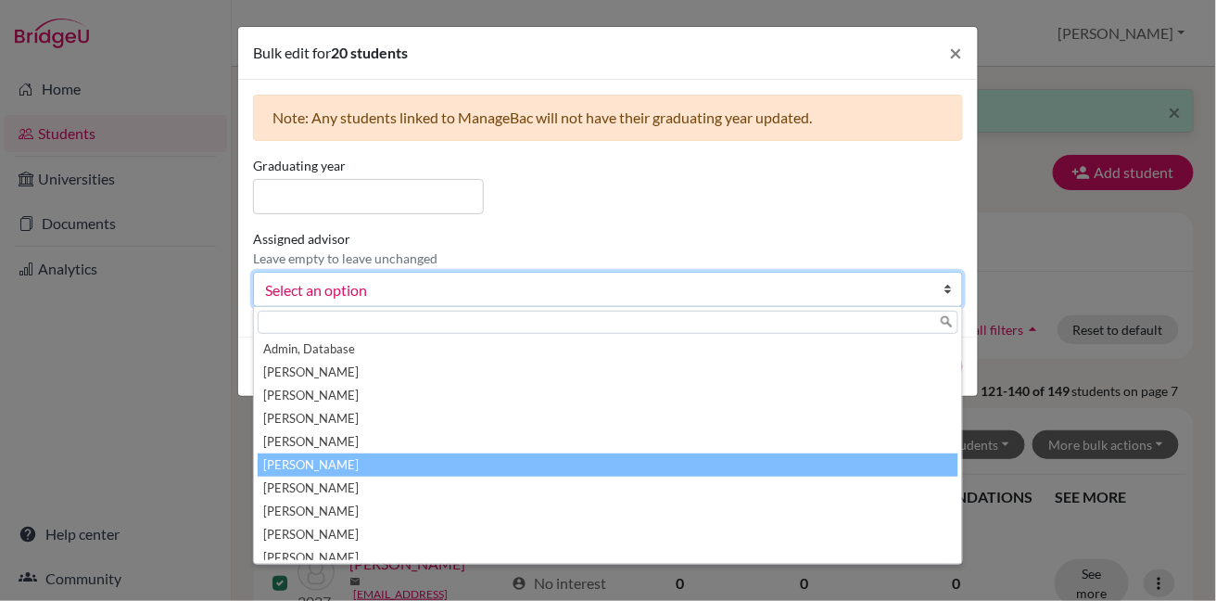
click at [550, 467] on li "[PERSON_NAME]" at bounding box center [608, 464] width 701 height 23
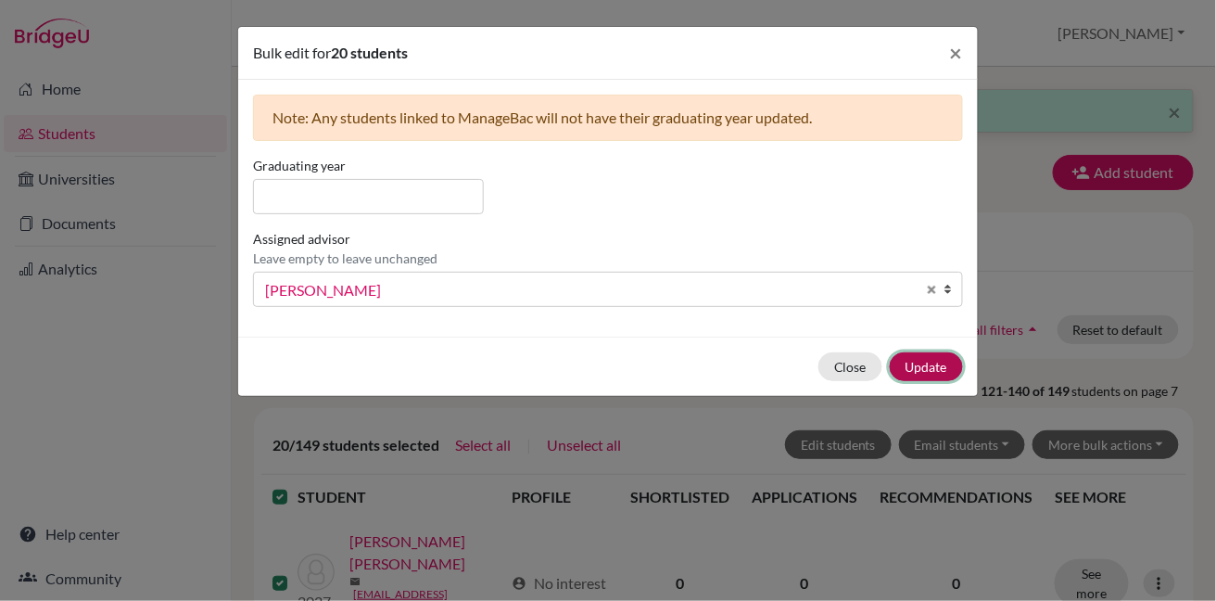
click at [923, 362] on button "Update" at bounding box center [926, 366] width 73 height 29
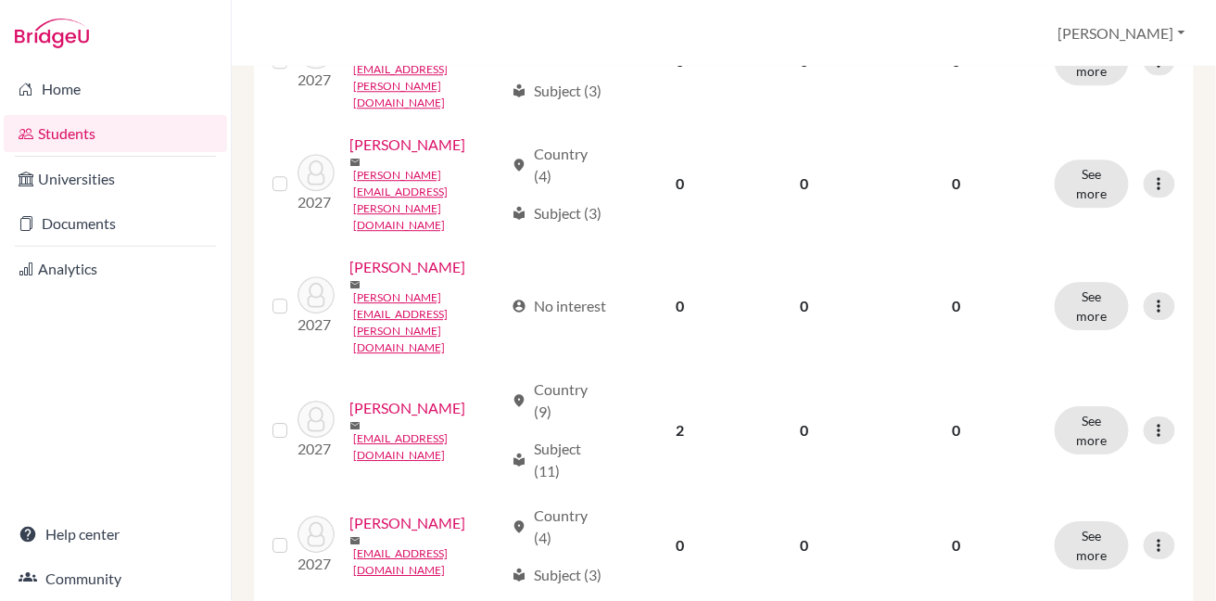
scroll to position [1616, 0]
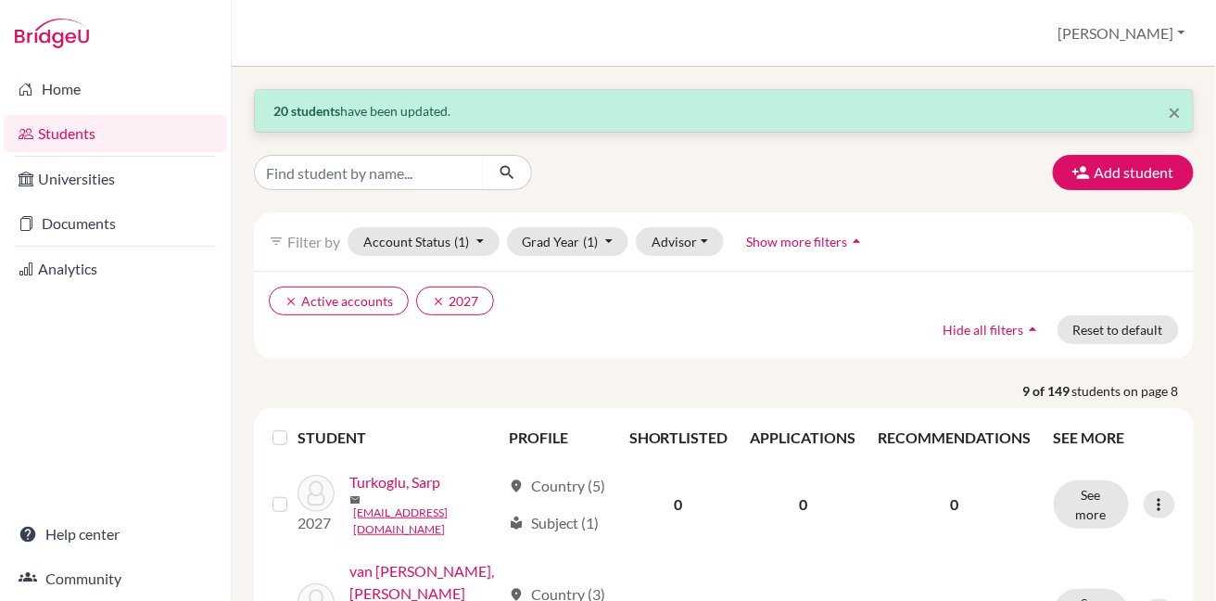
click at [295, 426] on label at bounding box center [295, 426] width 0 height 0
click at [0, 0] on input "checkbox" at bounding box center [0, 0] width 0 height 0
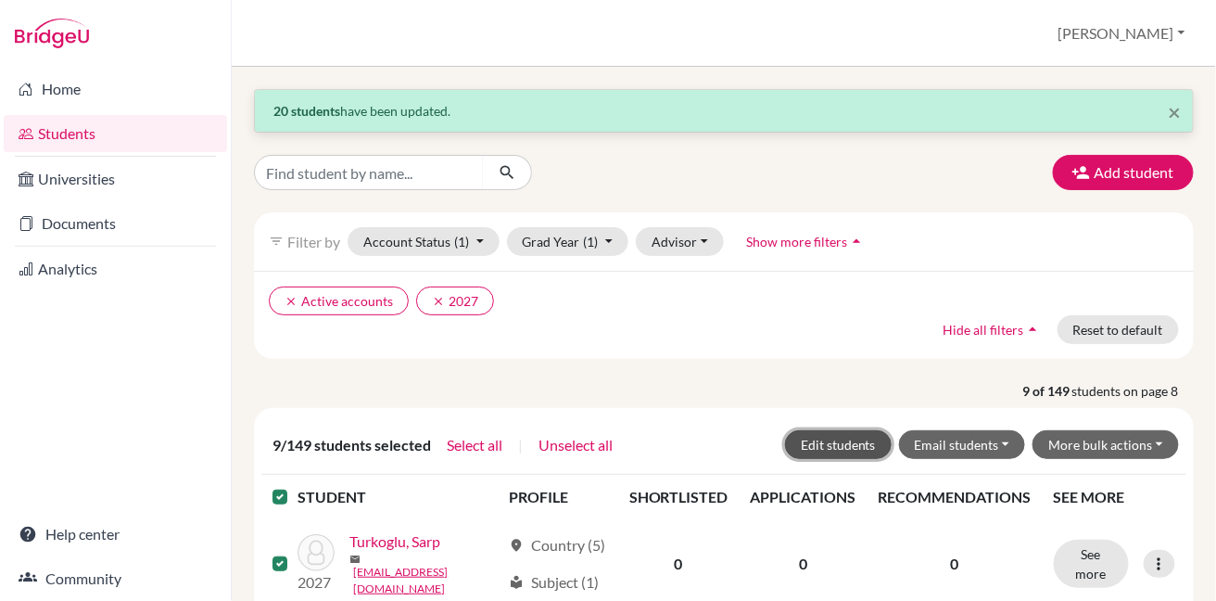
click at [823, 447] on button "Edit students" at bounding box center [838, 444] width 107 height 29
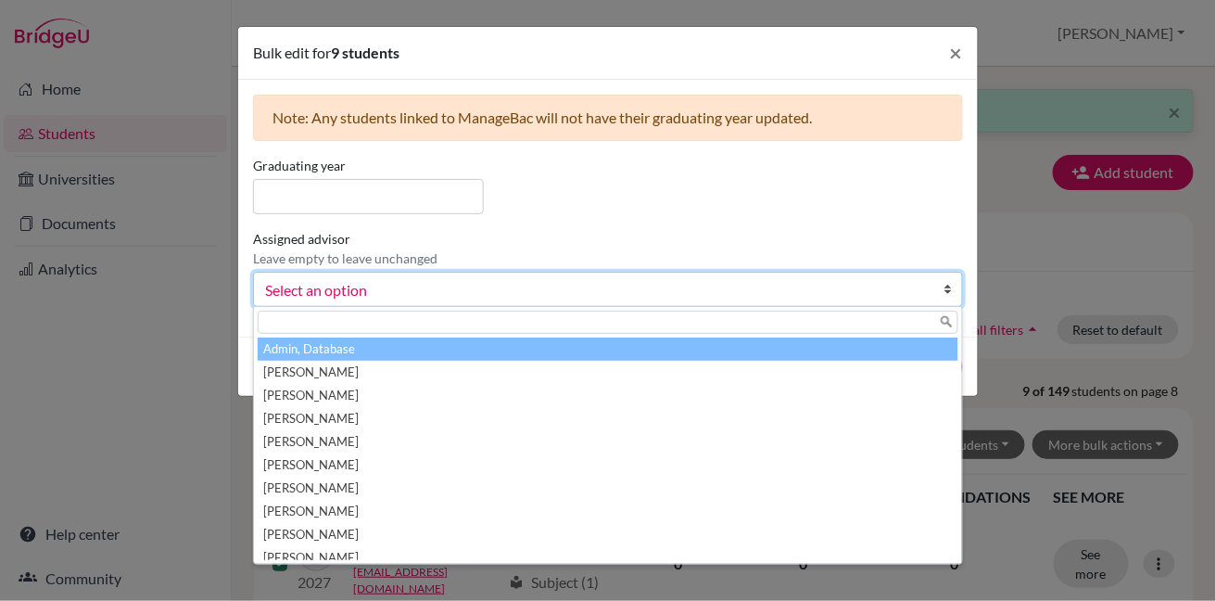
click at [587, 285] on span "Select an option" at bounding box center [596, 290] width 662 height 24
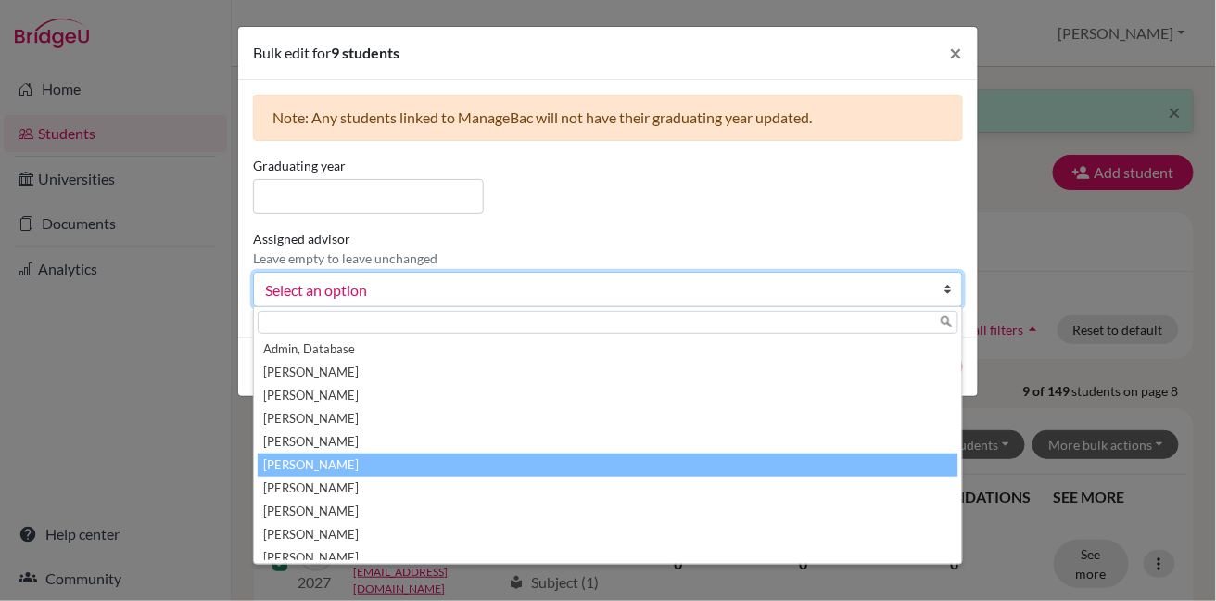
click at [536, 456] on li "[PERSON_NAME]" at bounding box center [608, 464] width 701 height 23
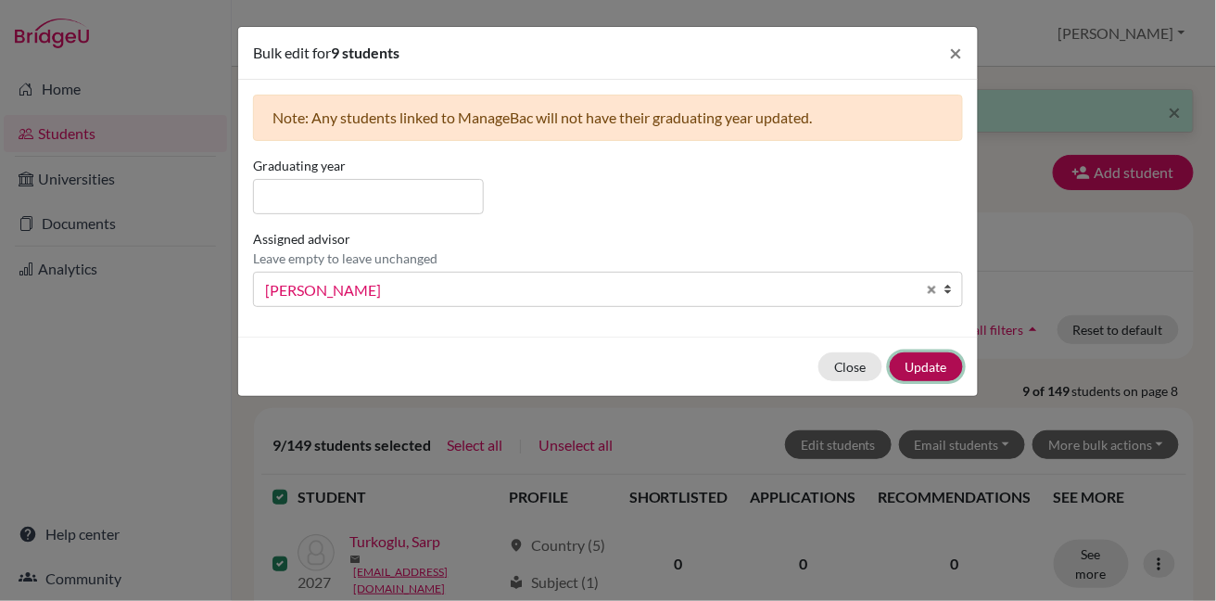
click at [897, 369] on button "Update" at bounding box center [926, 366] width 73 height 29
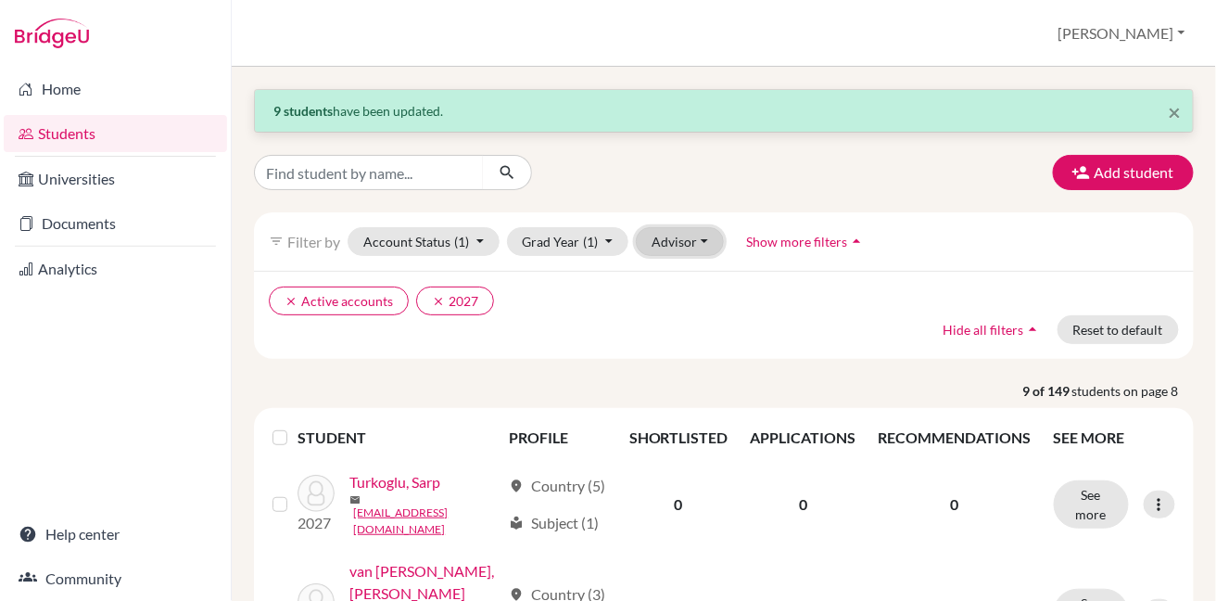
click at [651, 239] on button "Advisor" at bounding box center [680, 241] width 88 height 29
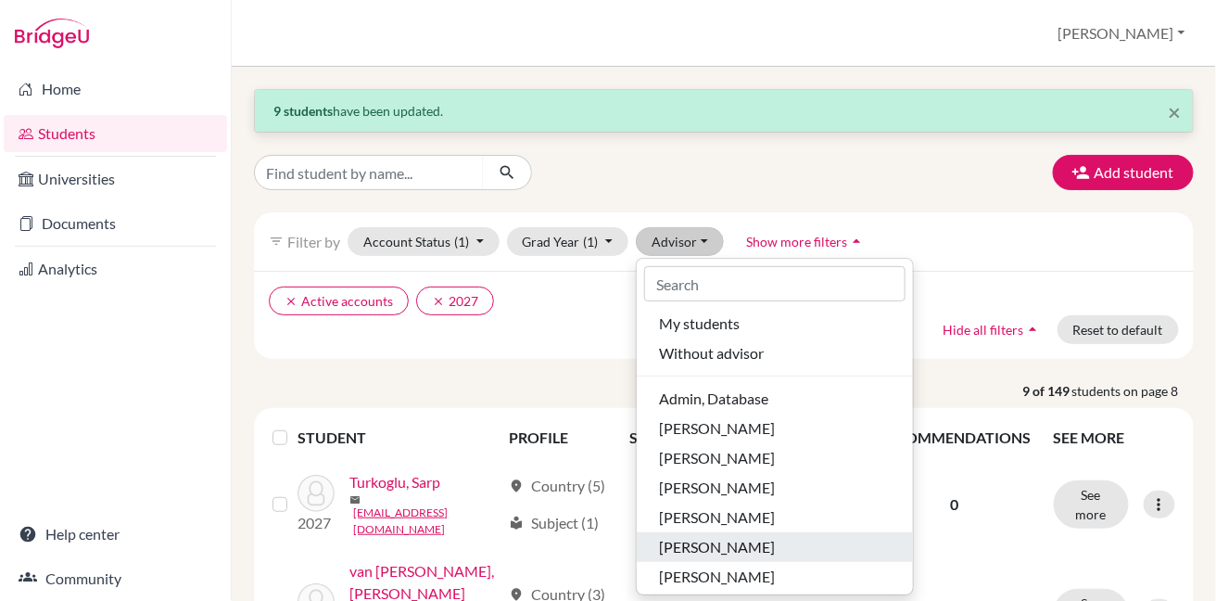
click at [693, 537] on span "[PERSON_NAME]" at bounding box center [717, 547] width 116 height 22
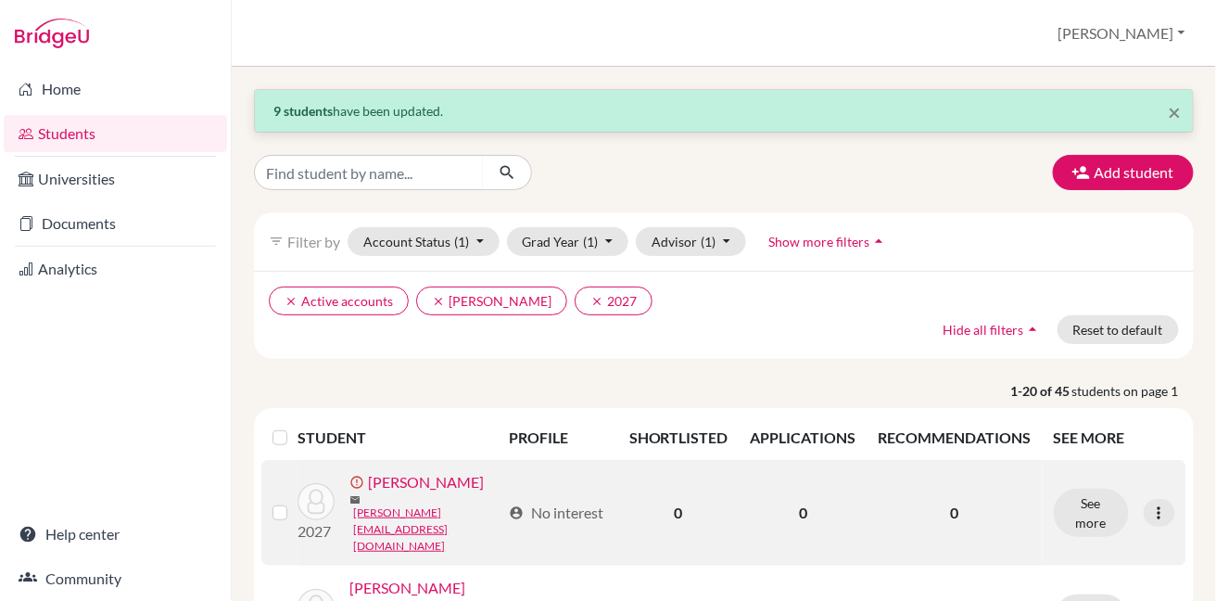
click at [295, 501] on label at bounding box center [295, 501] width 0 height 0
click at [0, 0] on input "checkbox" at bounding box center [0, 0] width 0 height 0
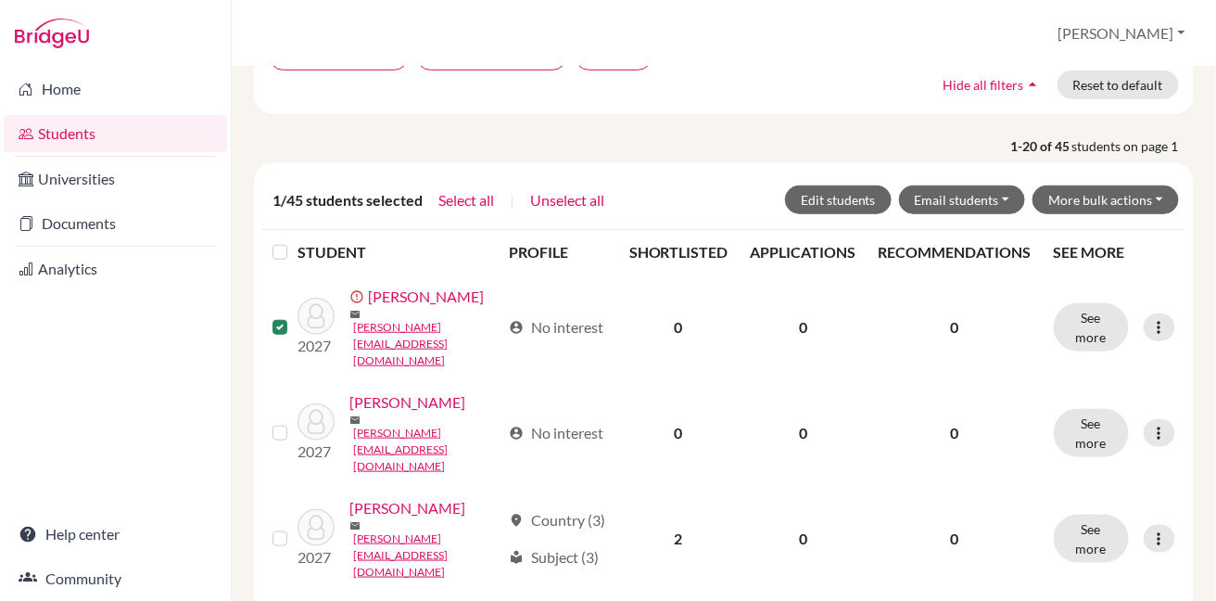
scroll to position [291, 0]
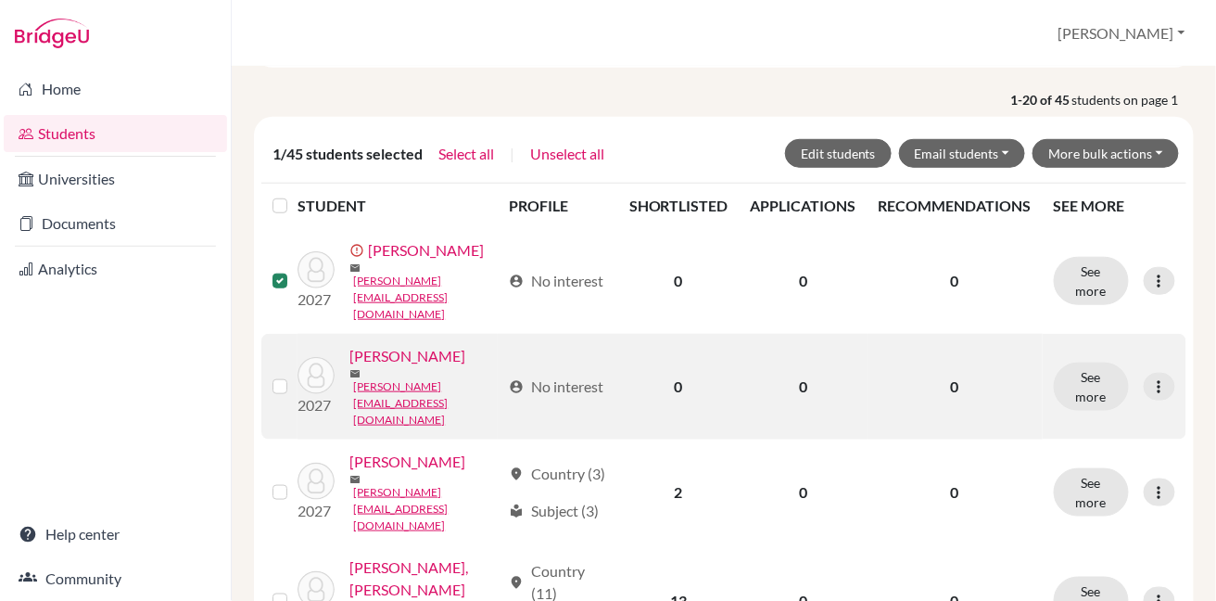
click at [295, 375] on label at bounding box center [295, 375] width 0 height 0
click at [0, 0] on input "checkbox" at bounding box center [0, 0] width 0 height 0
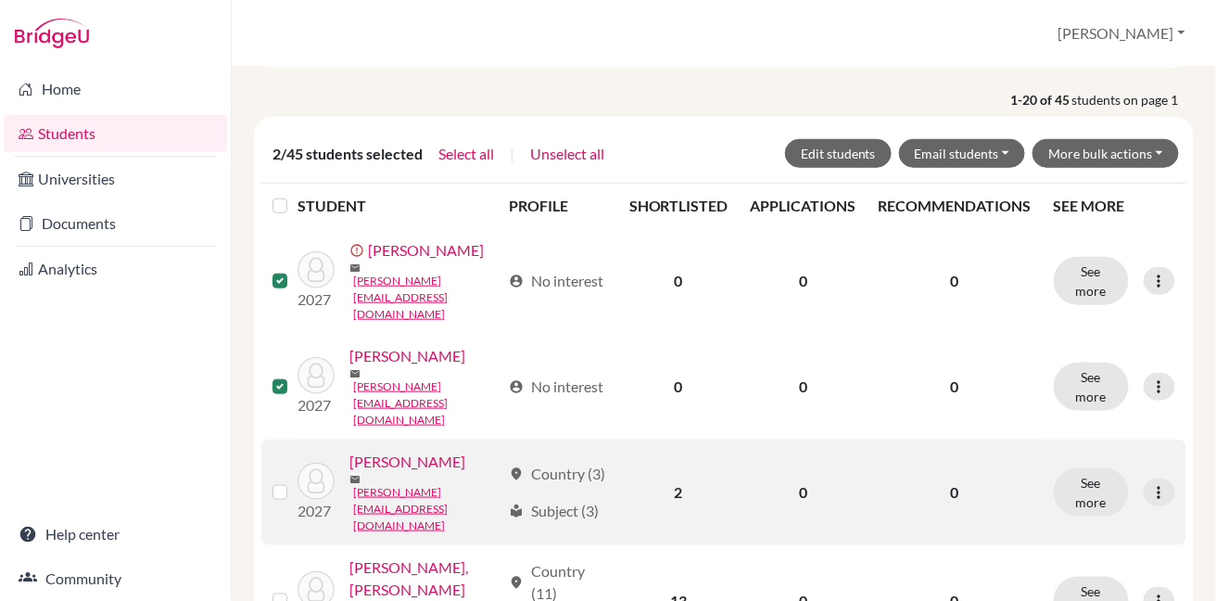
click at [295, 481] on label at bounding box center [295, 481] width 0 height 0
click at [0, 0] on input "checkbox" at bounding box center [0, 0] width 0 height 0
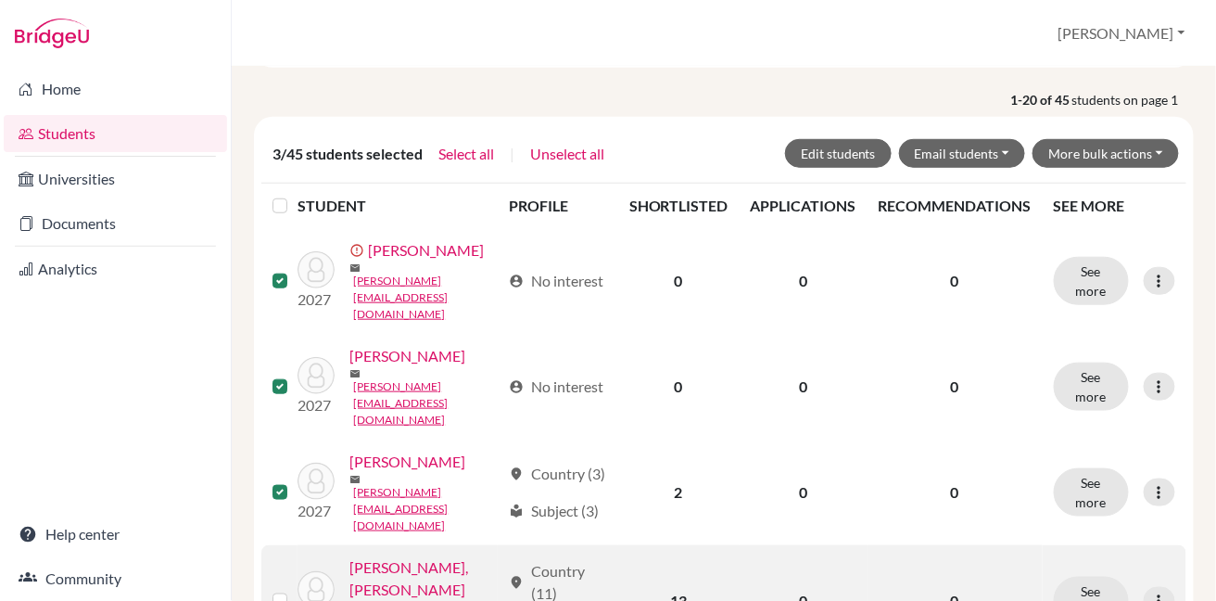
click at [295, 589] on label at bounding box center [295, 589] width 0 height 0
click at [0, 0] on input "checkbox" at bounding box center [0, 0] width 0 height 0
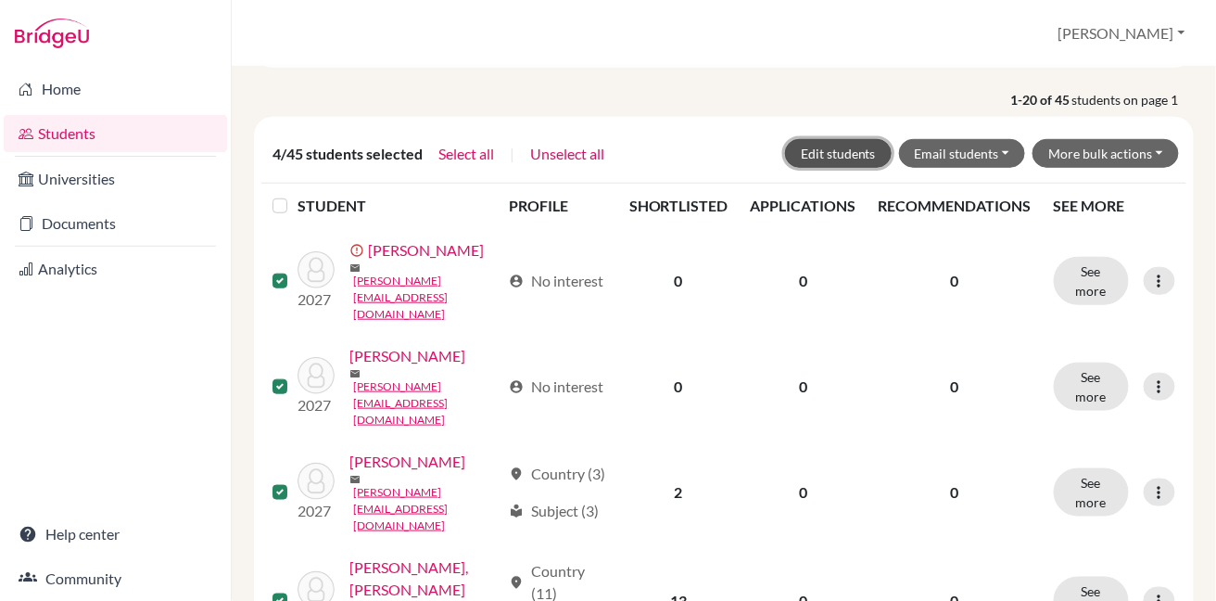
click at [805, 155] on button "Edit students" at bounding box center [838, 153] width 107 height 29
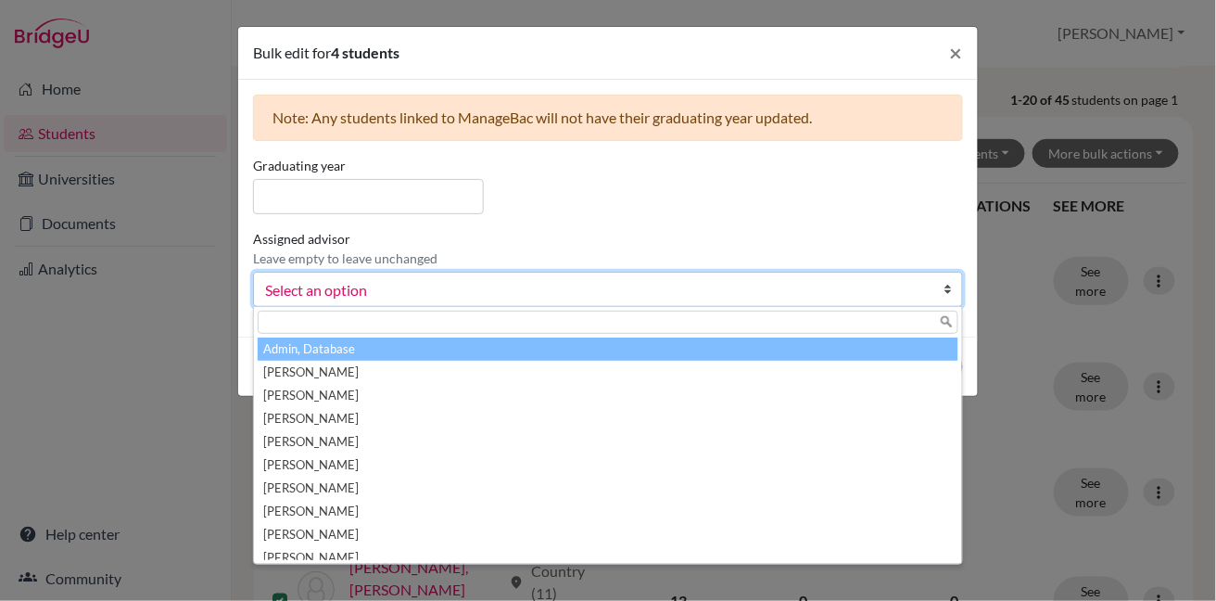
click at [685, 294] on span "Select an option" at bounding box center [596, 290] width 662 height 24
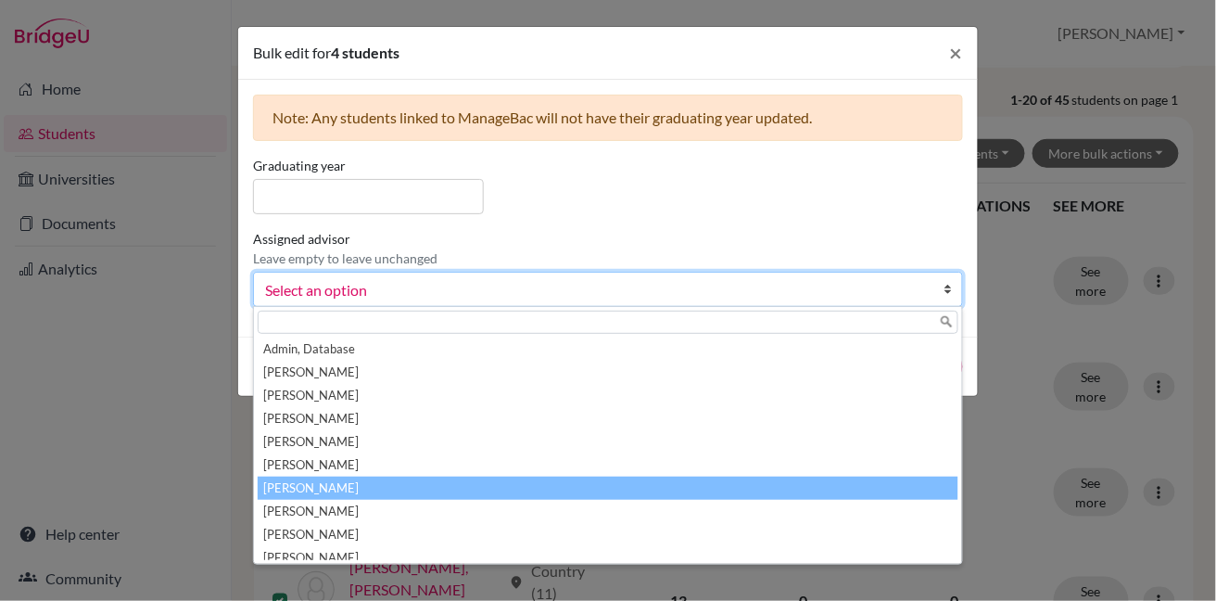
click at [604, 479] on li "[PERSON_NAME]" at bounding box center [608, 487] width 701 height 23
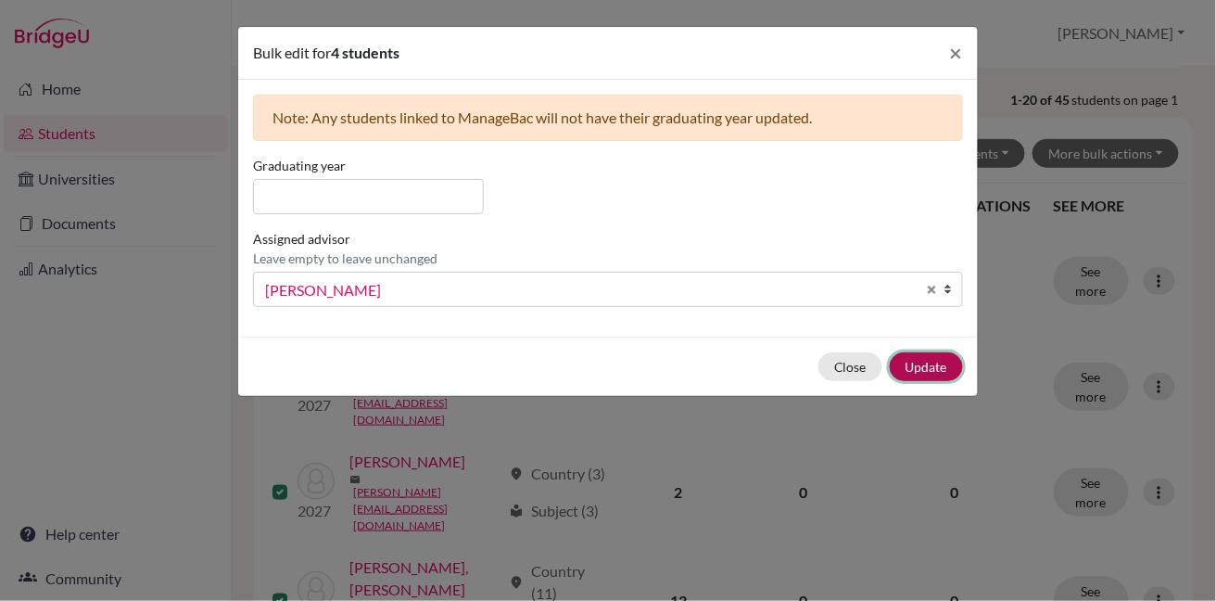
click at [913, 361] on button "Update" at bounding box center [926, 366] width 73 height 29
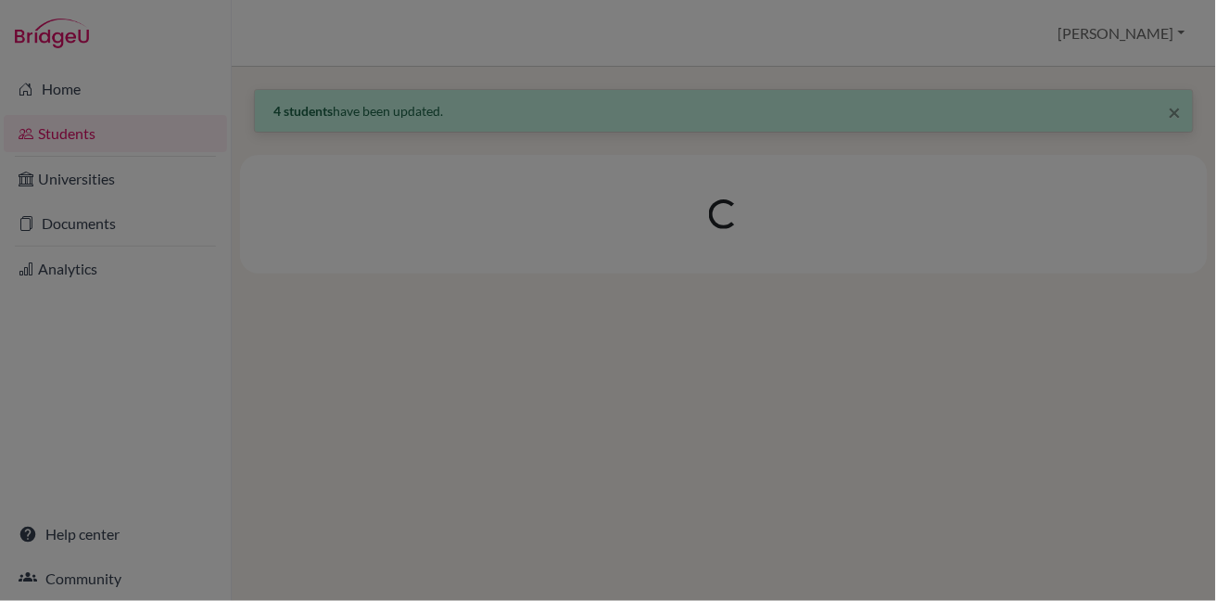
scroll to position [0, 0]
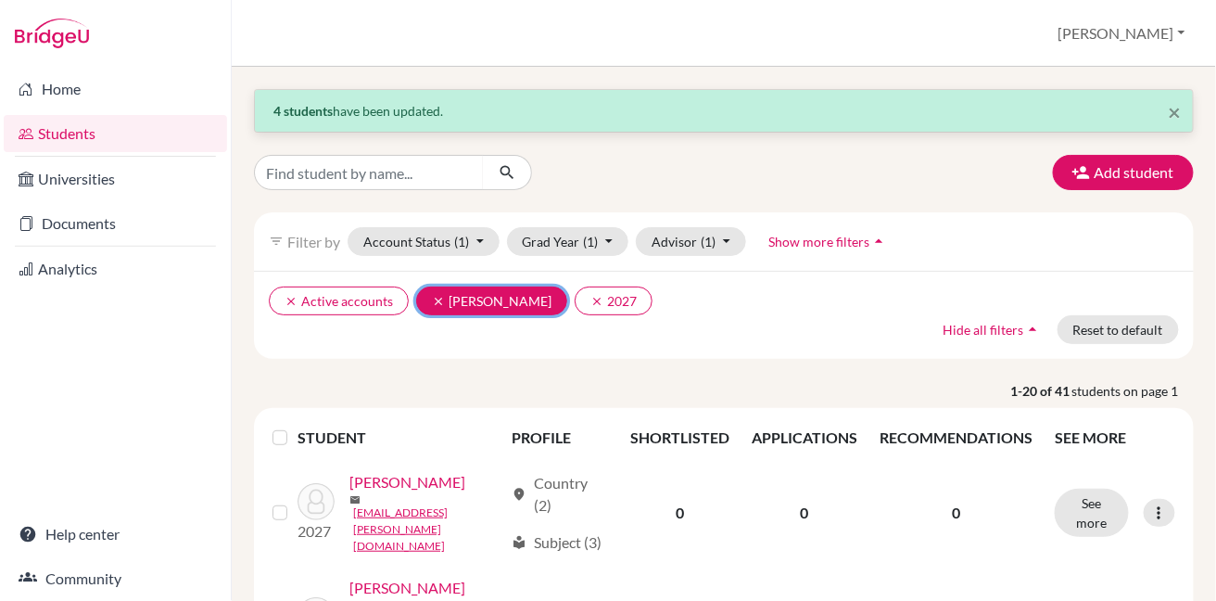
click at [437, 295] on icon "clear" at bounding box center [438, 301] width 13 height 13
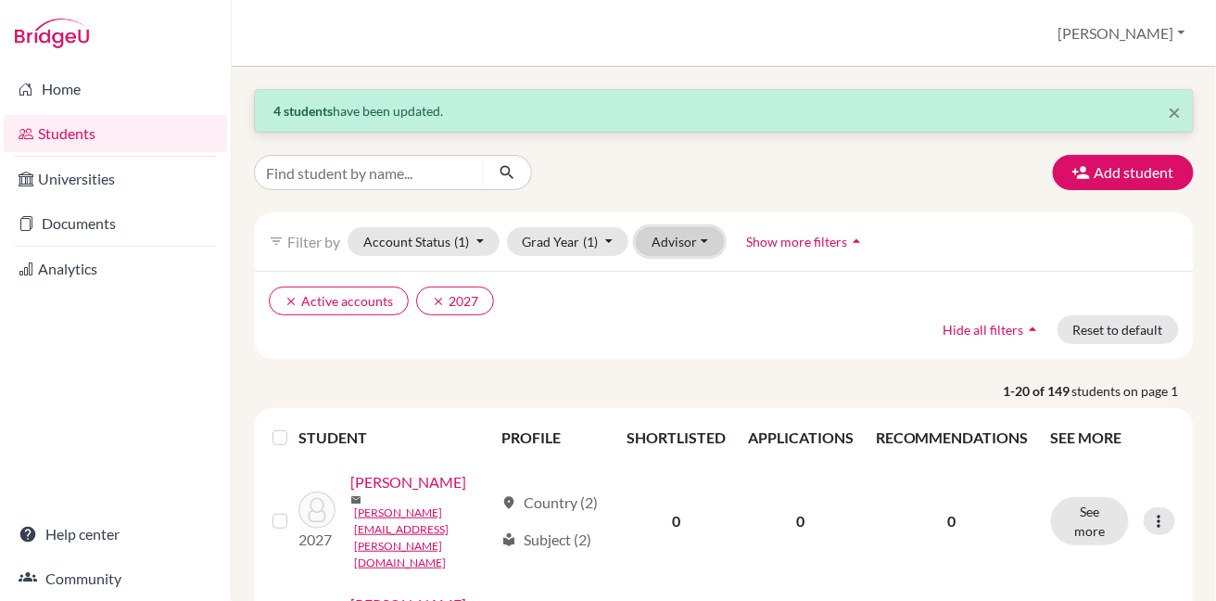
click at [687, 239] on button "Advisor" at bounding box center [680, 241] width 88 height 29
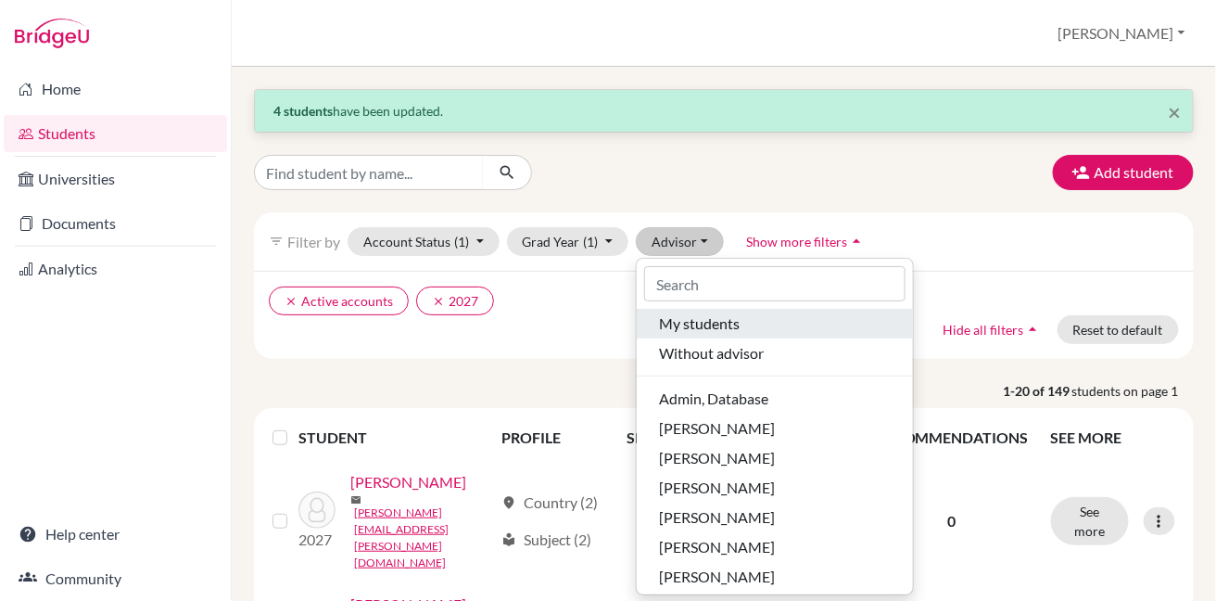
click at [699, 331] on span "My students" at bounding box center [699, 323] width 81 height 22
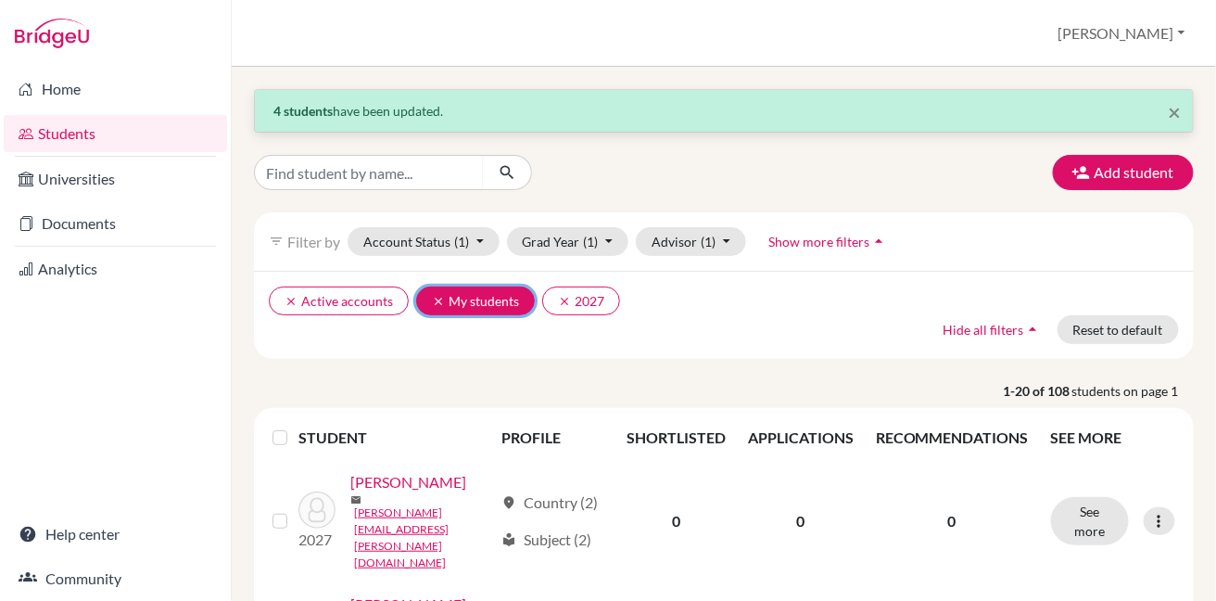
click at [432, 301] on icon "clear" at bounding box center [438, 301] width 13 height 13
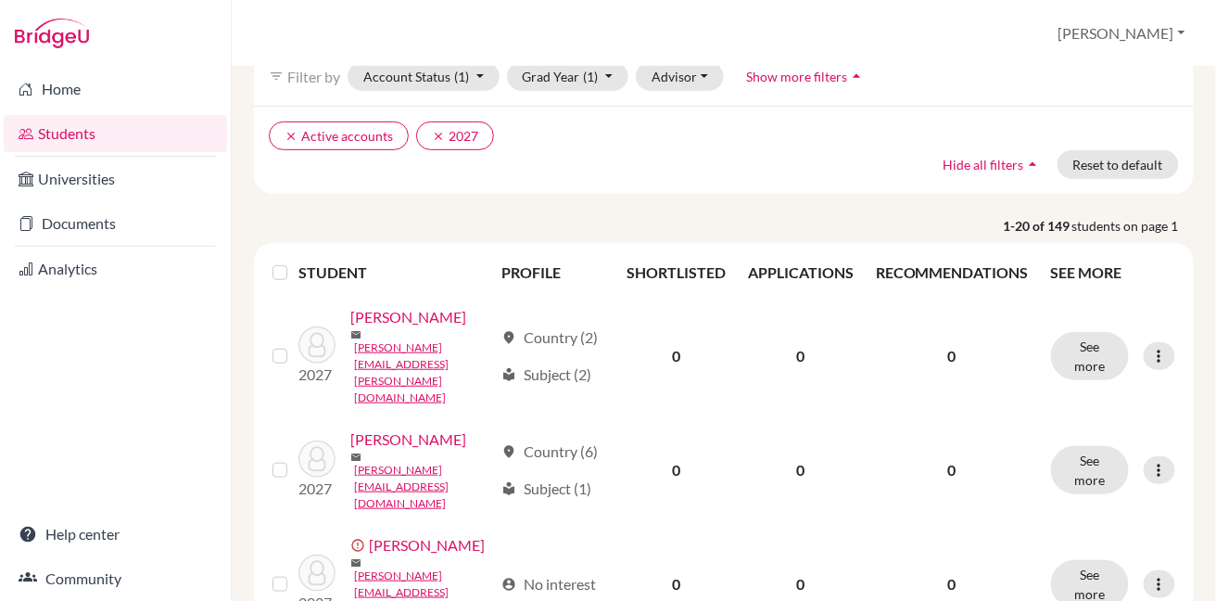
scroll to position [179, 0]
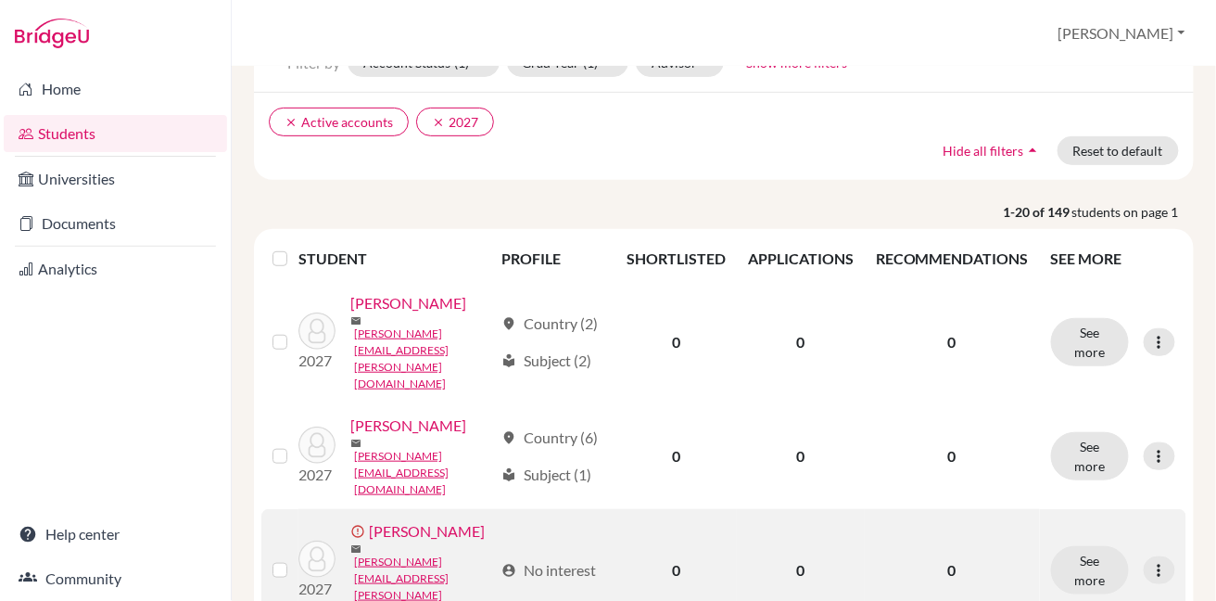
click at [295, 559] on label at bounding box center [295, 559] width 0 height 0
click at [0, 0] on input "checkbox" at bounding box center [0, 0] width 0 height 0
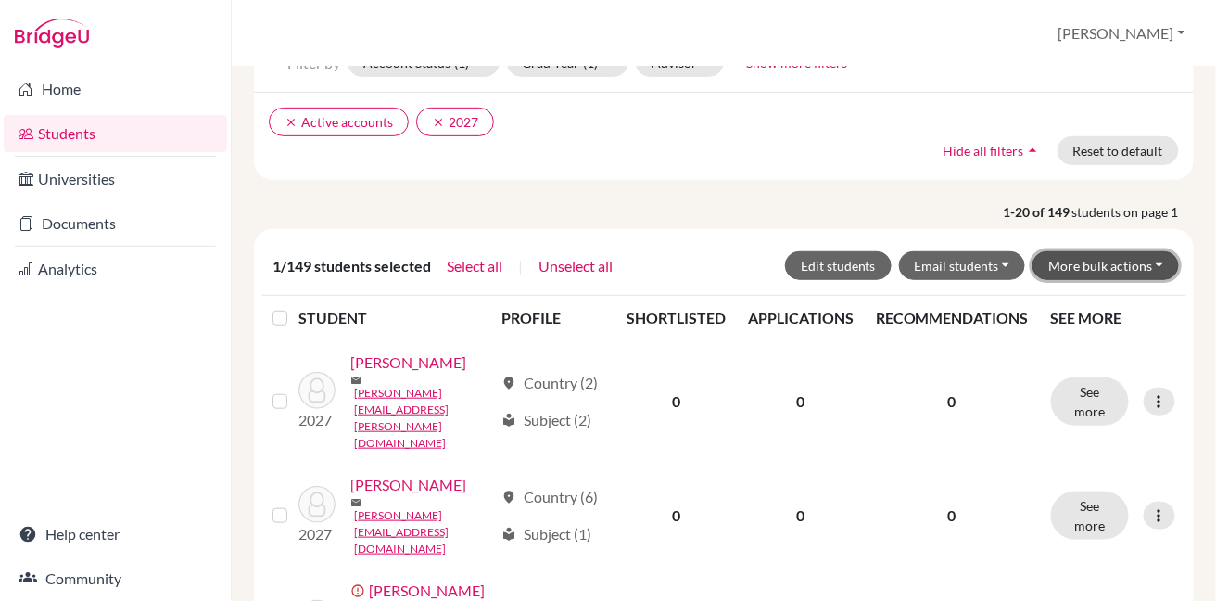
click at [1084, 267] on button "More bulk actions" at bounding box center [1105, 265] width 146 height 29
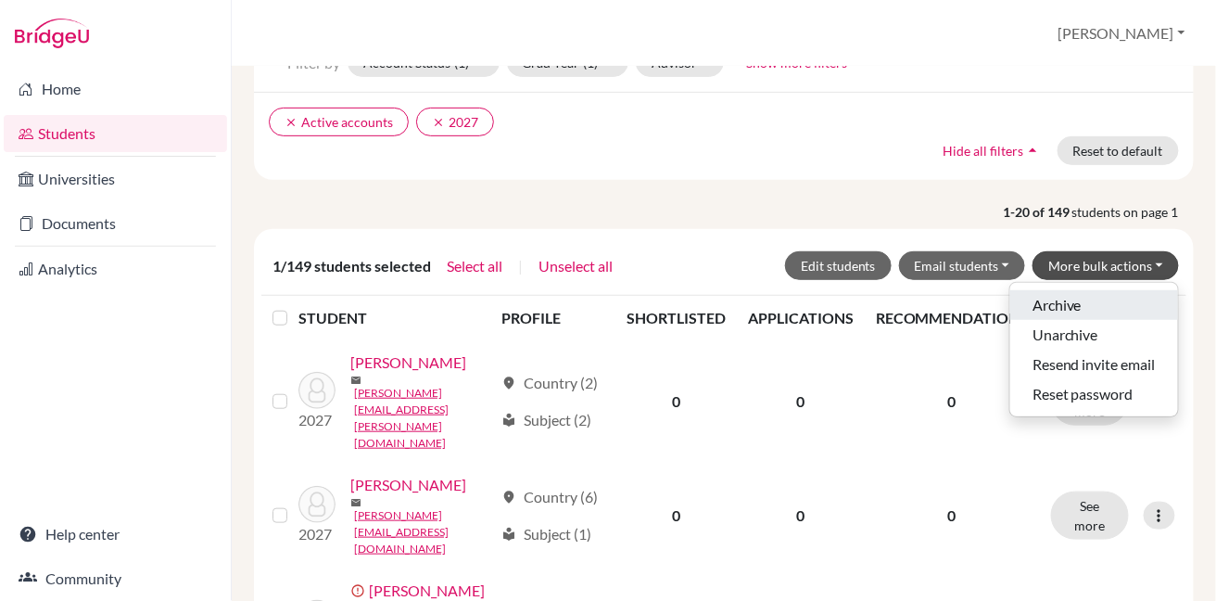
click at [1069, 298] on button "Archive" at bounding box center [1094, 305] width 168 height 30
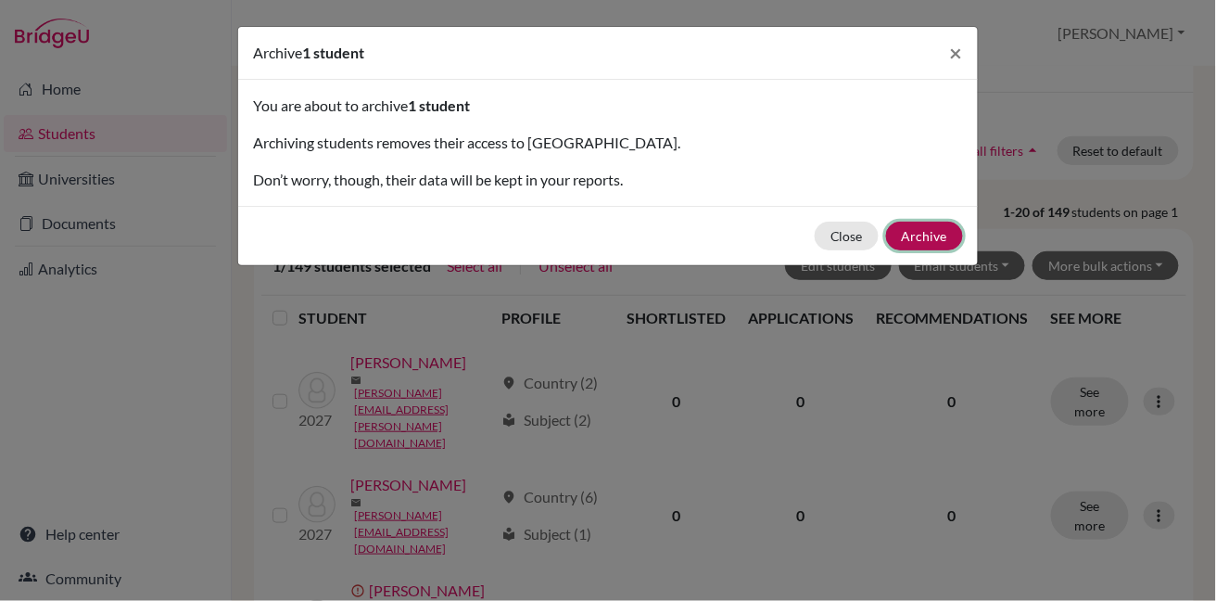
click at [930, 230] on button "Archive" at bounding box center [924, 235] width 77 height 29
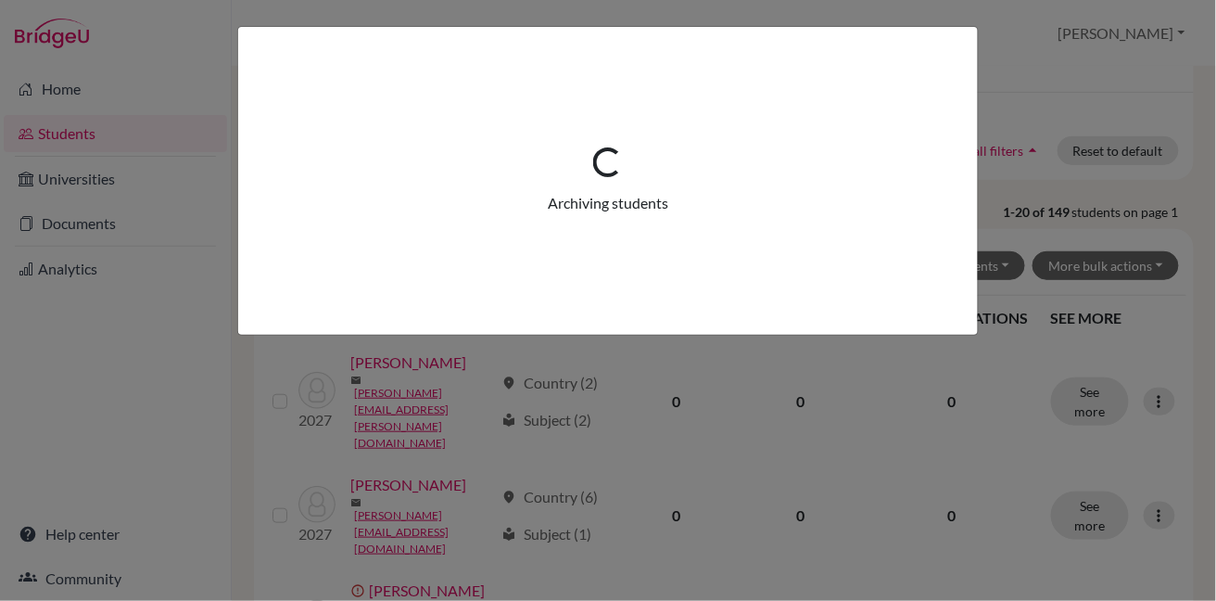
scroll to position [0, 0]
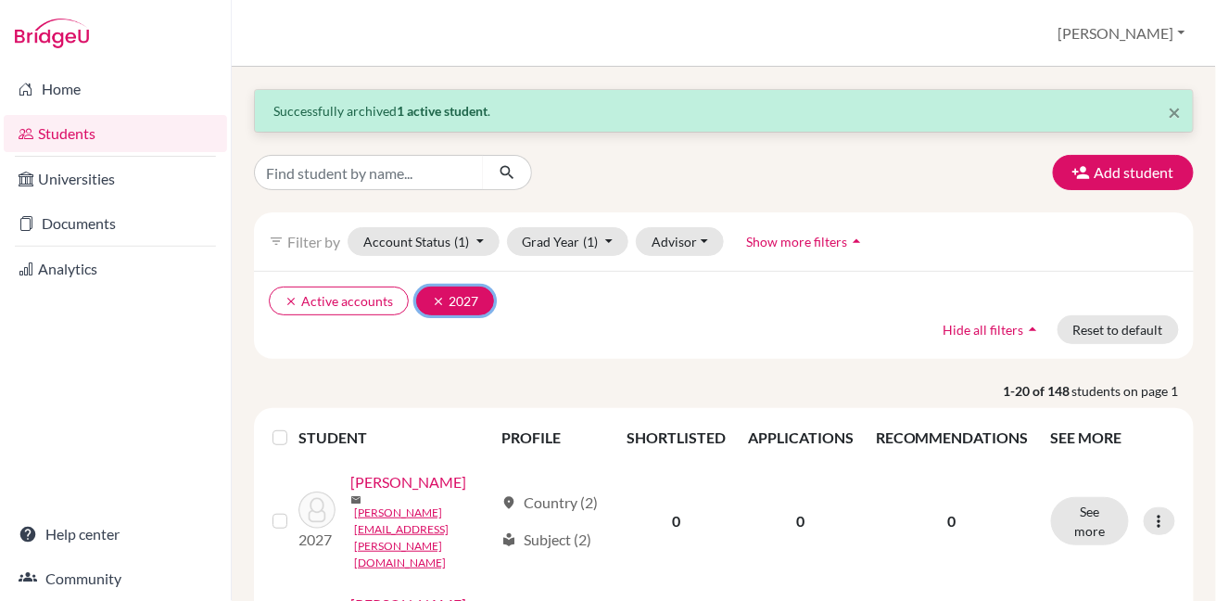
click at [434, 303] on icon "clear" at bounding box center [438, 301] width 13 height 13
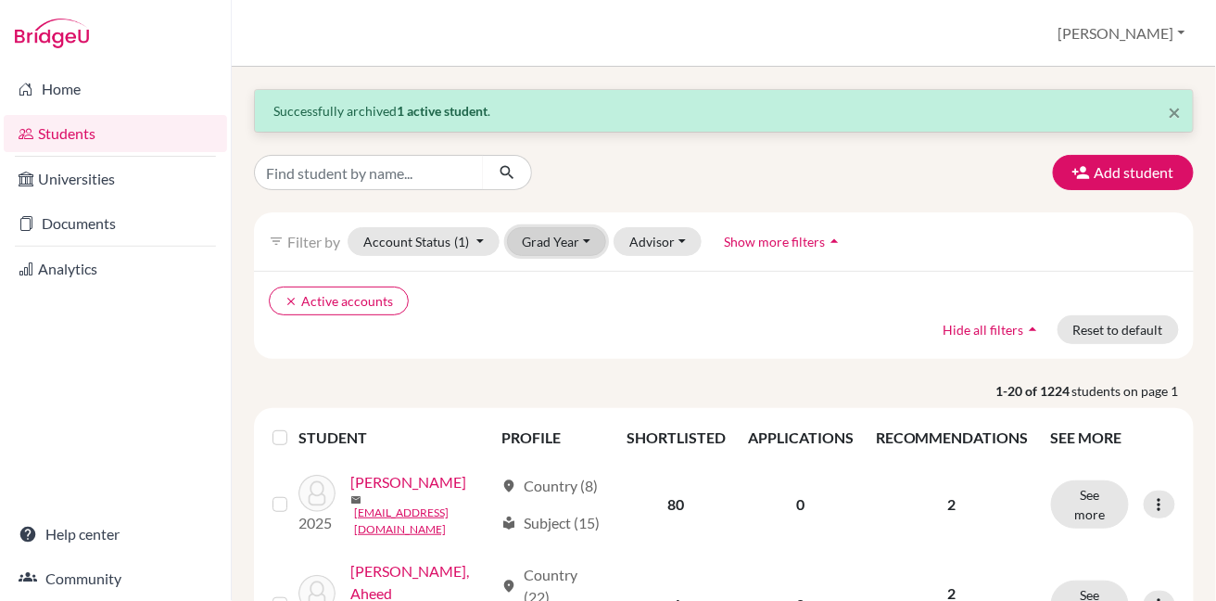
click at [549, 246] on button "Grad Year" at bounding box center [557, 241] width 100 height 29
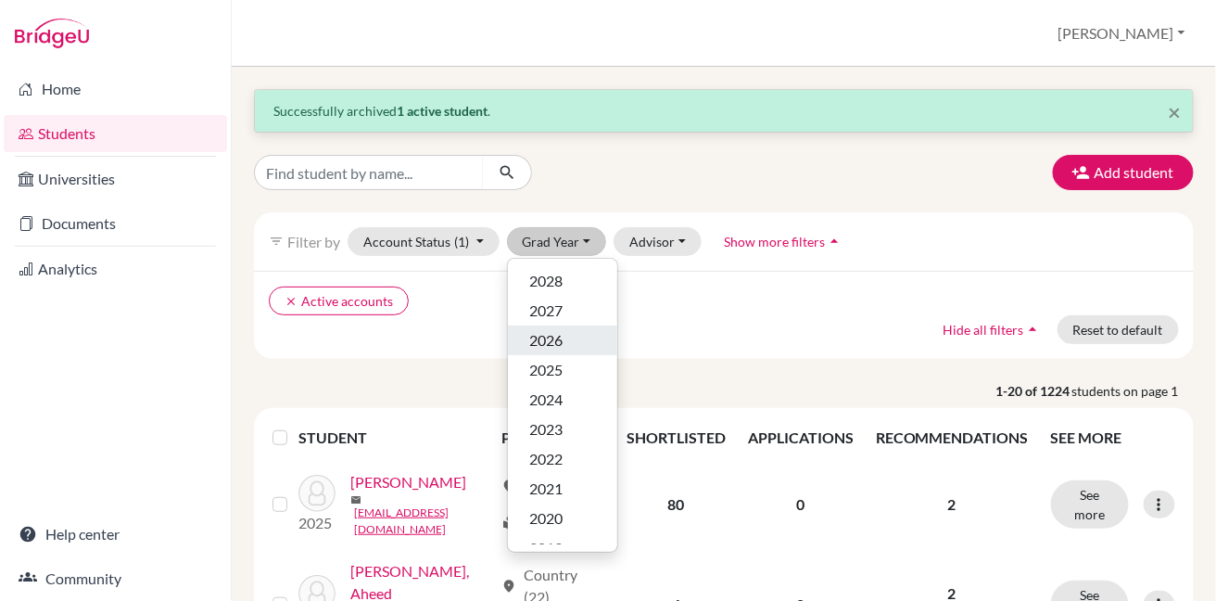
click at [550, 334] on span "2026" at bounding box center [546, 340] width 33 height 22
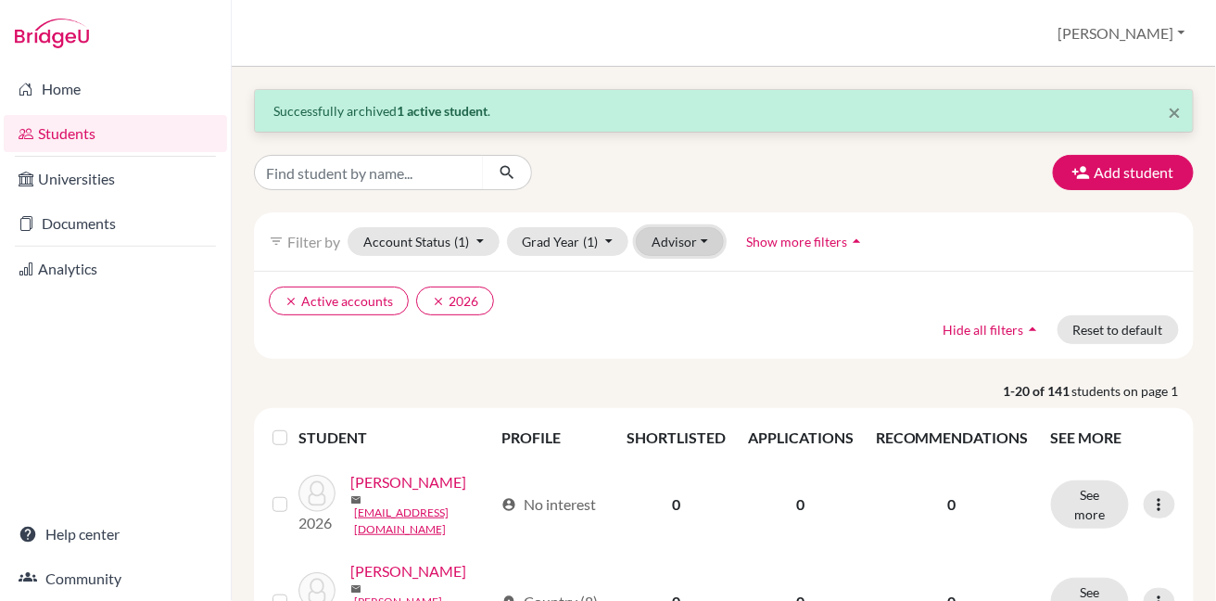
click at [654, 252] on button "Advisor" at bounding box center [680, 241] width 88 height 29
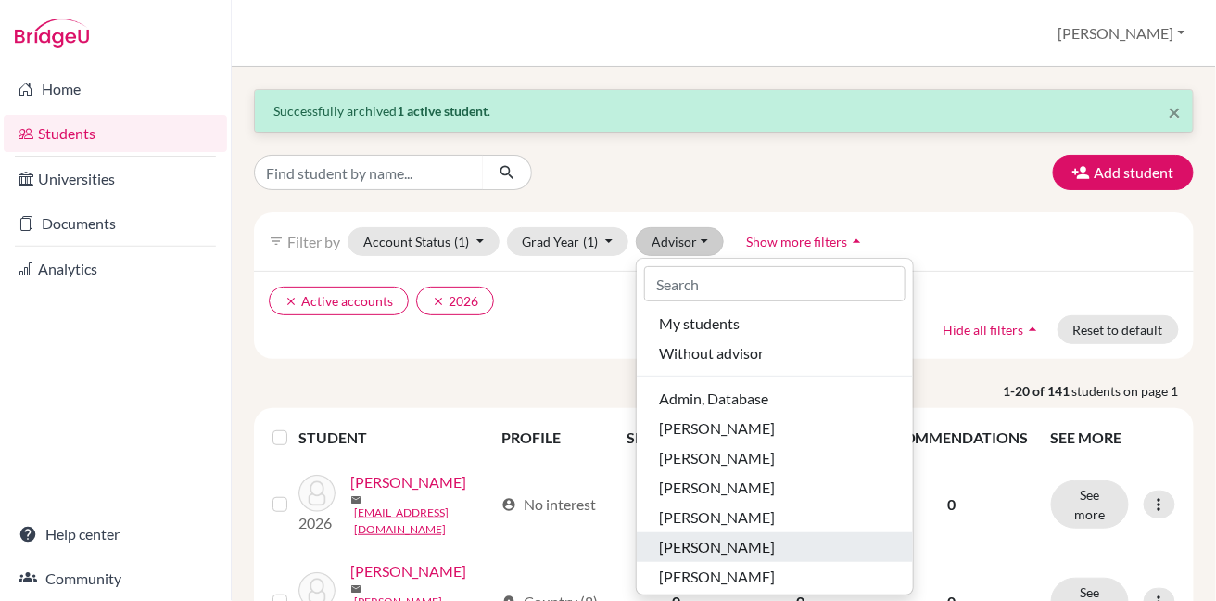
click at [708, 537] on span "[PERSON_NAME]" at bounding box center [717, 547] width 116 height 22
